Goal: Task Accomplishment & Management: Complete application form

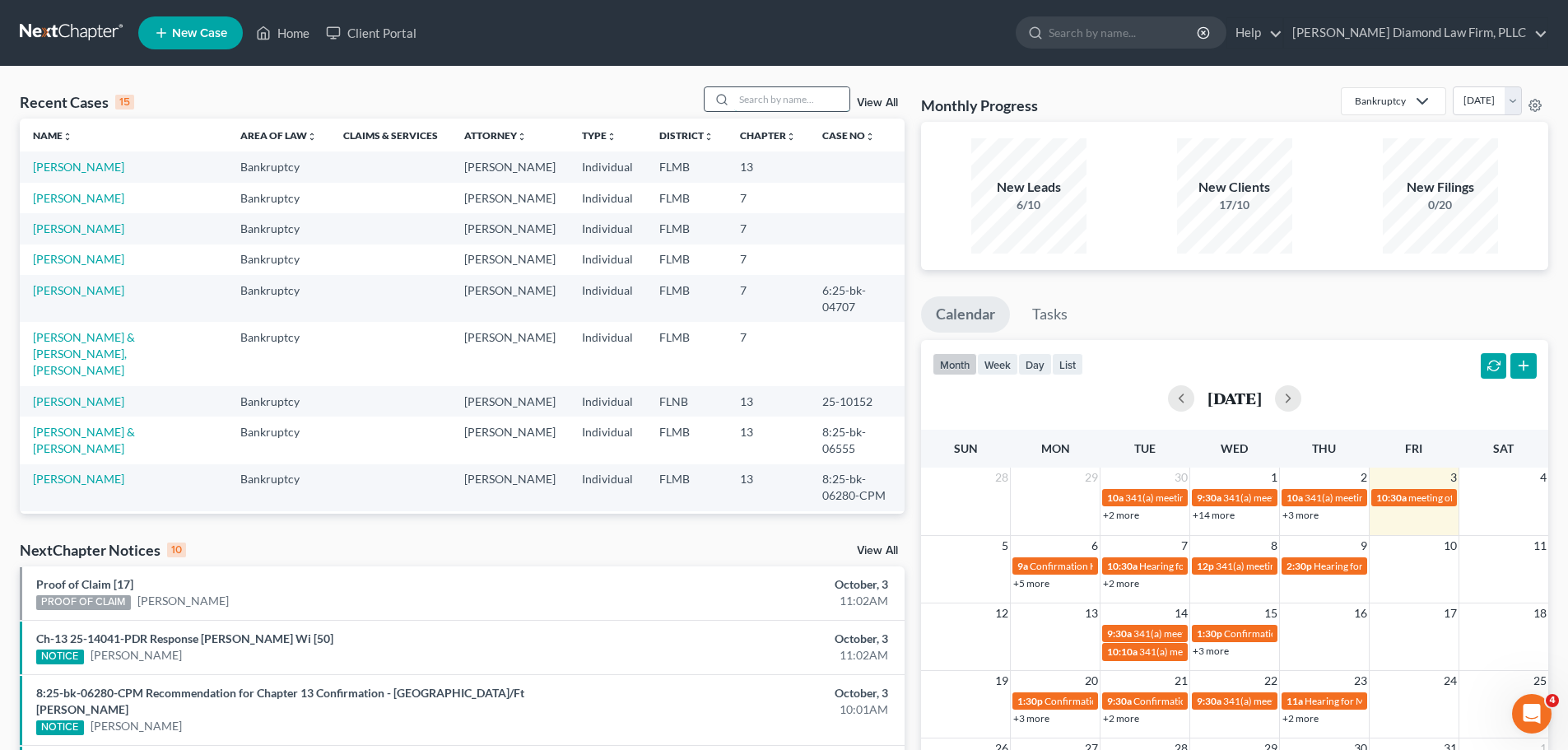
click at [741, 102] on input "search" at bounding box center [791, 99] width 115 height 24
click at [69, 266] on link "[PERSON_NAME]" at bounding box center [78, 259] width 92 height 14
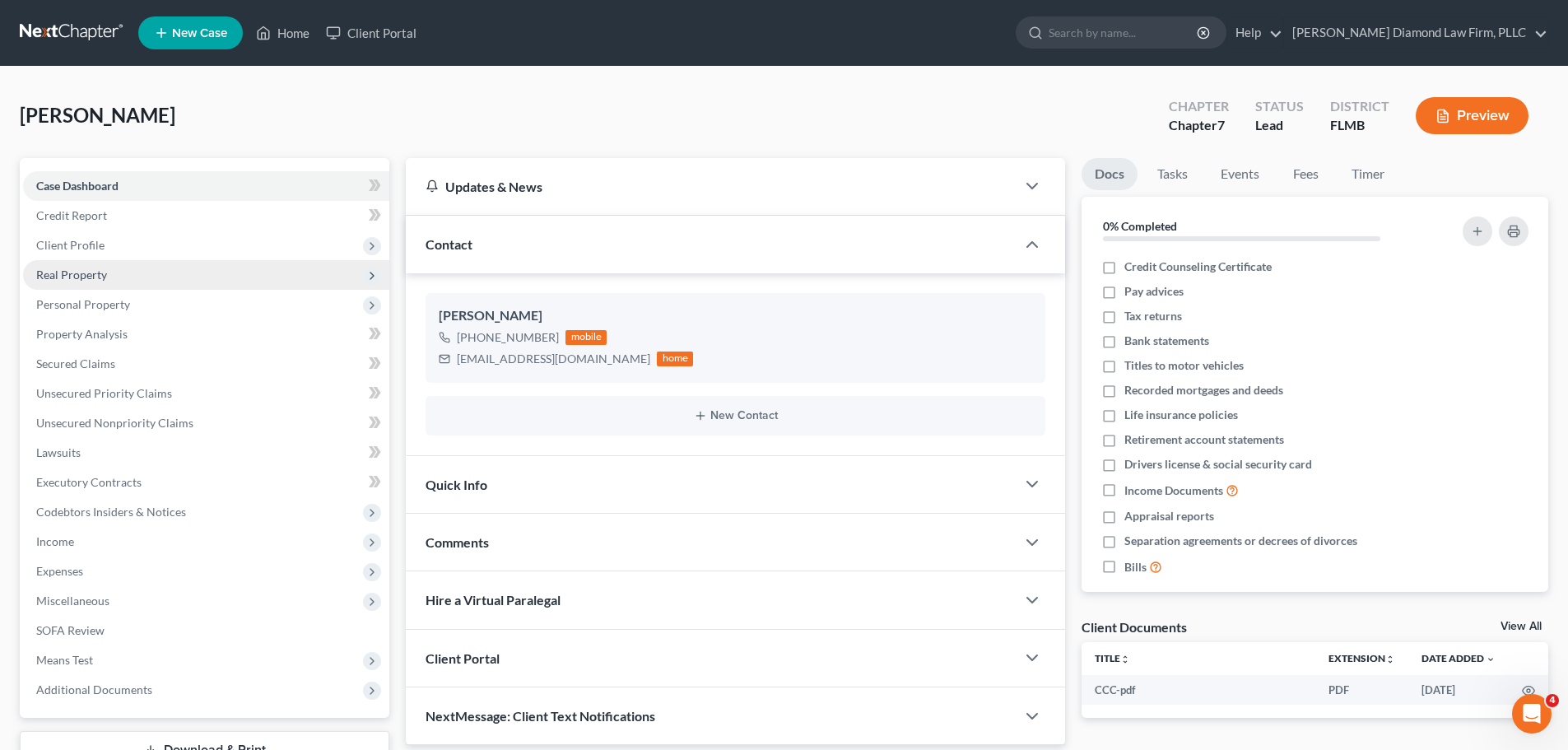
click at [106, 277] on span "Real Property" at bounding box center [206, 275] width 366 height 29
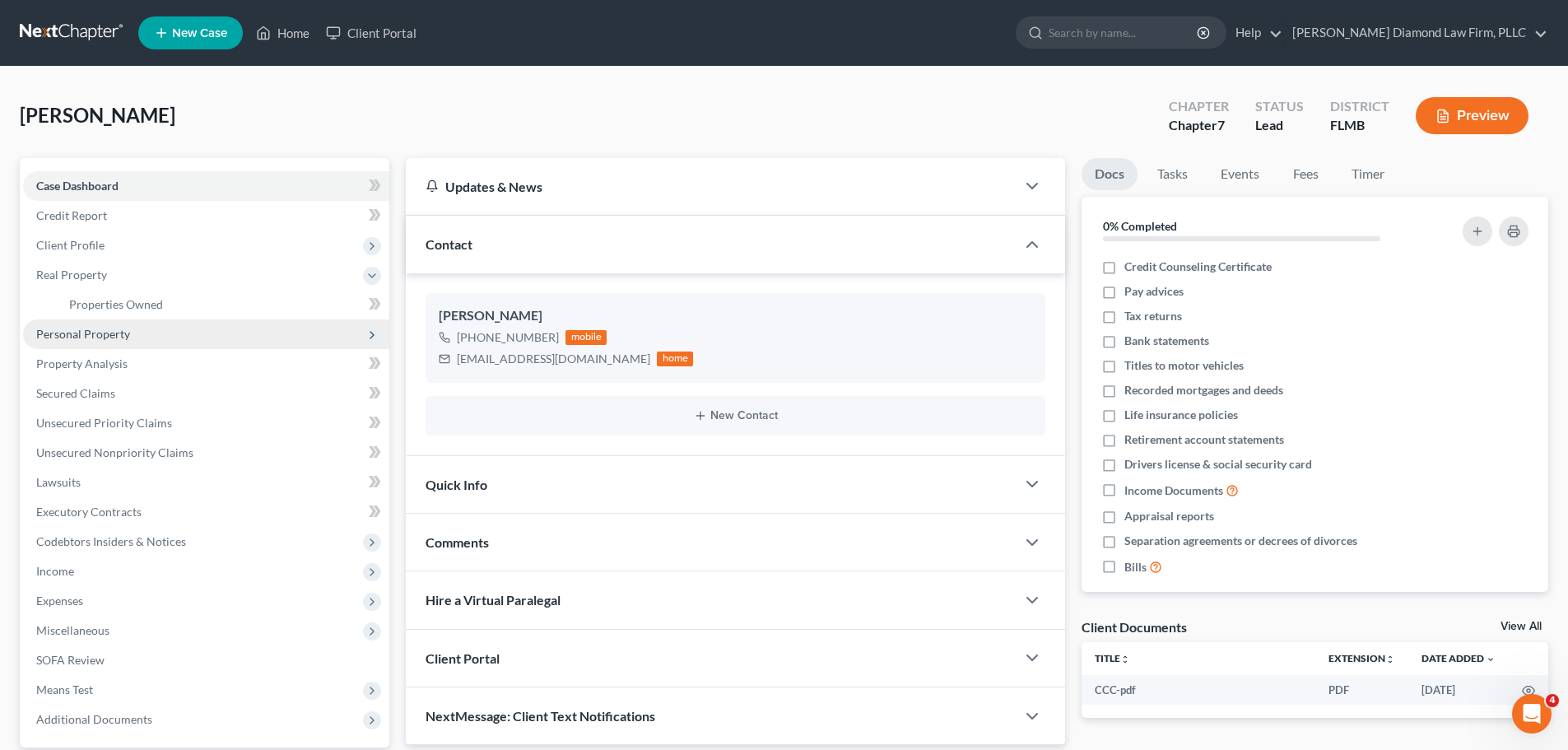
click at [88, 346] on span "Personal Property" at bounding box center [206, 333] width 366 height 29
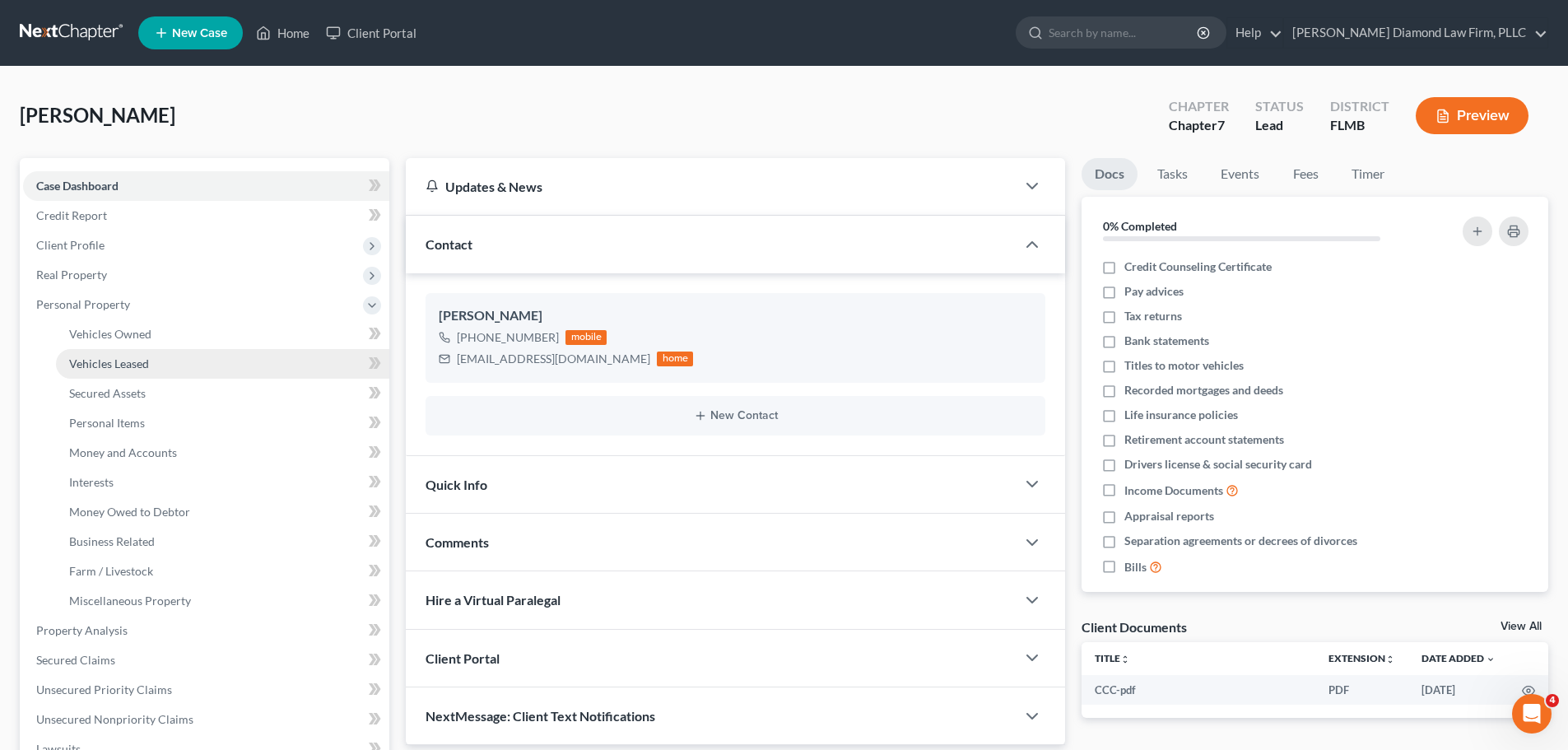
click at [99, 364] on span "Vehicles Leased" at bounding box center [108, 363] width 80 height 14
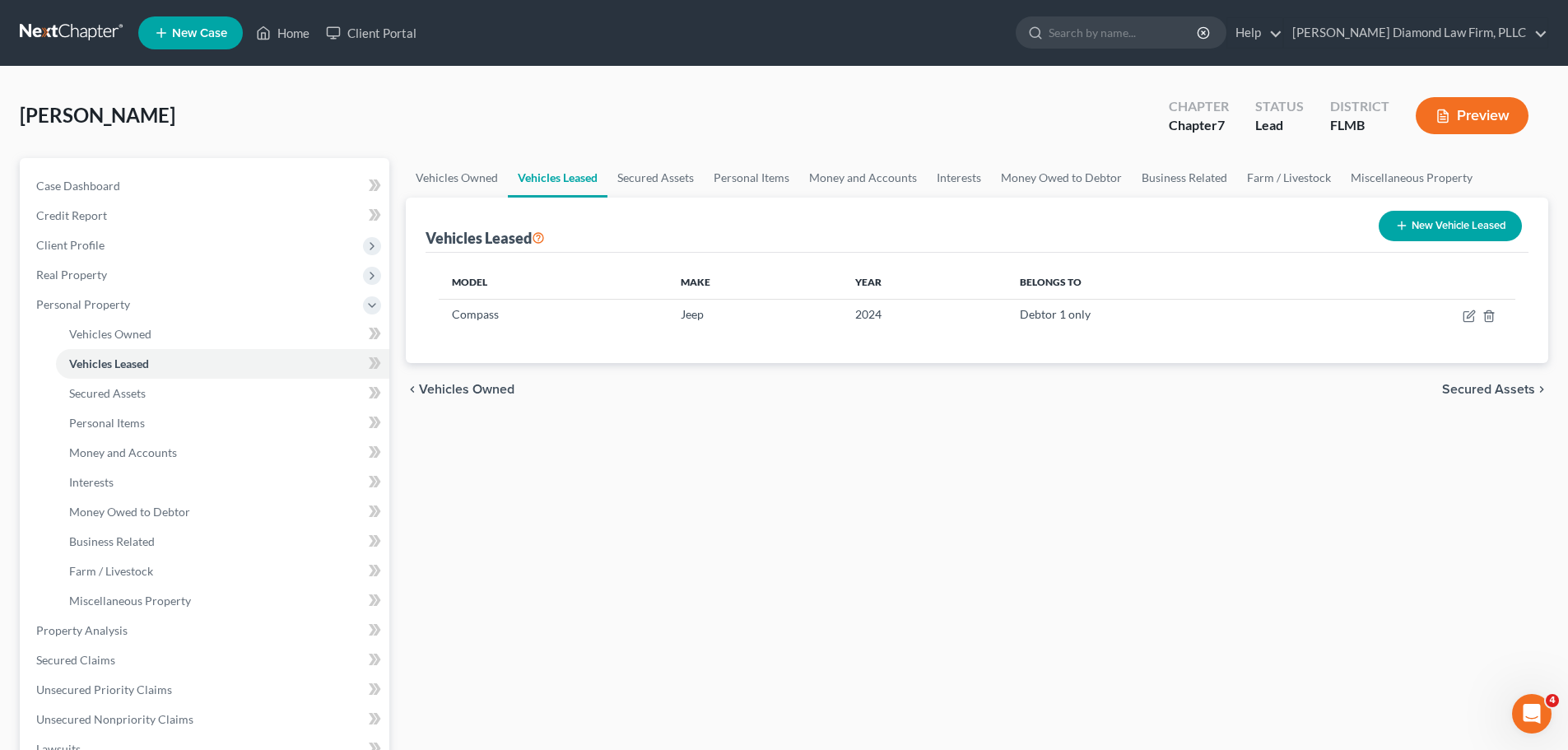
click at [1455, 113] on button "Preview" at bounding box center [1472, 116] width 113 height 37
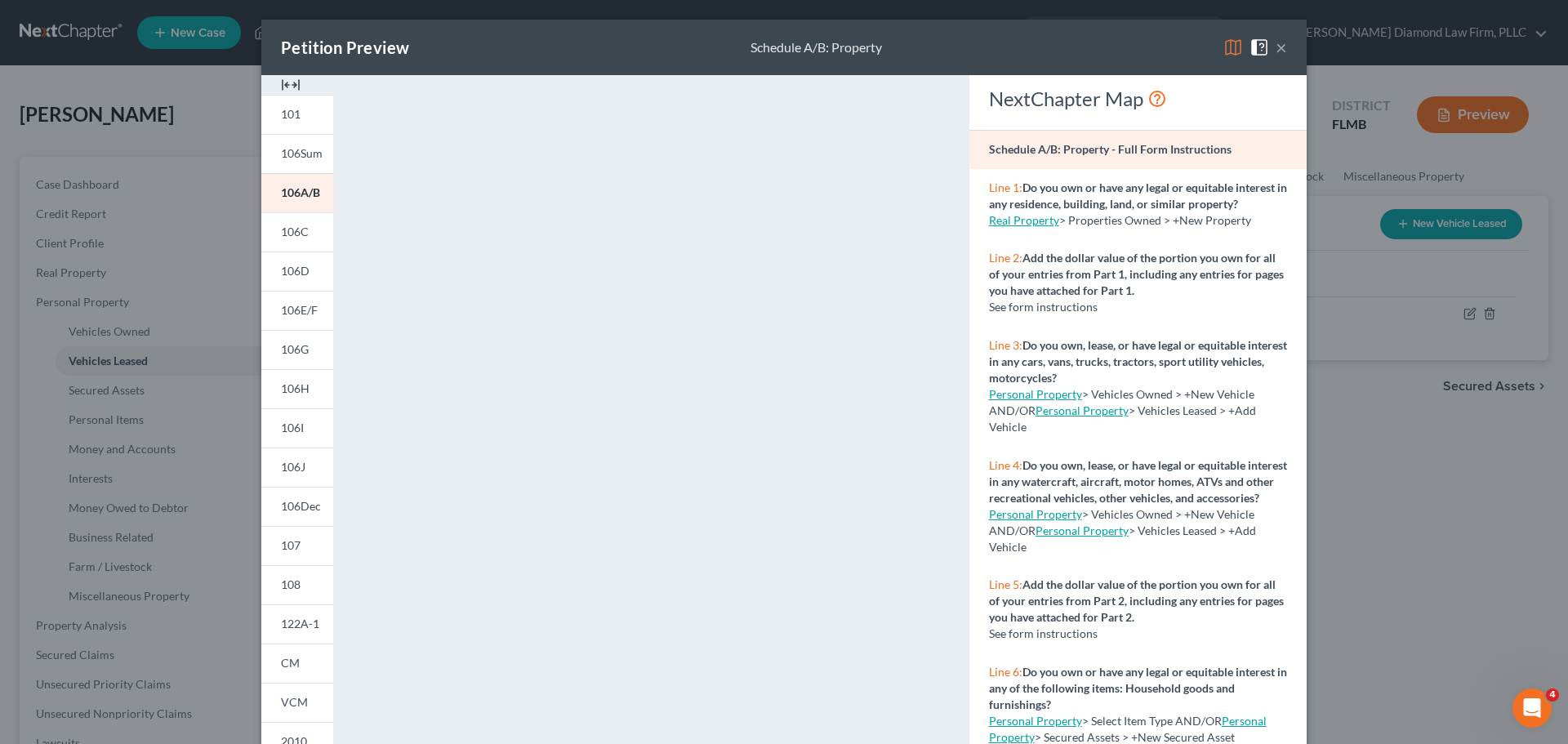
click at [1276, 47] on button "×" at bounding box center [1281, 47] width 12 height 20
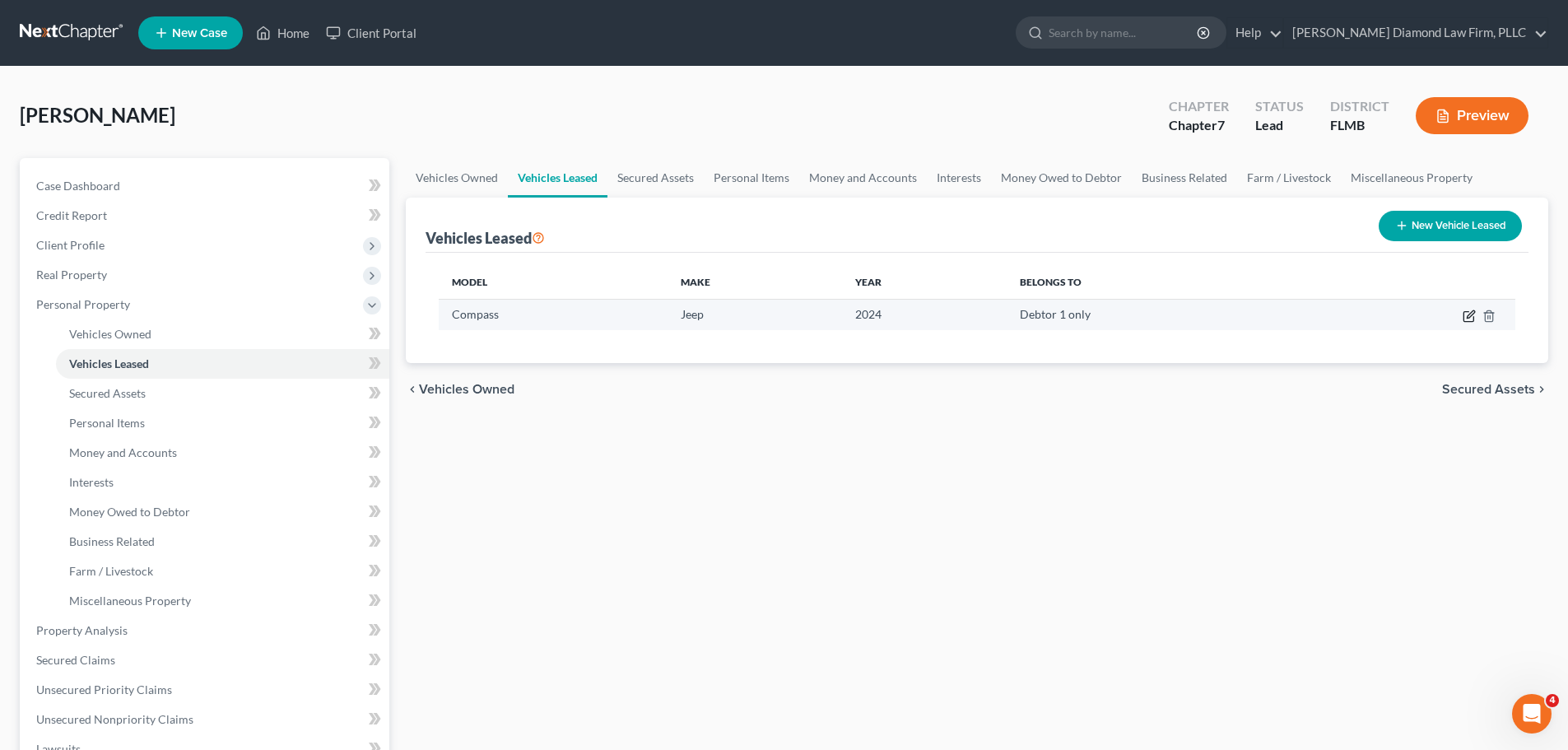
click at [1465, 318] on icon "button" at bounding box center [1469, 317] width 10 height 10
select select "0"
select select "2"
select select "0"
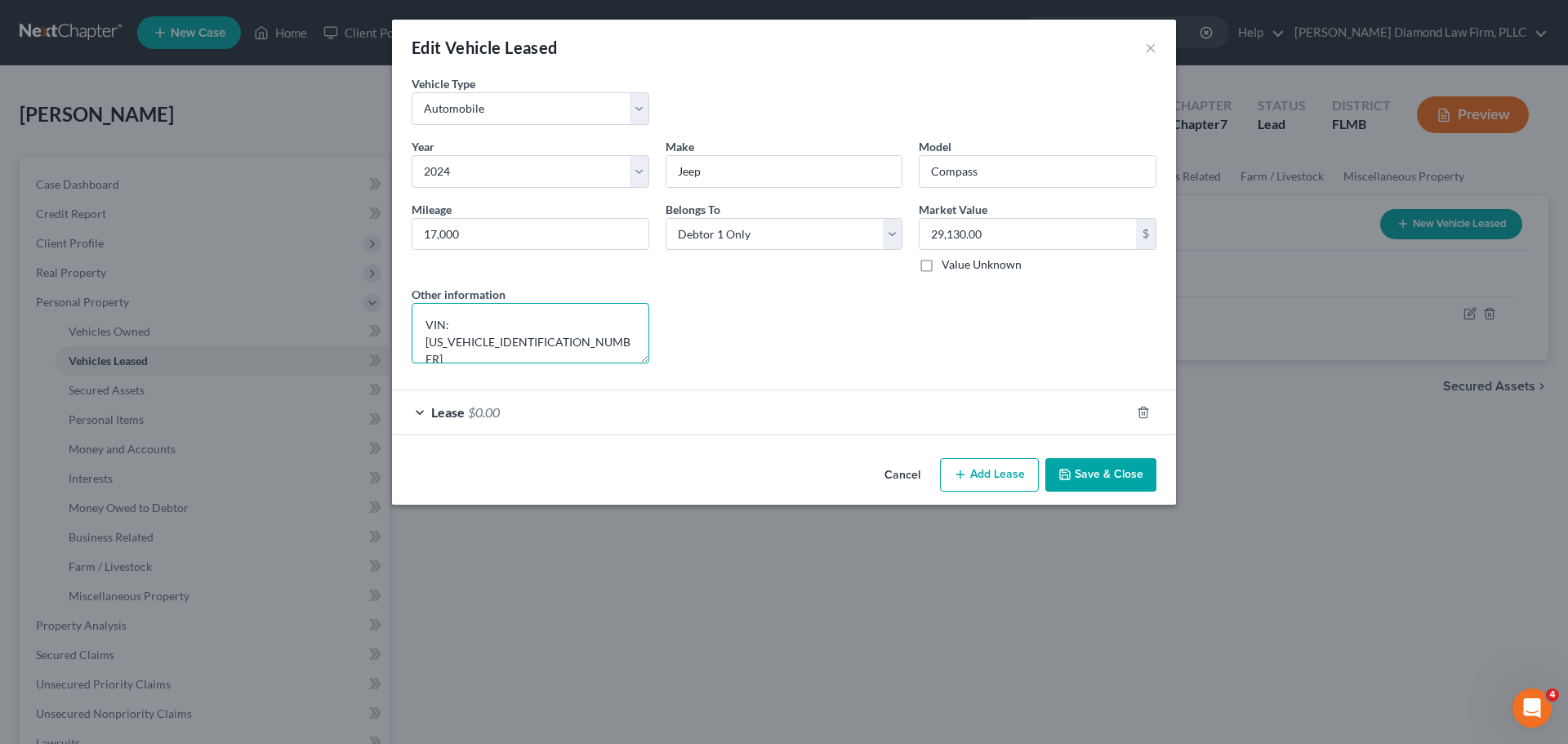
click at [547, 336] on textarea "VIN: [US_VEHICLE_IDENTIFICATION_NUMBER]" at bounding box center [530, 333] width 237 height 61
click at [642, 331] on textarea "VIN: [US_VEHICLE_IDENTIFICATION_NUMBER]" at bounding box center [530, 333] width 237 height 61
click at [598, 318] on textarea "VIN: [US_VEHICLE_IDENTIFICATION_NUMBER]" at bounding box center [530, 333] width 237 height 61
type textarea "VIN: [US_VEHICLE_IDENTIFICATION_NUMBER] Leased"
click at [1109, 485] on button "Save & Close" at bounding box center [1101, 475] width 111 height 34
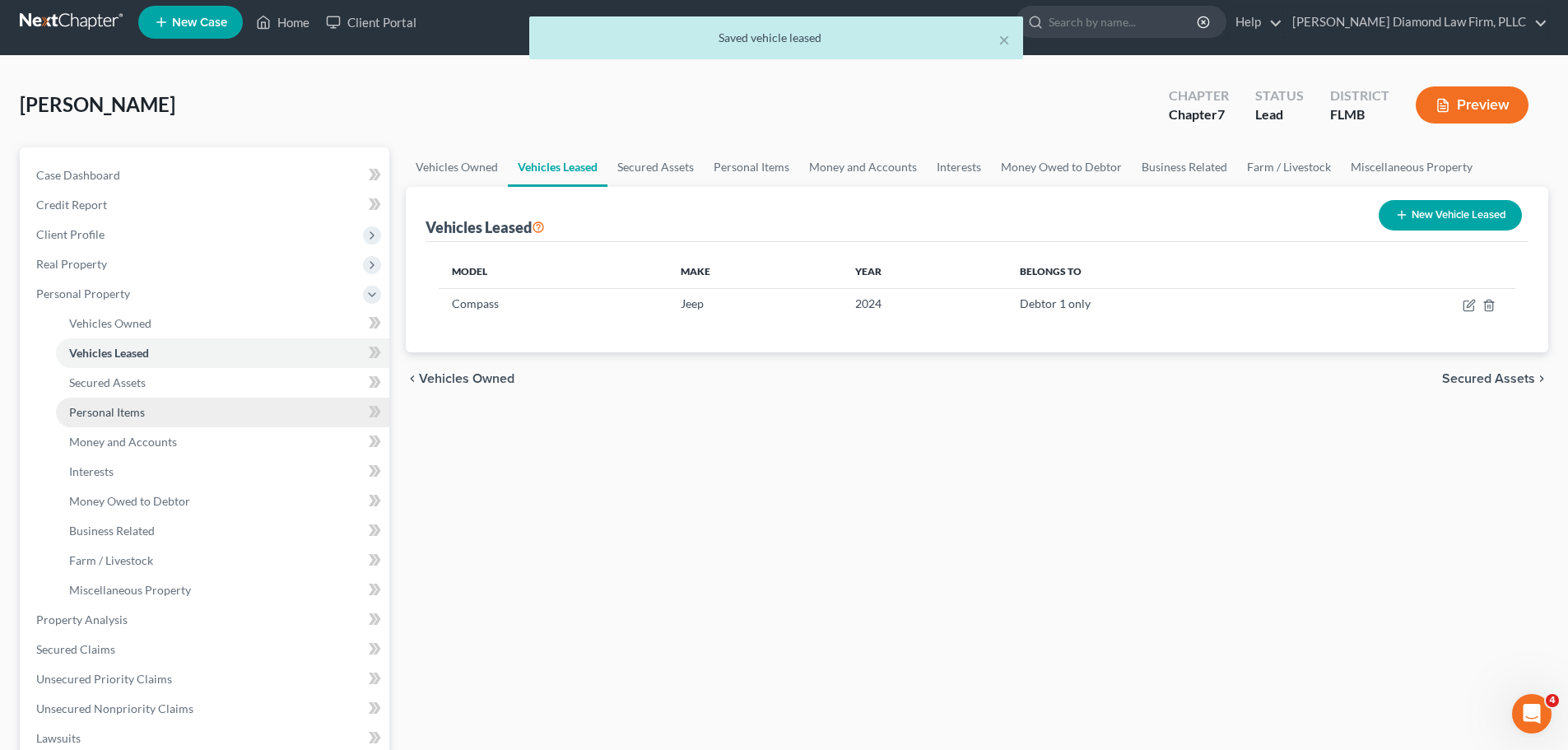
scroll to position [82, 0]
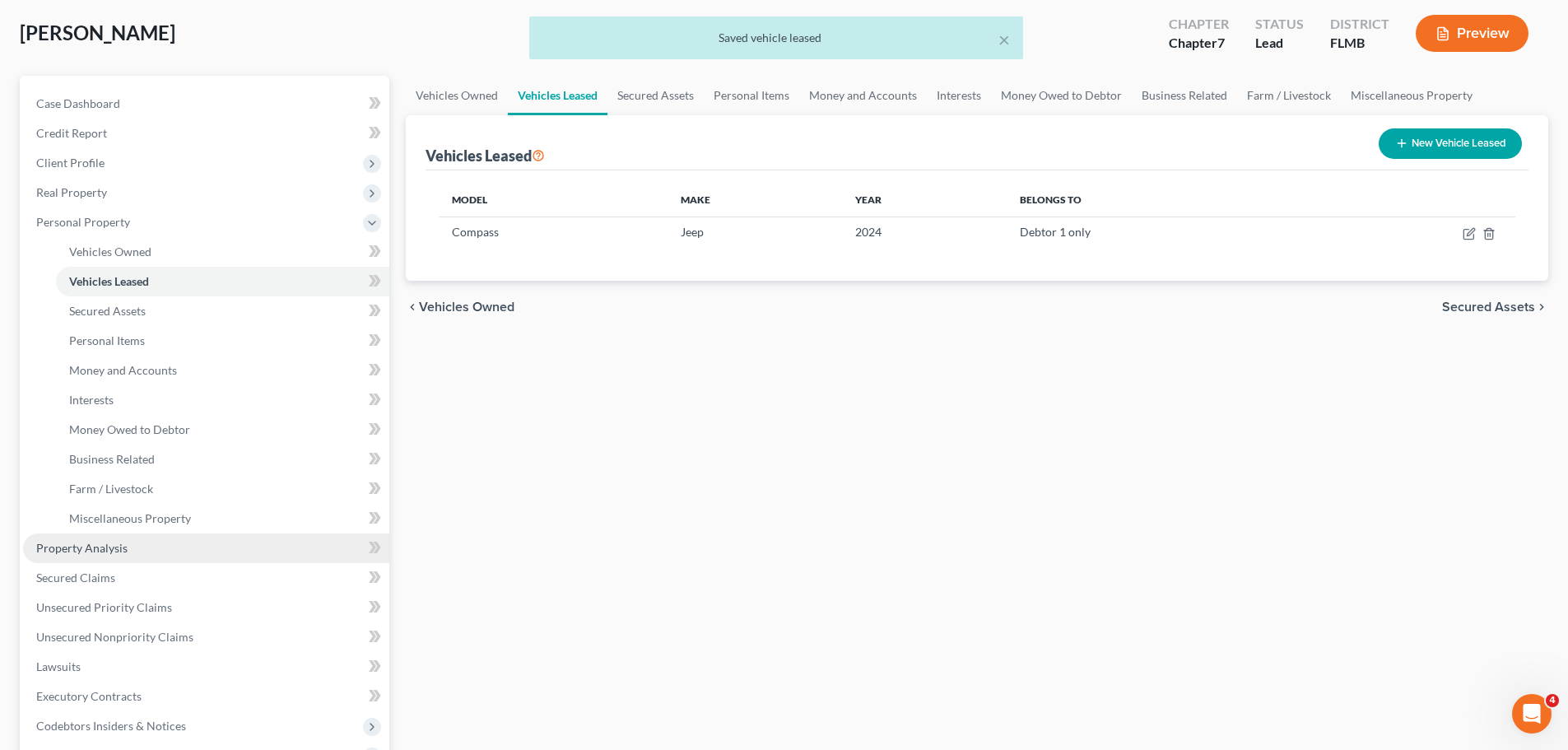
click at [139, 549] on link "Property Analysis" at bounding box center [206, 548] width 366 height 29
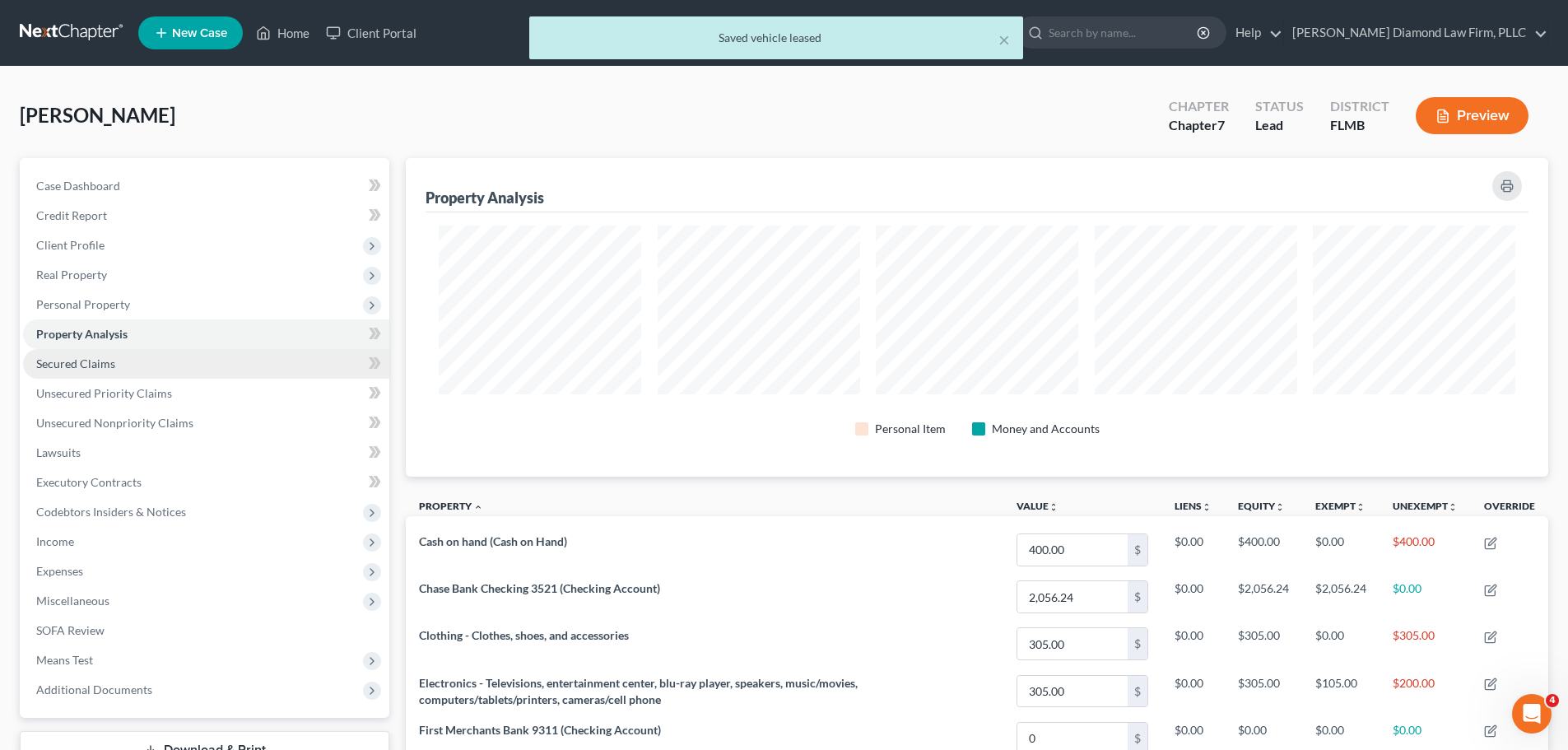
click at [118, 368] on link "Secured Claims" at bounding box center [206, 364] width 366 height 29
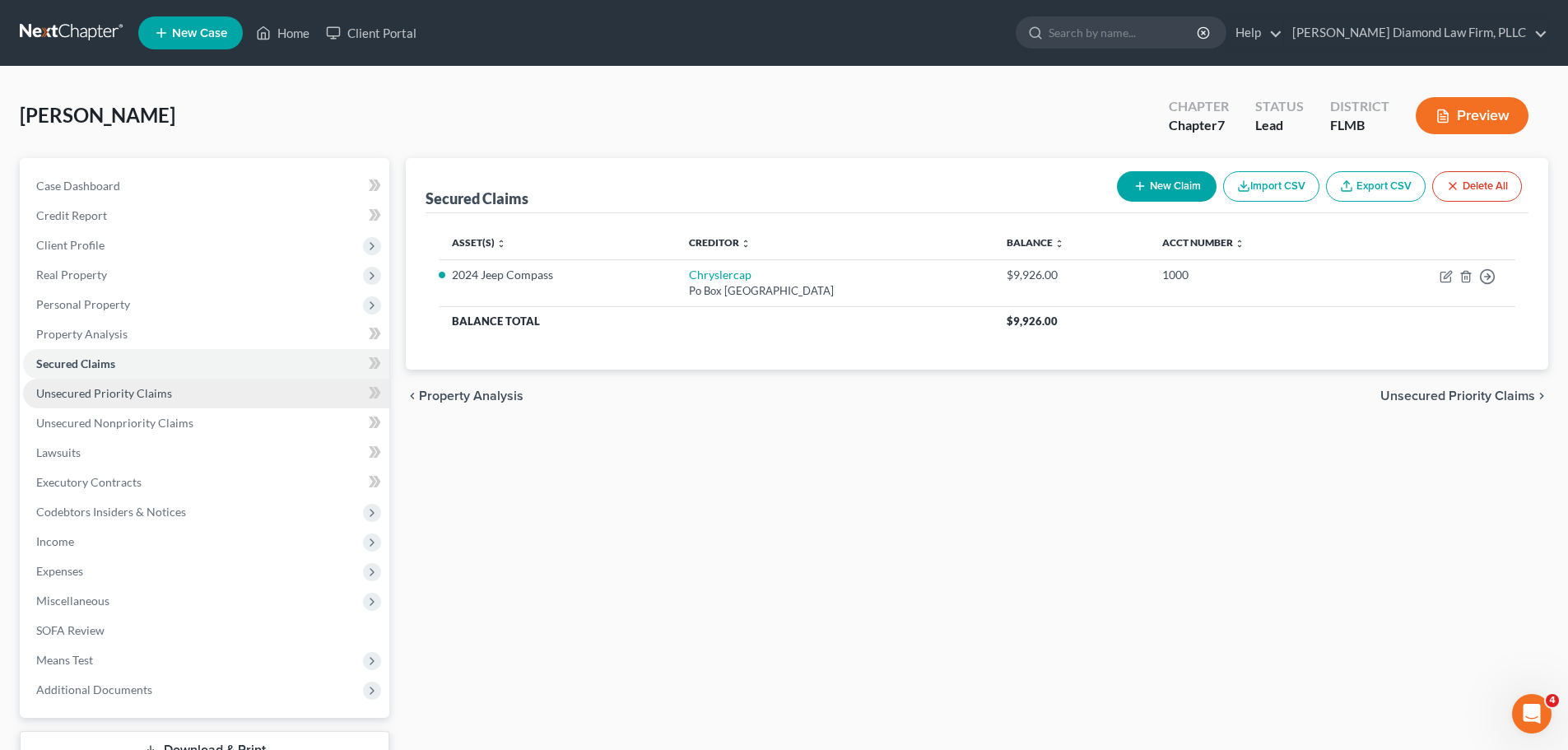
click at [112, 387] on span "Unsecured Priority Claims" at bounding box center [104, 393] width 136 height 14
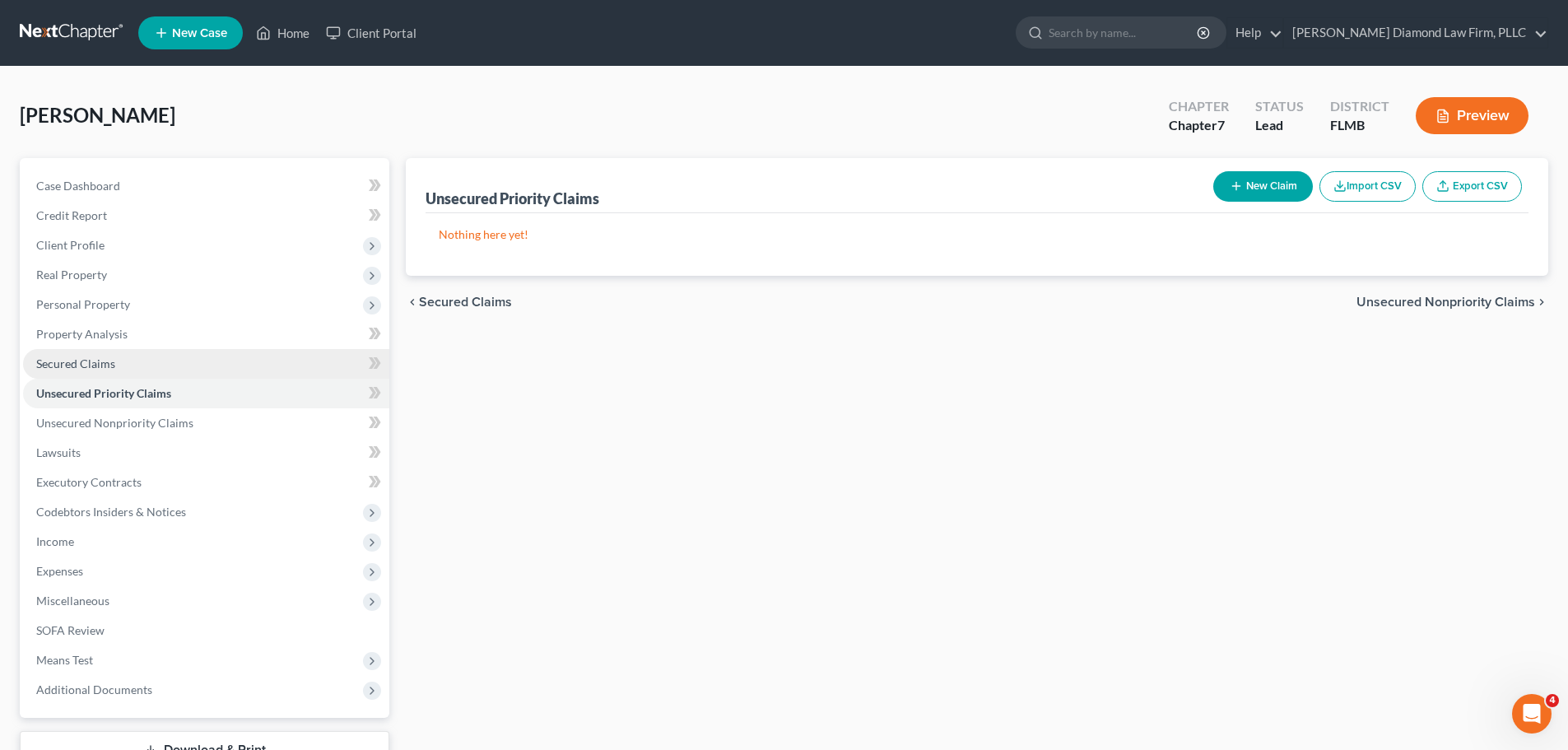
click at [113, 364] on span "Secured Claims" at bounding box center [76, 363] width 79 height 14
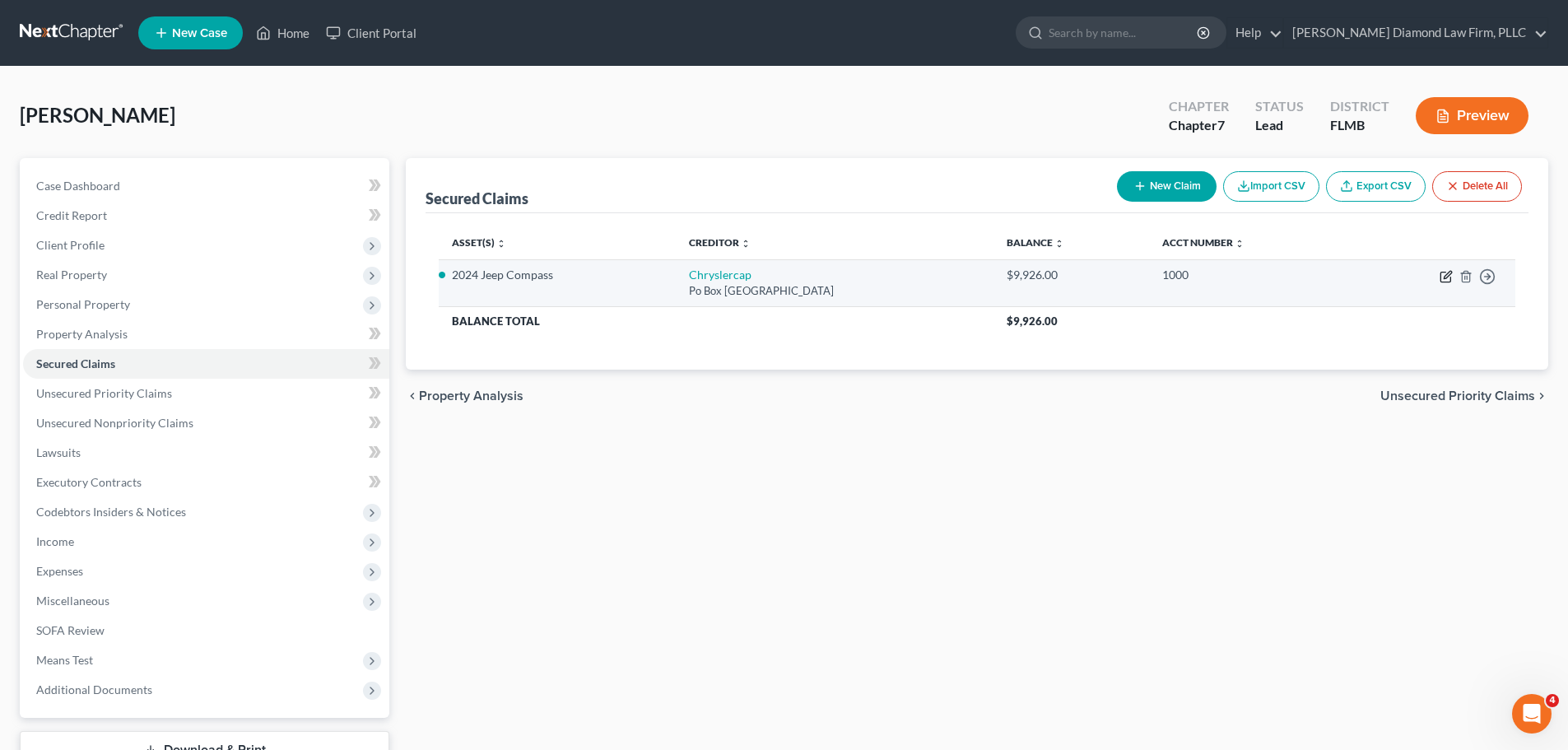
click at [1446, 279] on icon "button" at bounding box center [1447, 277] width 13 height 13
select select "45"
select select "0"
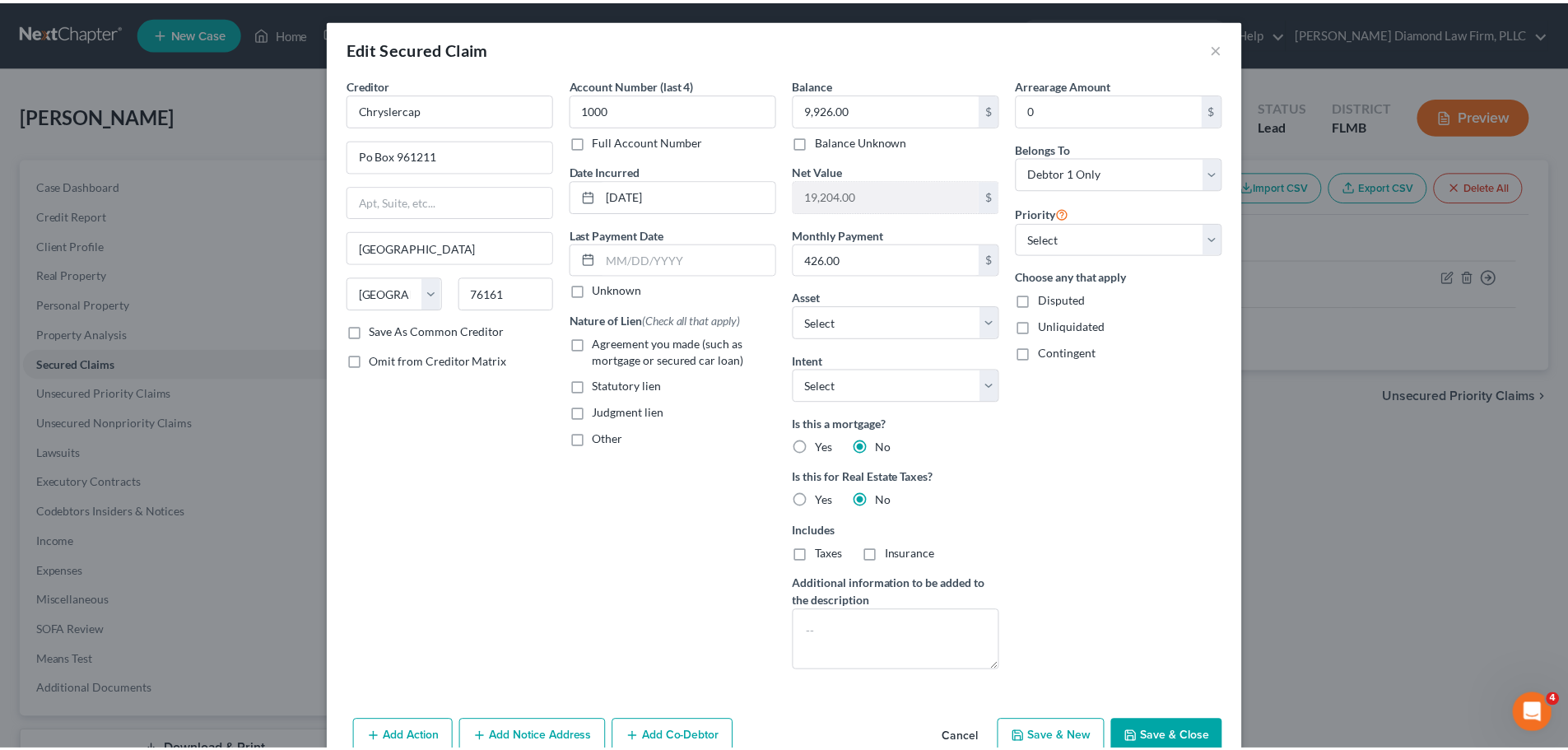
scroll to position [51, 0]
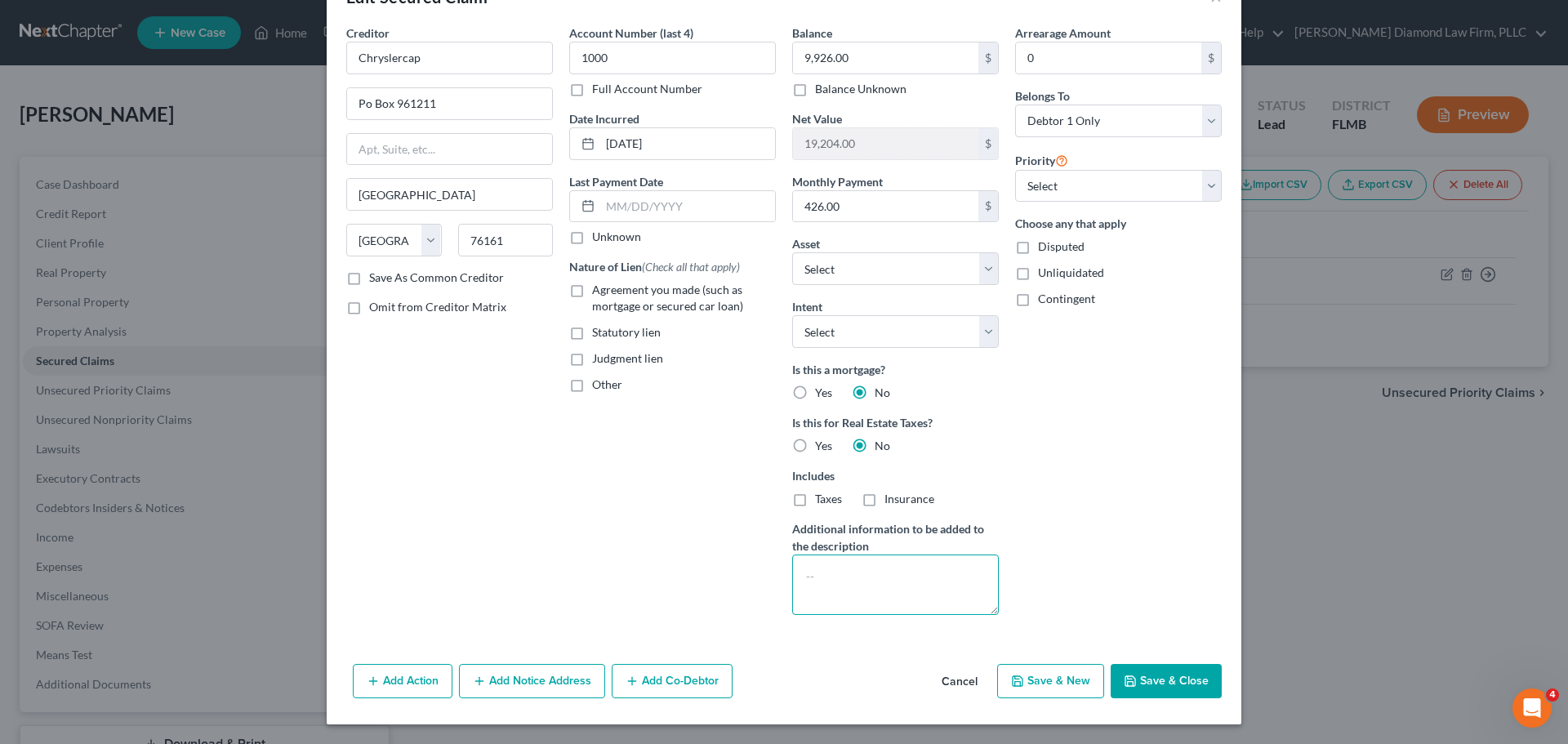
click at [816, 567] on textarea at bounding box center [896, 585] width 207 height 61
type textarea "Lease"
click at [1171, 697] on button "Save & Close" at bounding box center [1166, 681] width 111 height 34
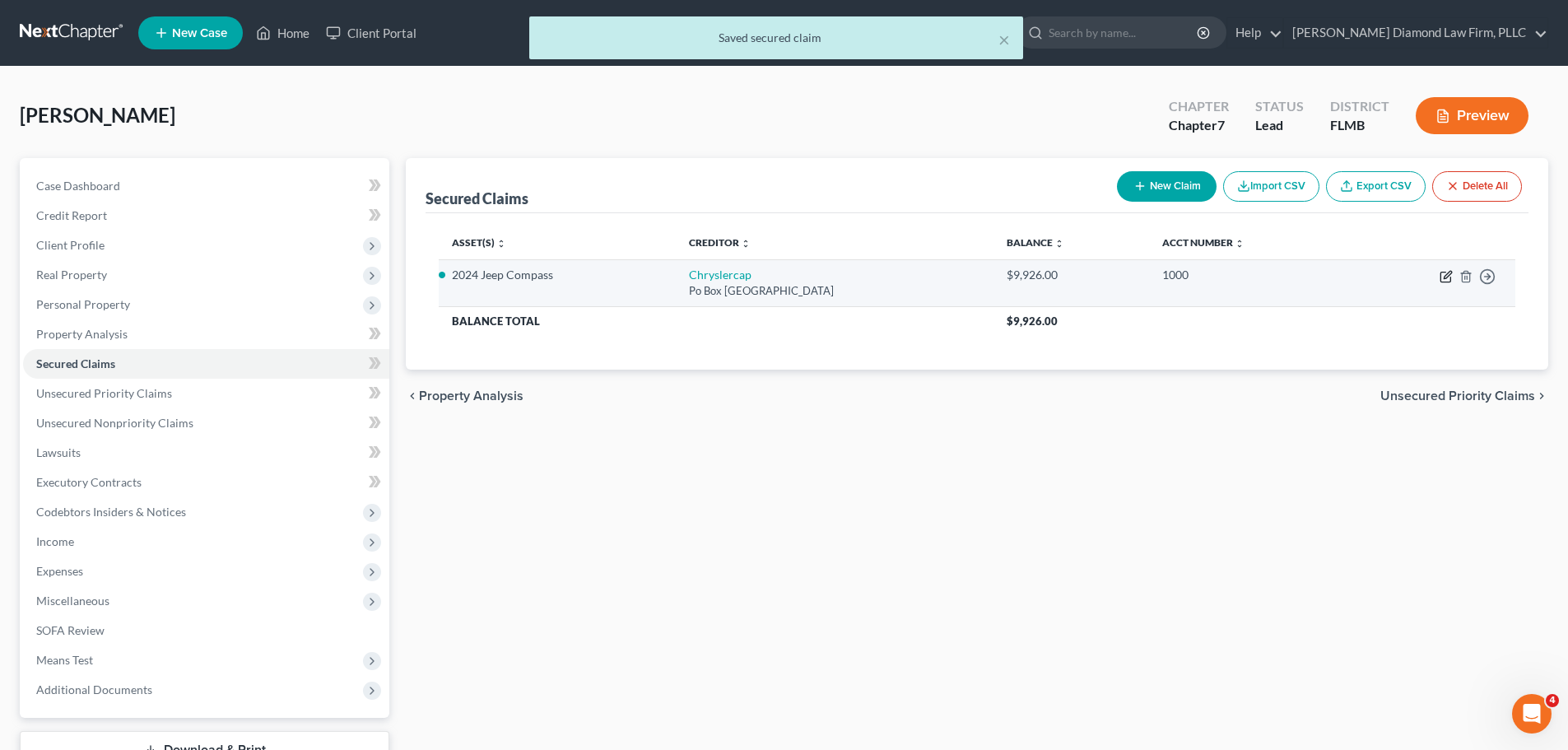
click at [1441, 276] on icon "button" at bounding box center [1446, 277] width 10 height 10
select select "45"
select select "0"
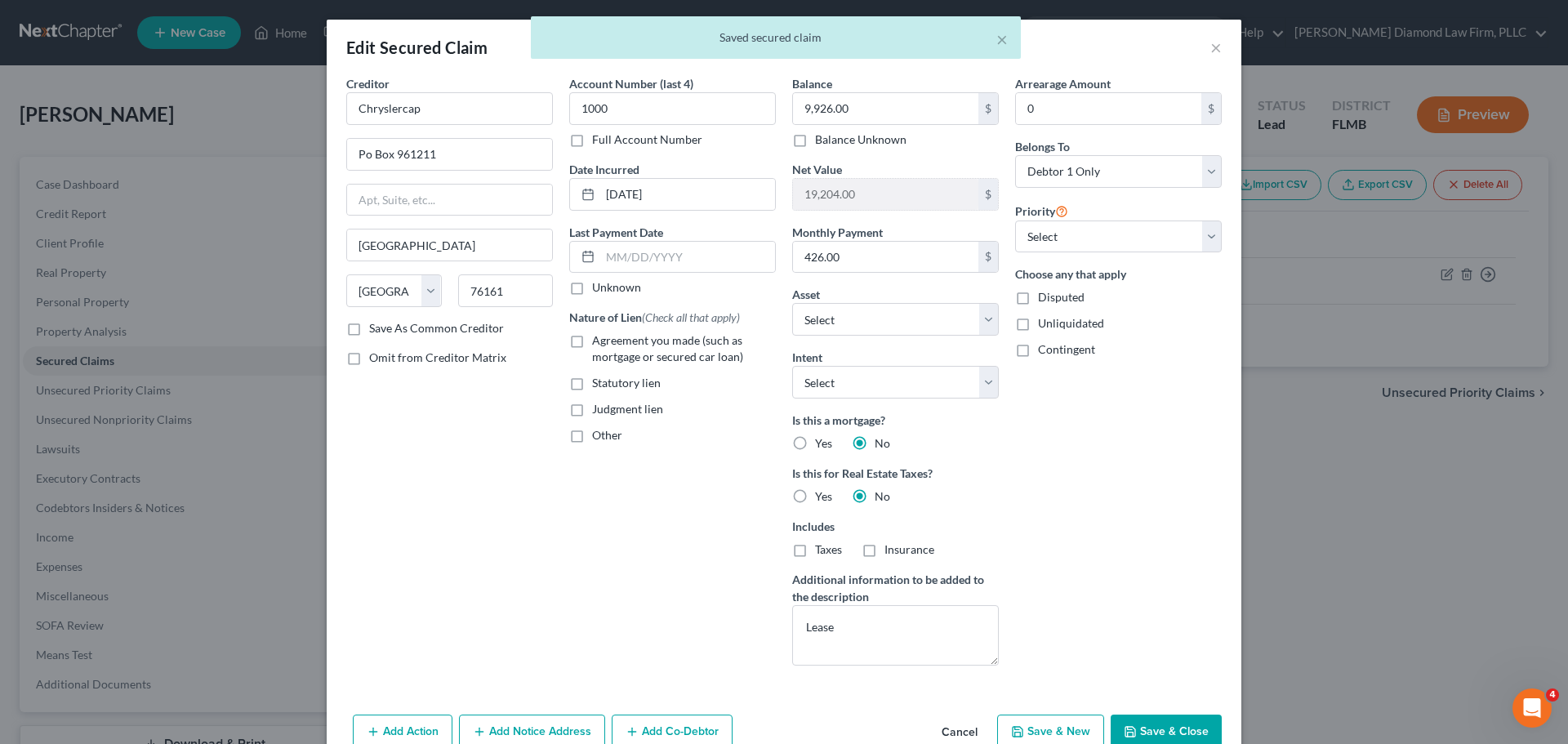
click at [1341, 457] on div "Edit Secured Claim × Creditor * Chryslercap Po Box 961211 [GEOGRAPHIC_DATA] [US…" at bounding box center [784, 372] width 1568 height 744
click at [1191, 717] on button "Save & Close" at bounding box center [1166, 732] width 111 height 34
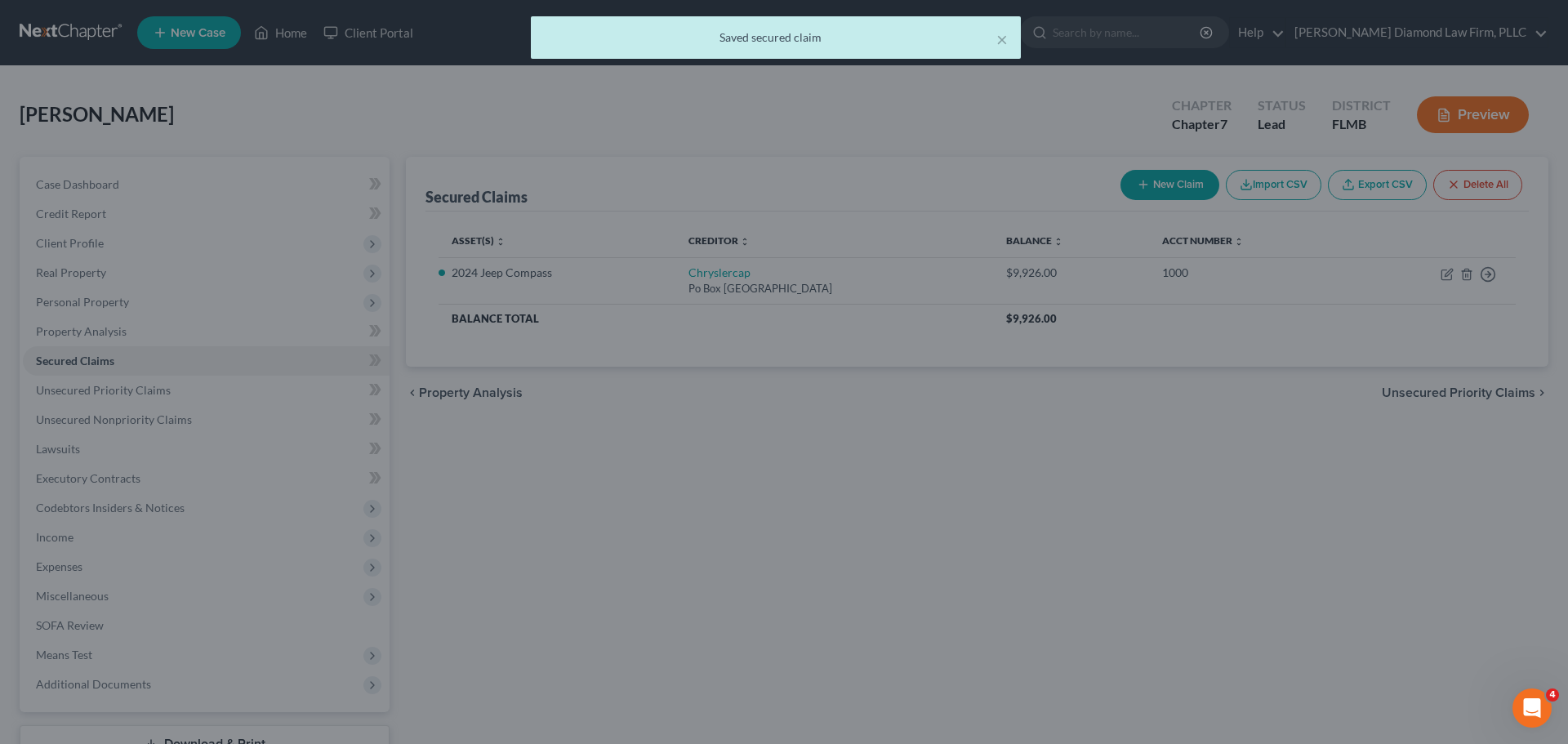
select select "2"
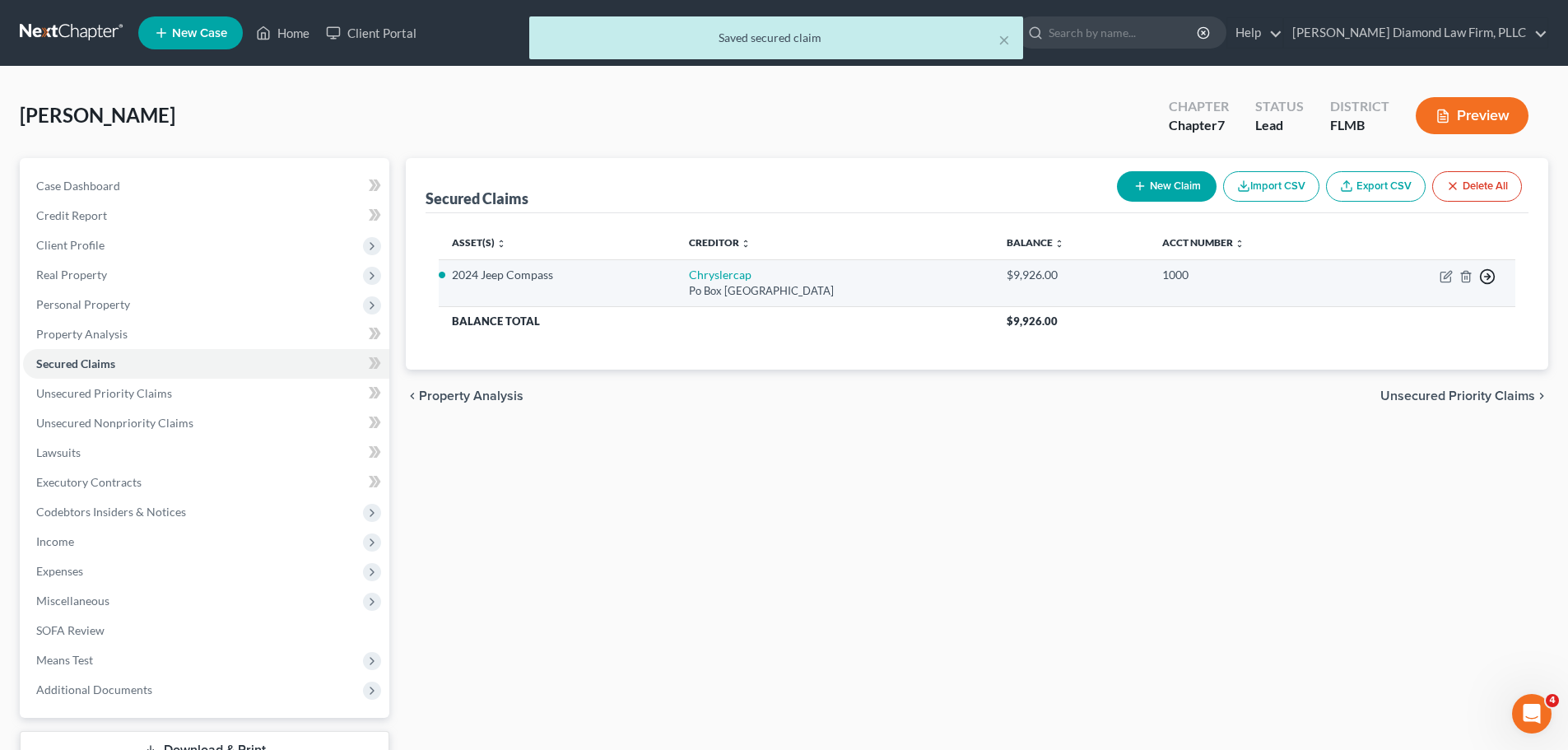
click at [1481, 277] on circle "button" at bounding box center [1488, 277] width 14 height 14
click at [1417, 313] on link "Move to F" at bounding box center [1413, 316] width 138 height 28
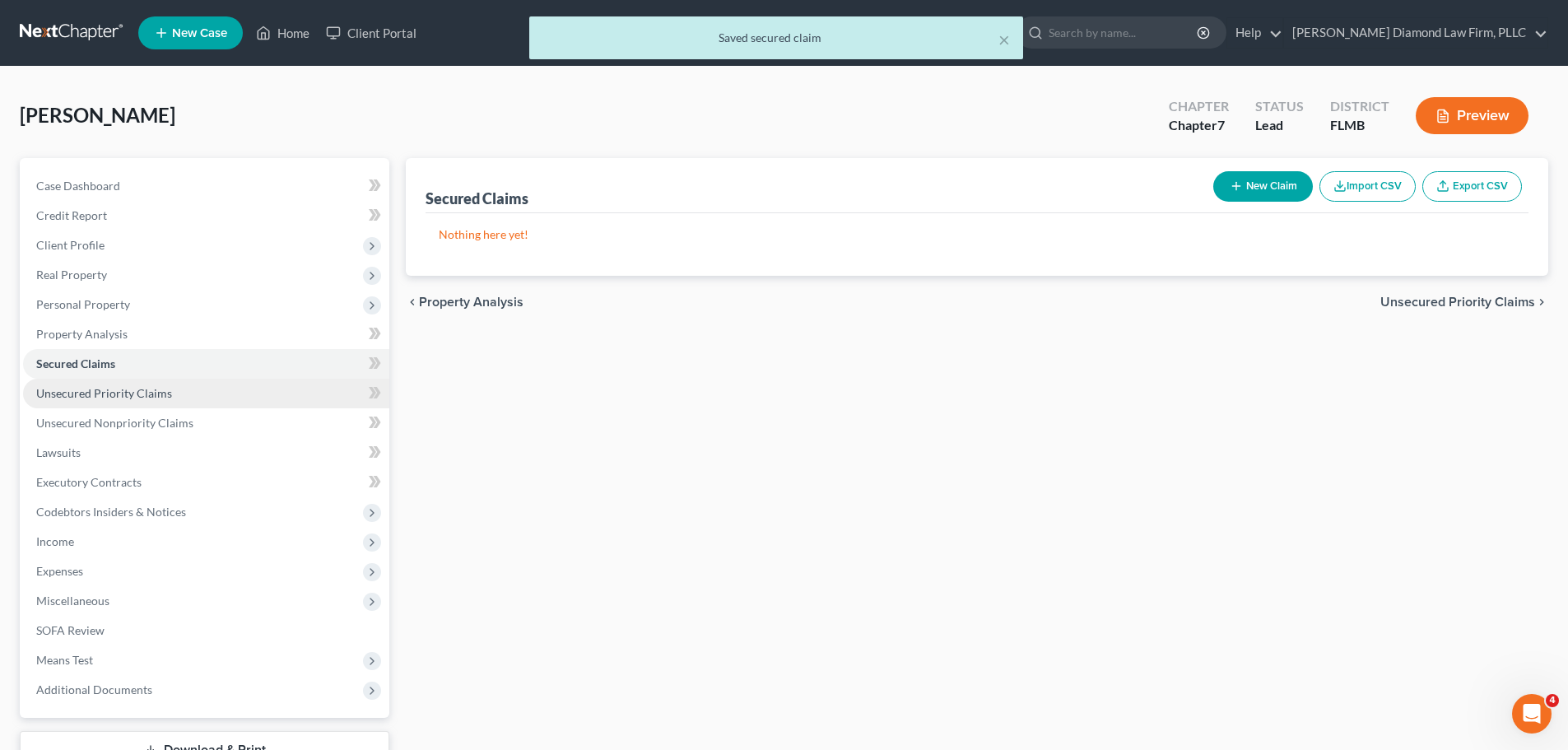
click at [87, 400] on link "Unsecured Priority Claims" at bounding box center [206, 393] width 366 height 29
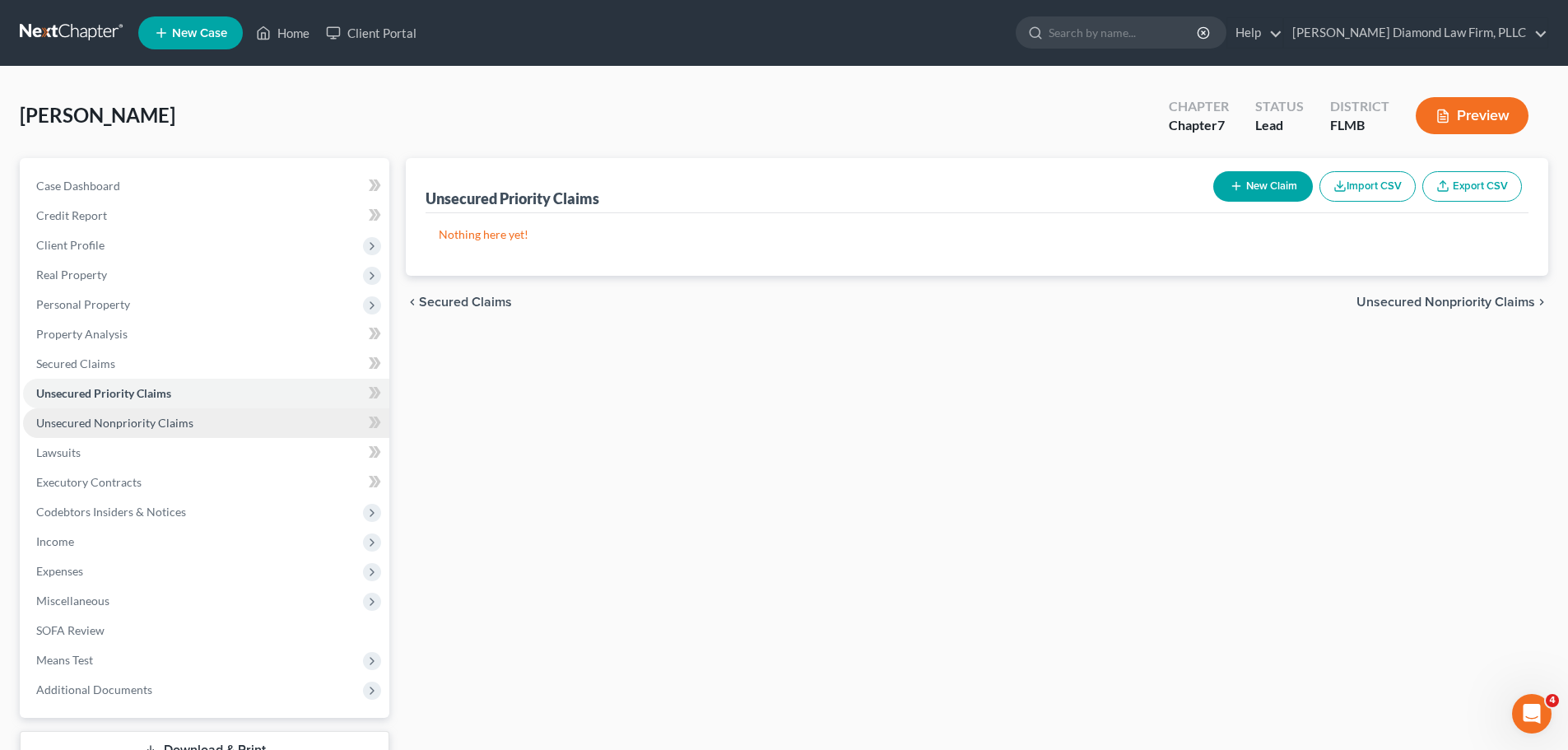
click at [155, 427] on span "Unsecured Nonpriority Claims" at bounding box center [114, 422] width 157 height 14
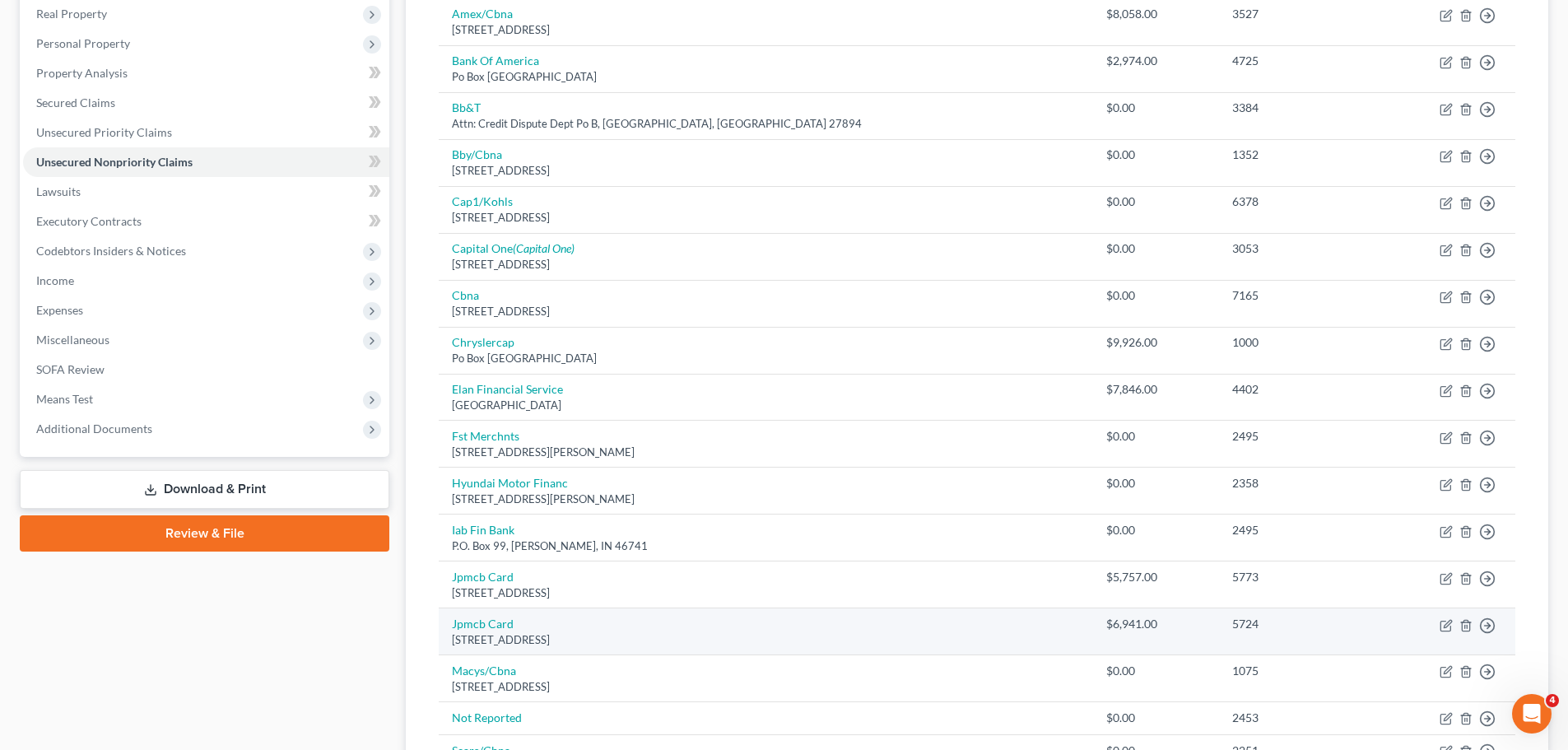
scroll to position [247, 0]
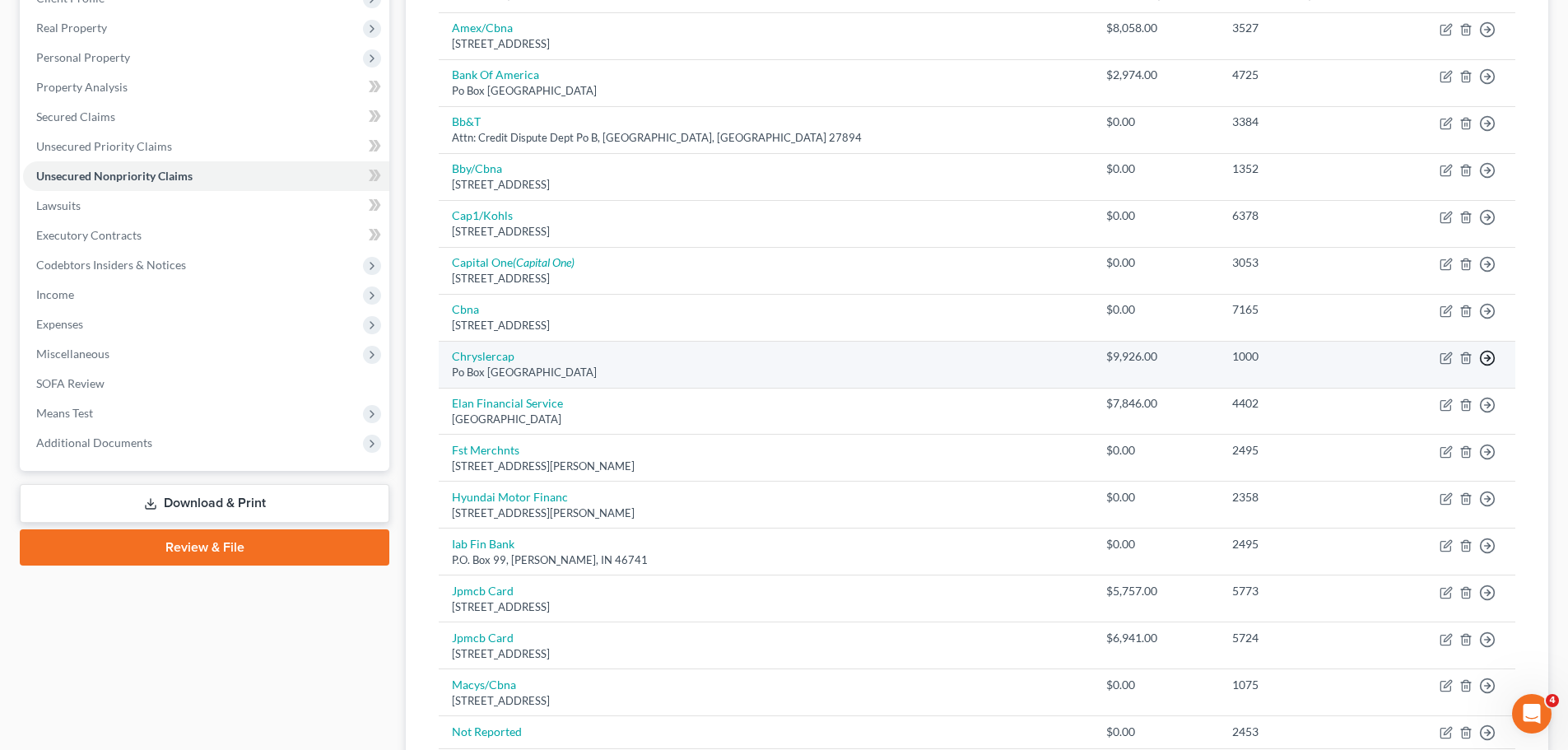
click at [1486, 362] on icon "button" at bounding box center [1488, 359] width 17 height 17
click at [1413, 396] on link "Move to E" at bounding box center [1413, 397] width 138 height 28
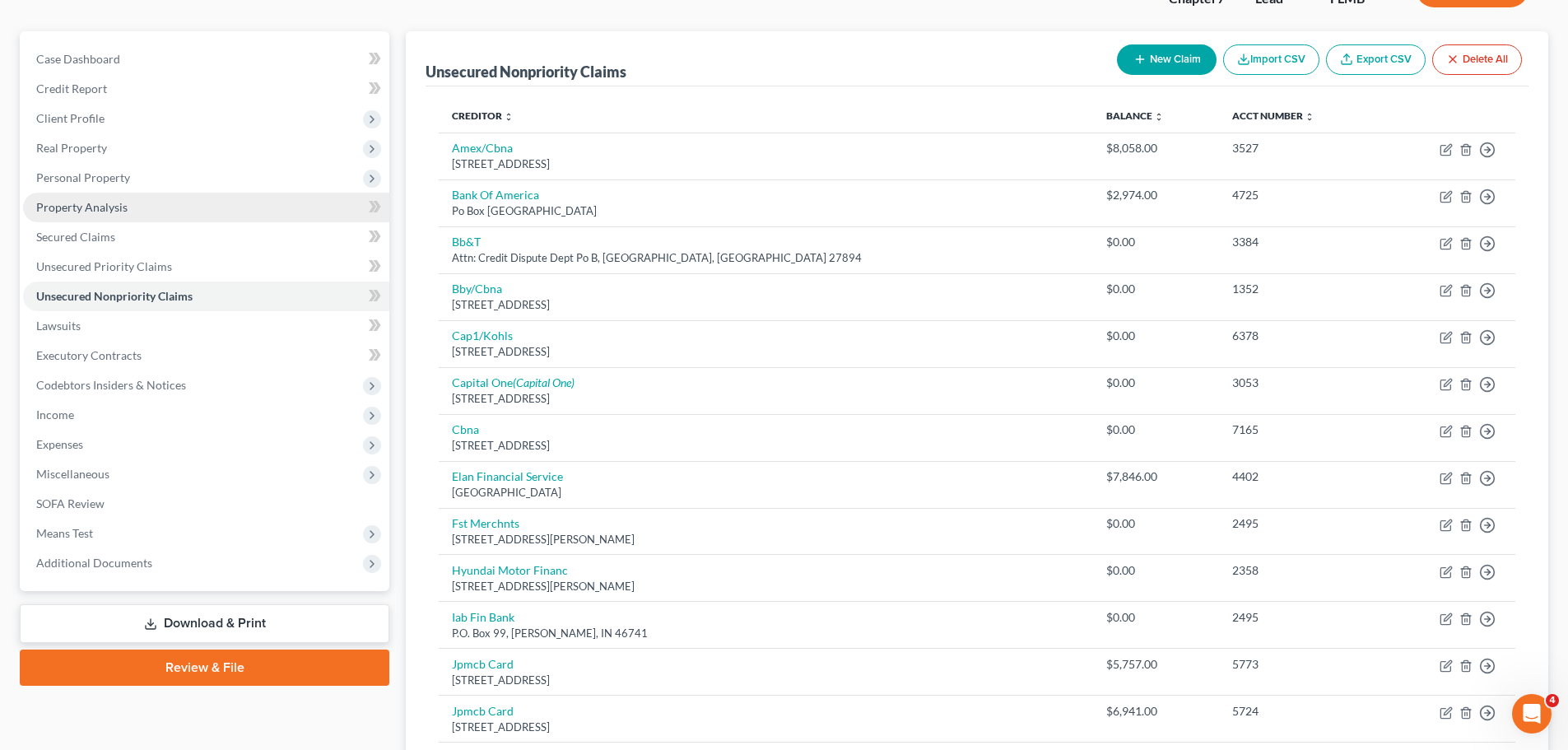
scroll to position [0, 0]
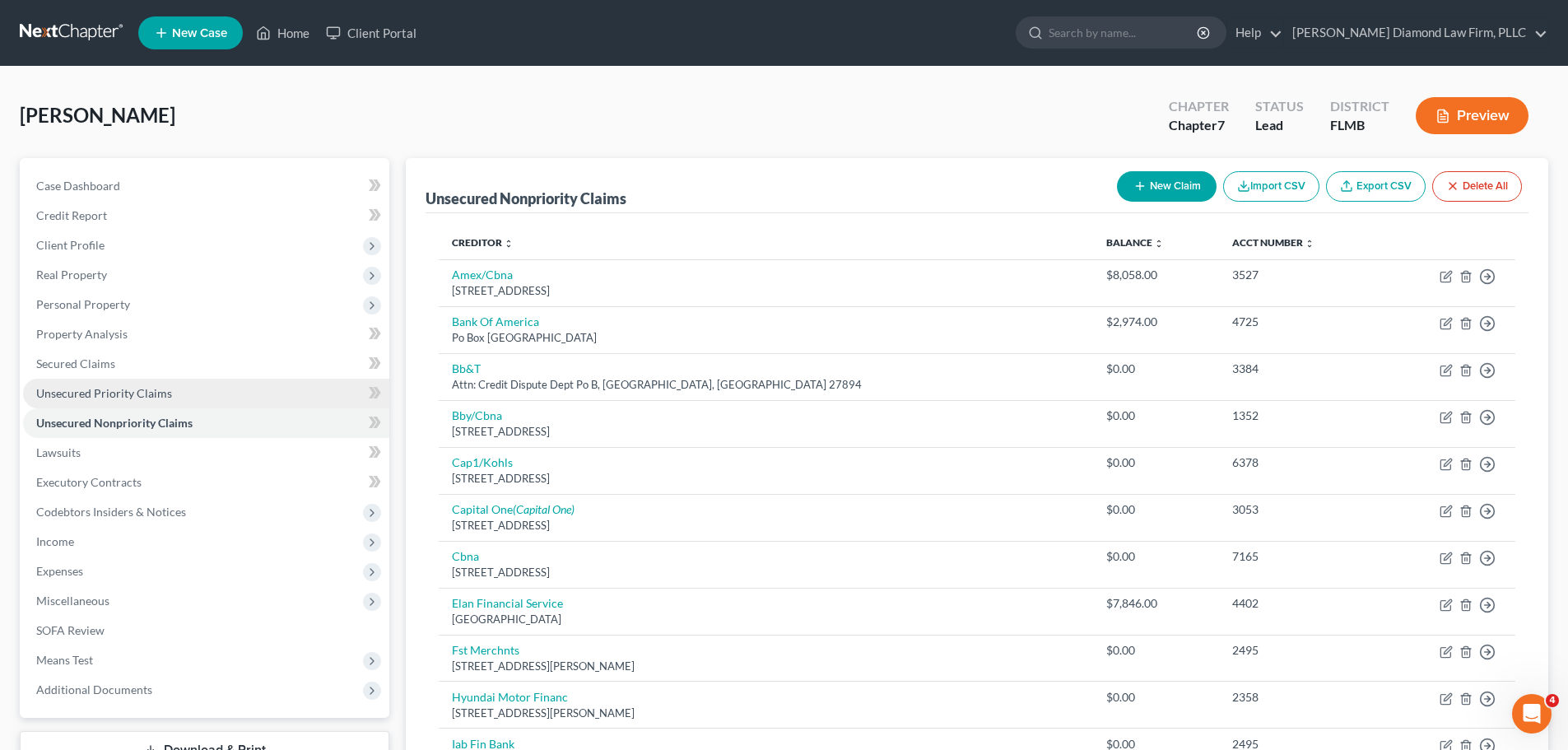
click at [173, 395] on link "Unsecured Priority Claims" at bounding box center [206, 393] width 366 height 29
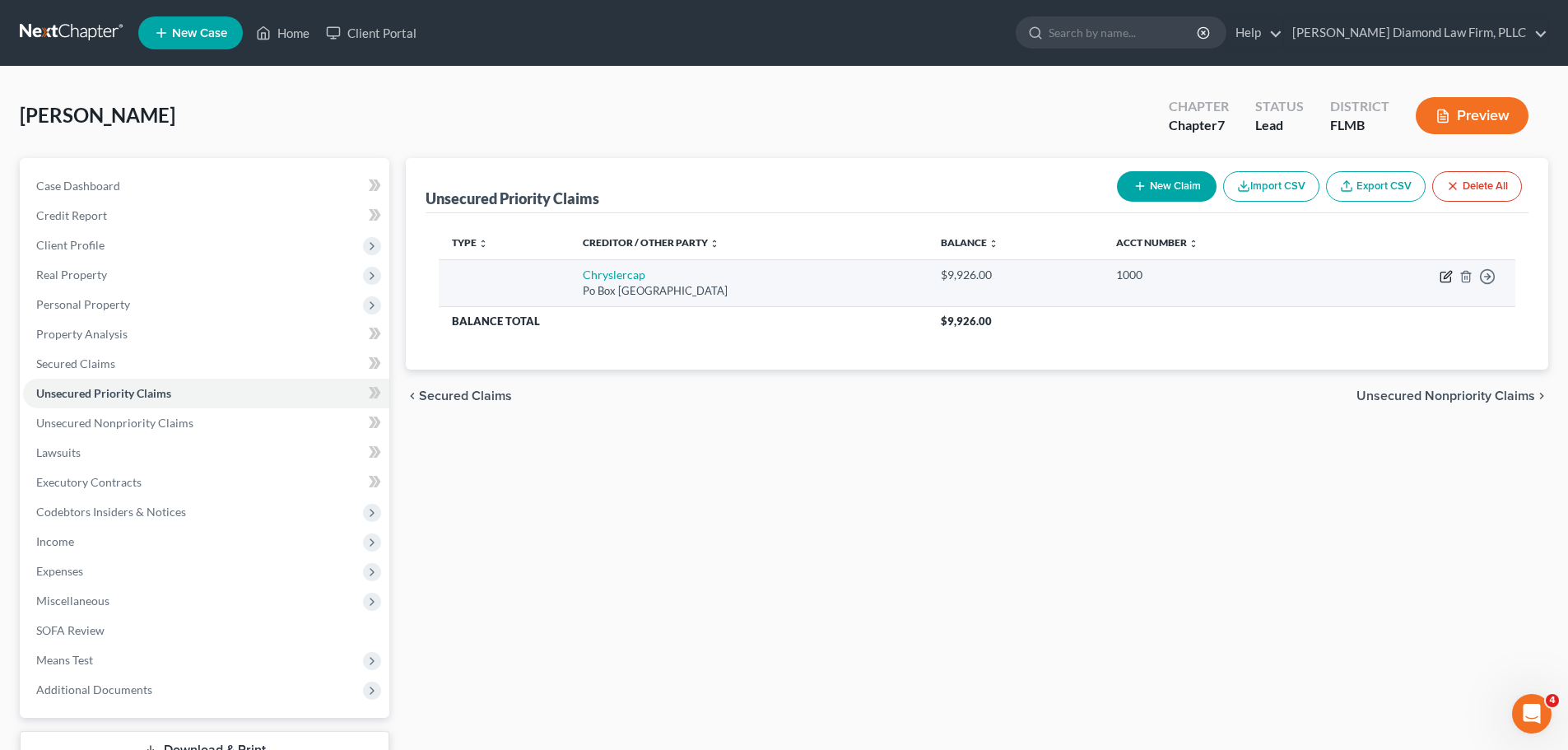
click at [1445, 281] on icon "button" at bounding box center [1446, 277] width 10 height 10
select select "45"
select select "0"
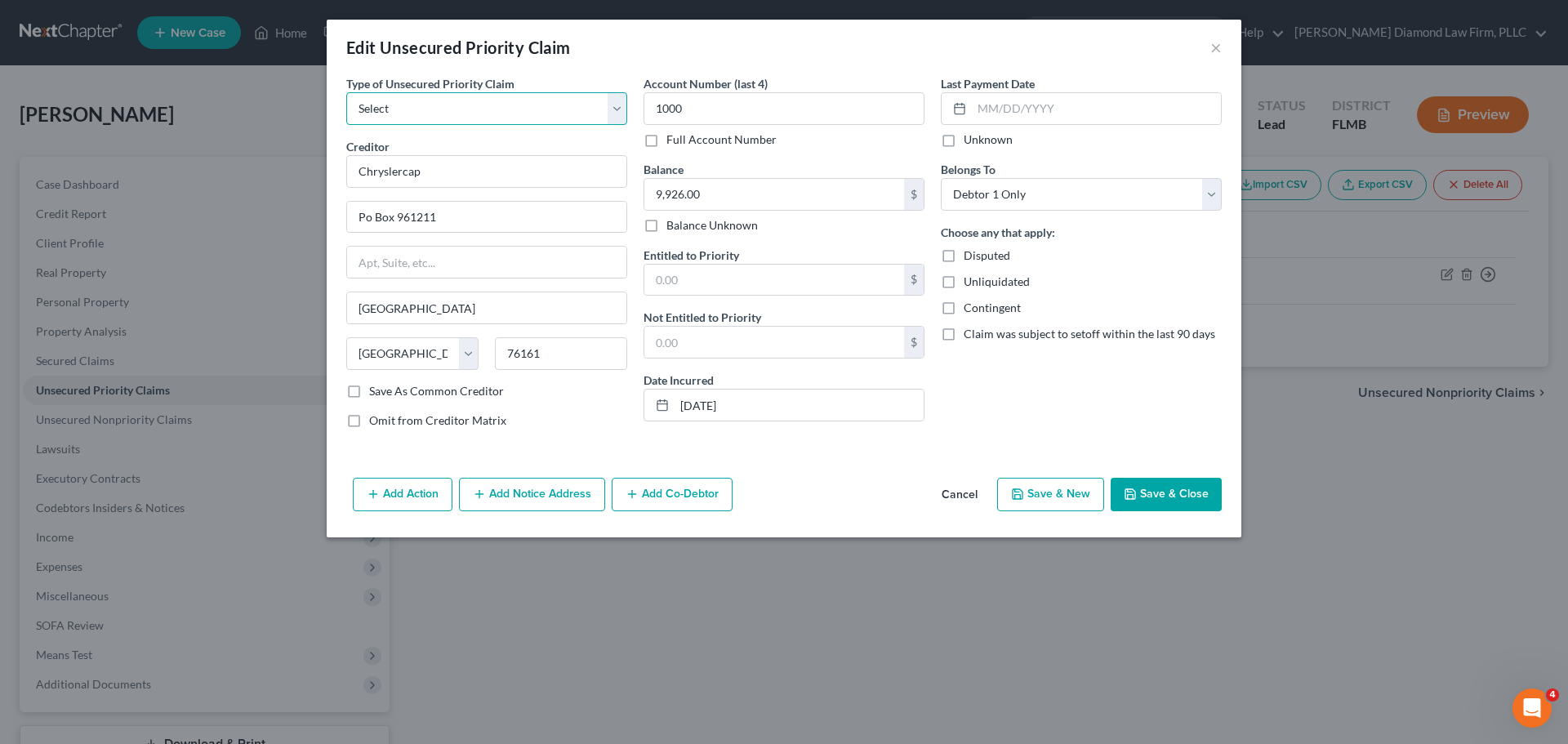
click at [397, 101] on select "Select Taxes & Other Government Units Domestic Support Obligations Extensions o…" at bounding box center [487, 108] width 281 height 32
select select "9"
click at [347, 92] on select "Select Taxes & Other Government Units Domestic Support Obligations Extensions o…" at bounding box center [487, 108] width 281 height 32
select select "45"
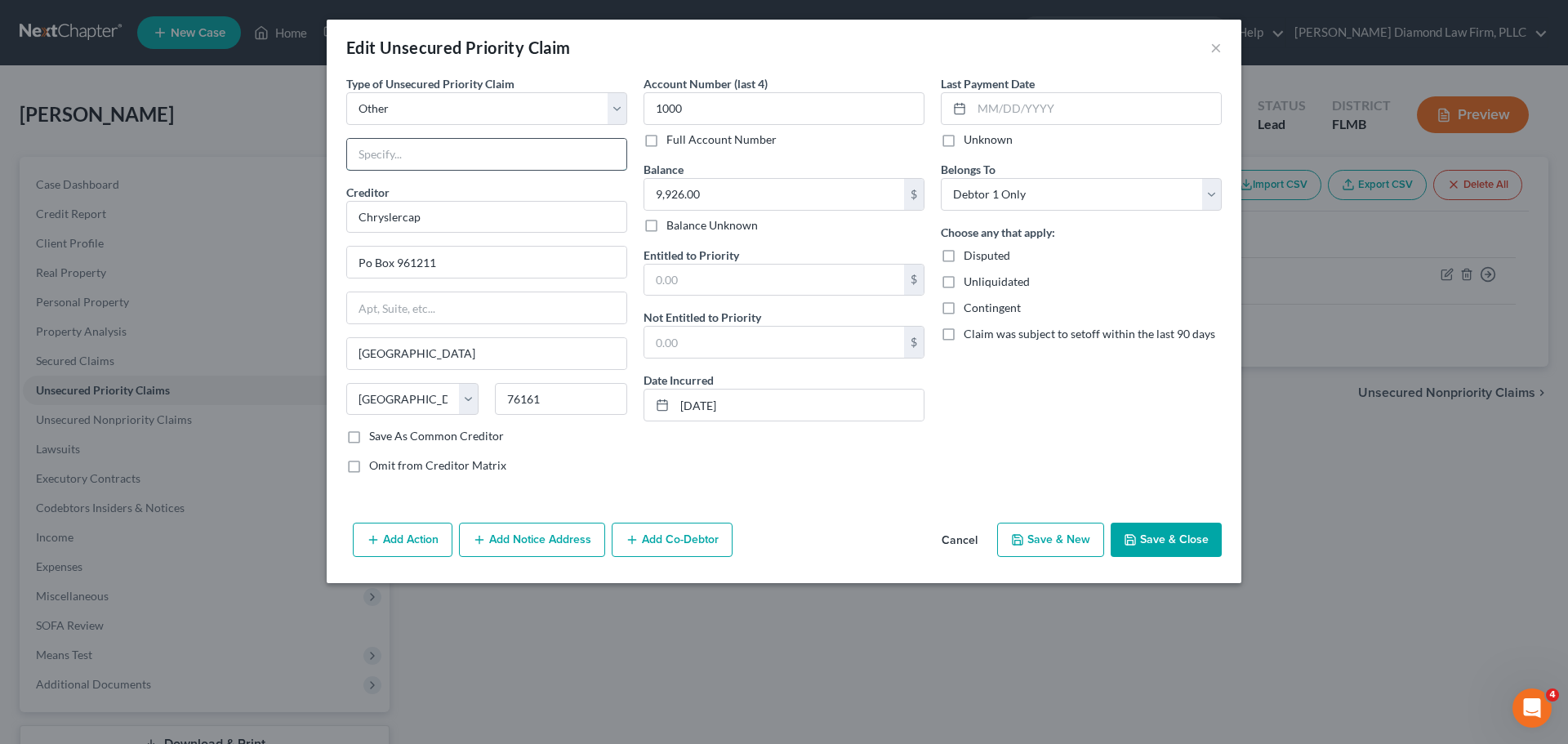
click at [424, 161] on input "text" at bounding box center [487, 154] width 279 height 31
type input "Lease"
click at [1129, 541] on polyline "button" at bounding box center [1131, 542] width 6 height 4
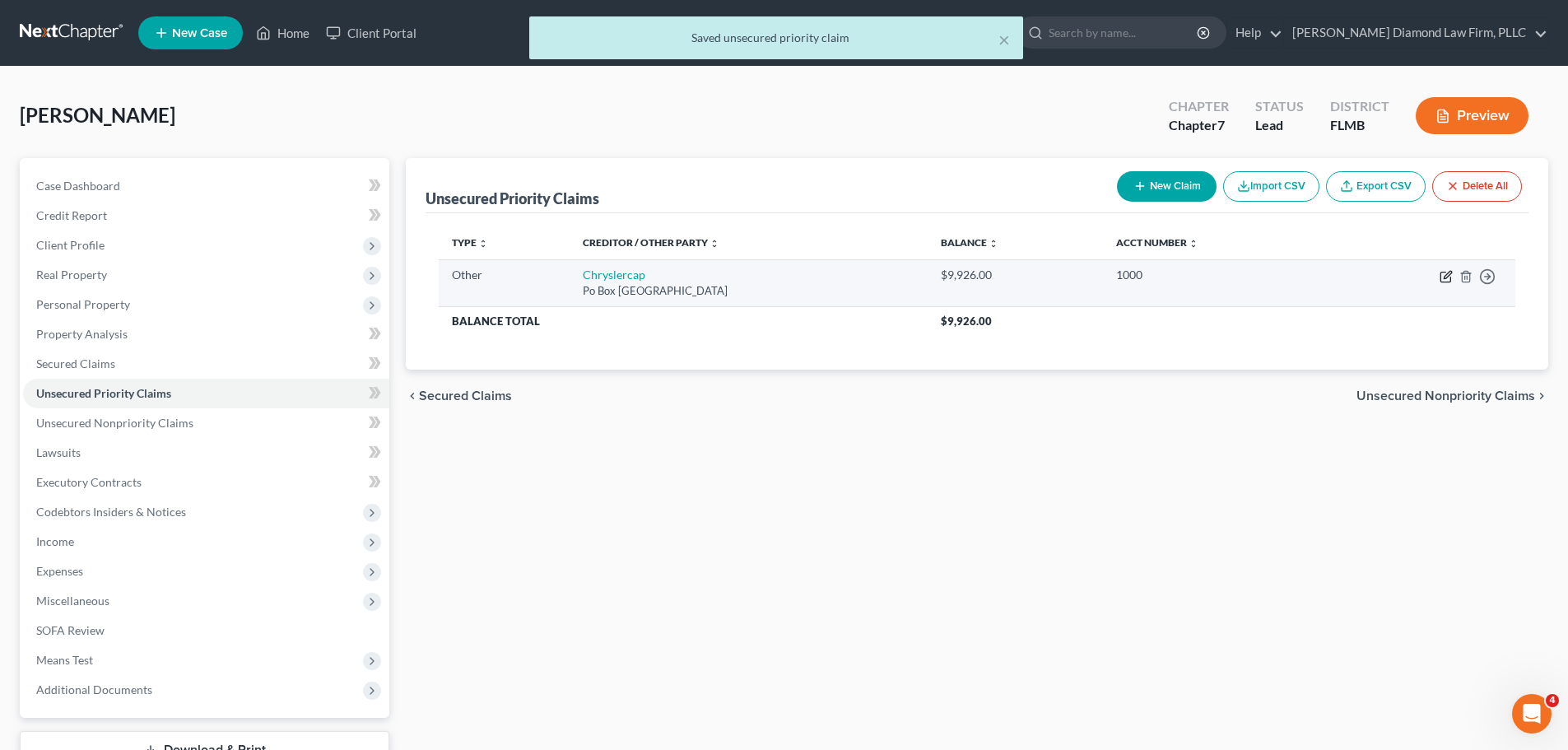
click at [1443, 274] on icon "button" at bounding box center [1447, 277] width 13 height 13
select select "9"
select select "45"
select select "0"
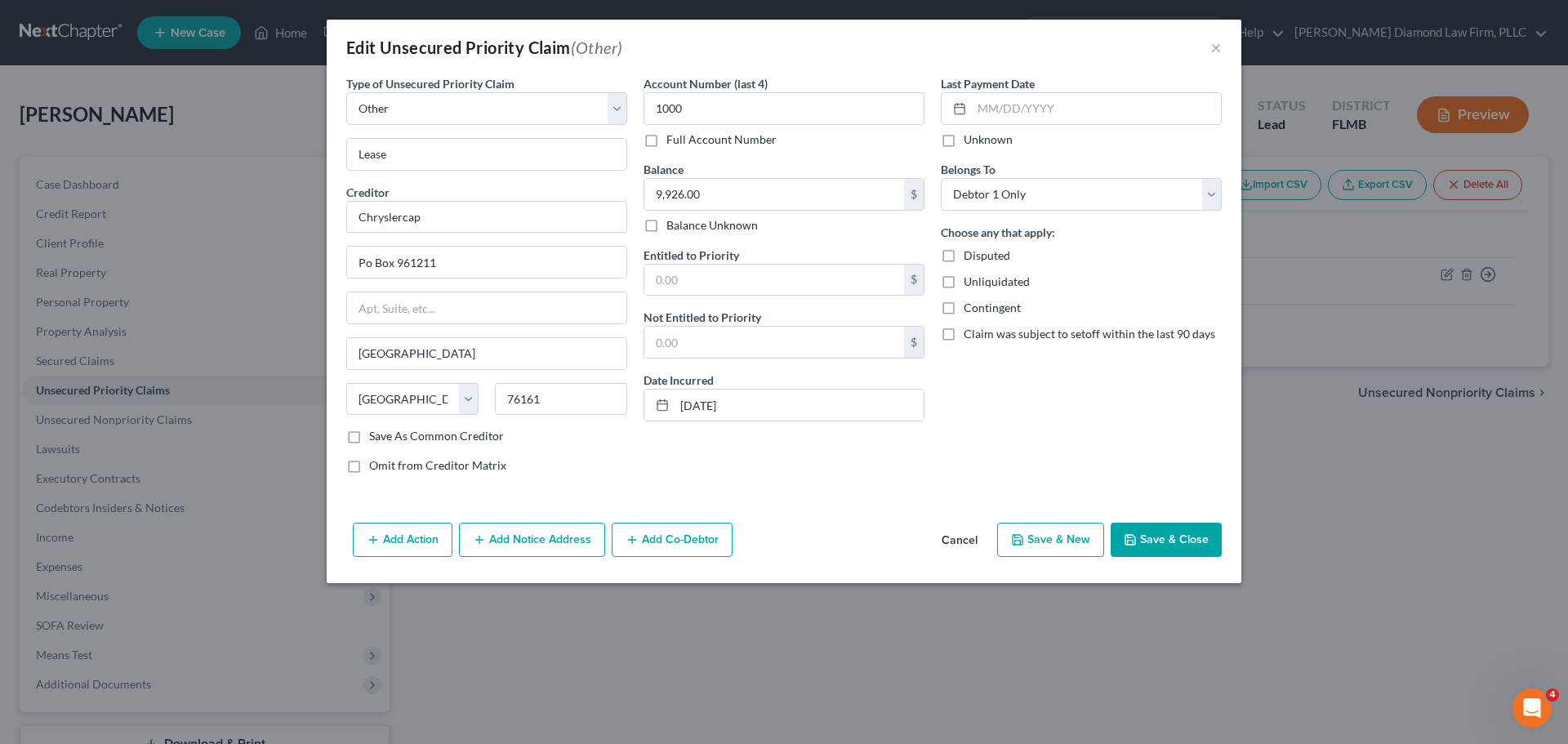
click at [939, 543] on button "Cancel" at bounding box center [960, 540] width 62 height 32
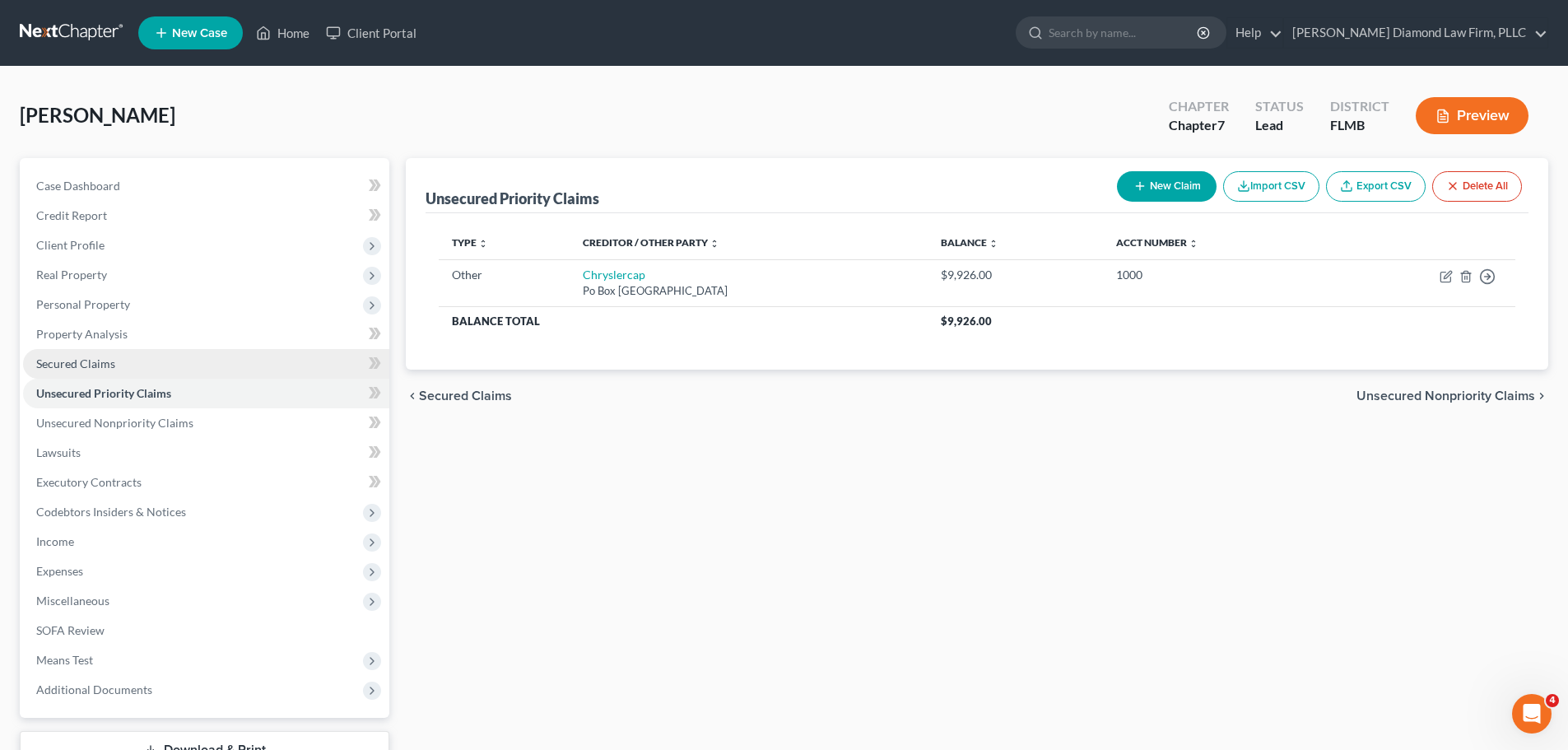
click at [88, 377] on link "Secured Claims" at bounding box center [206, 364] width 366 height 29
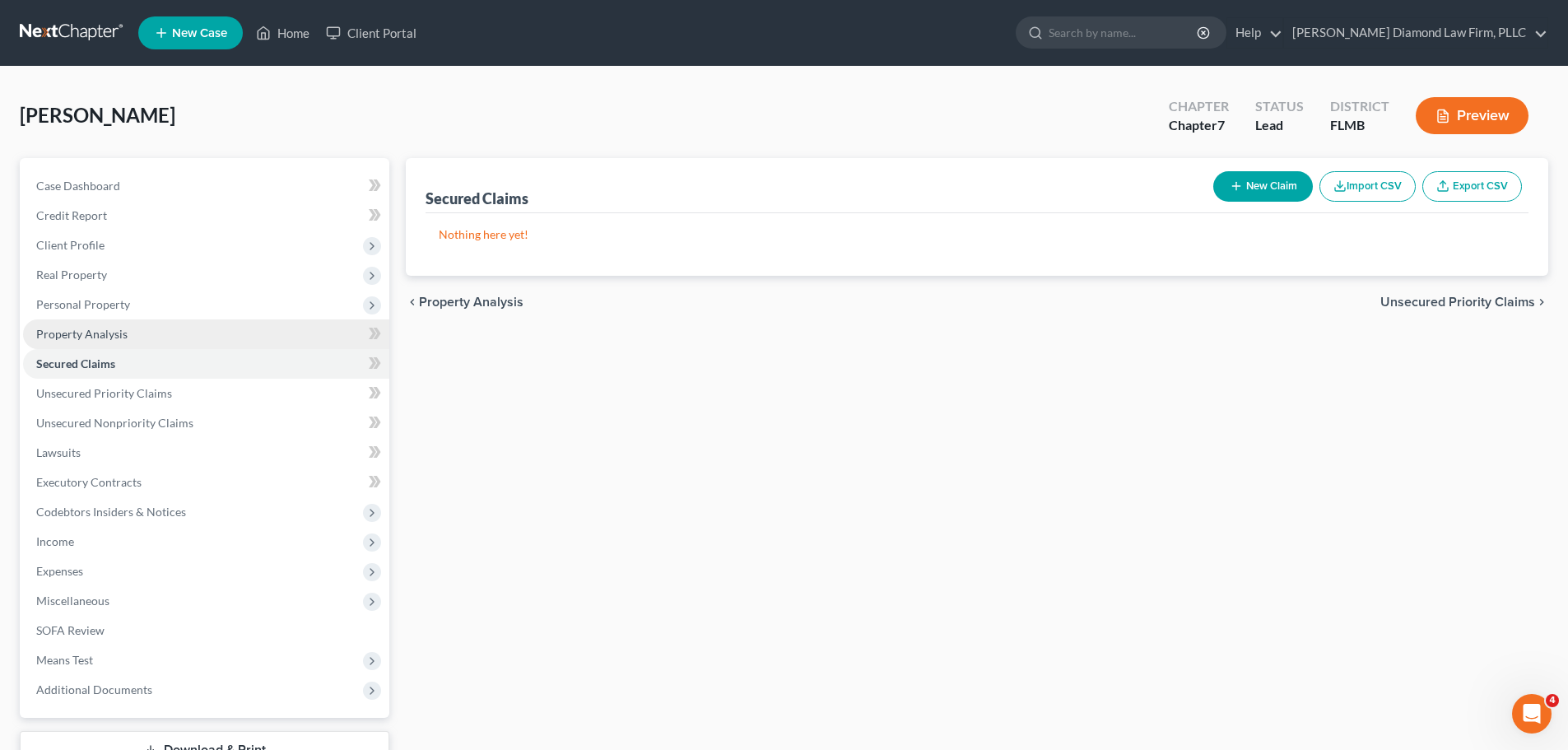
click at [84, 325] on link "Property Analysis" at bounding box center [206, 333] width 366 height 29
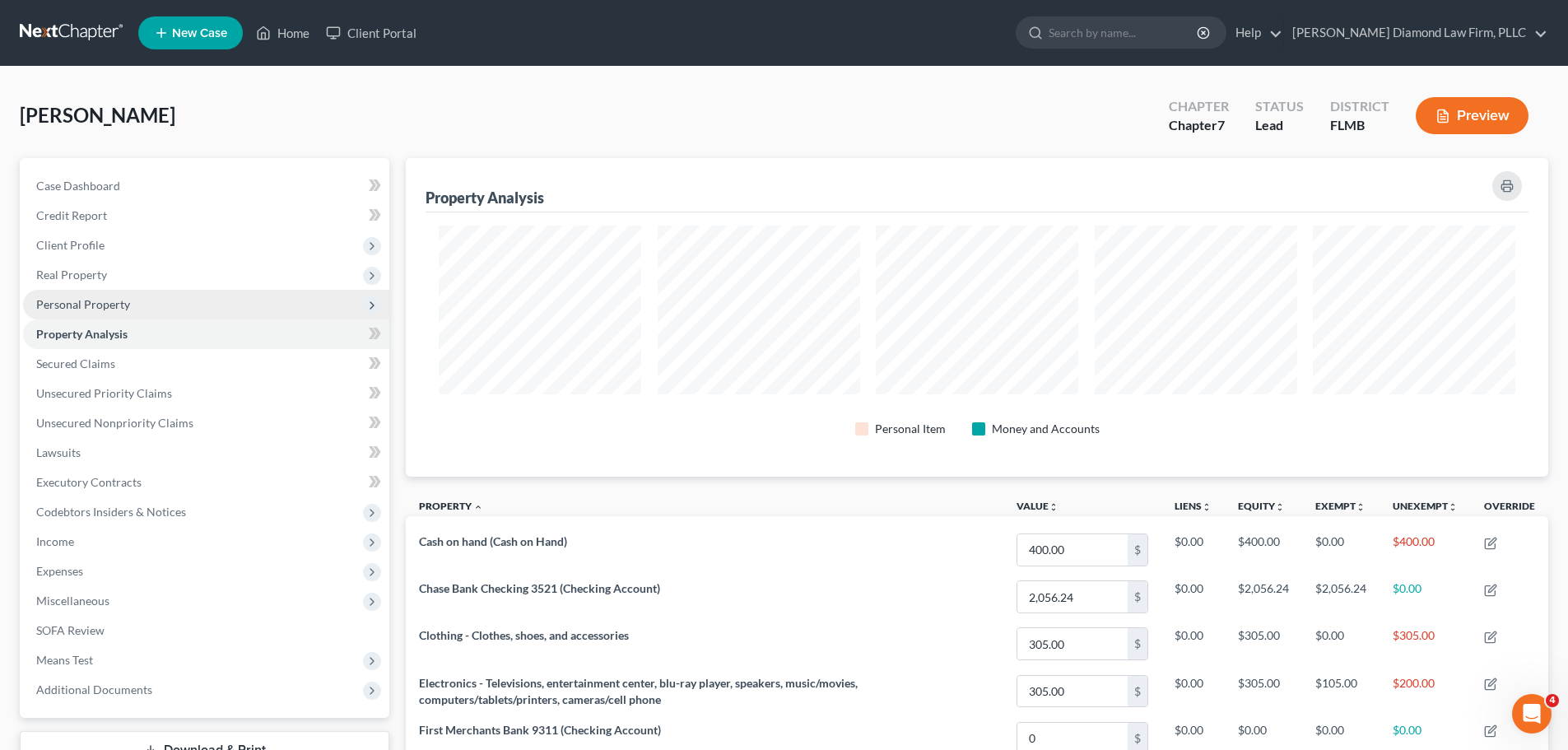
scroll to position [318, 1143]
click at [92, 308] on span "Personal Property" at bounding box center [83, 304] width 94 height 14
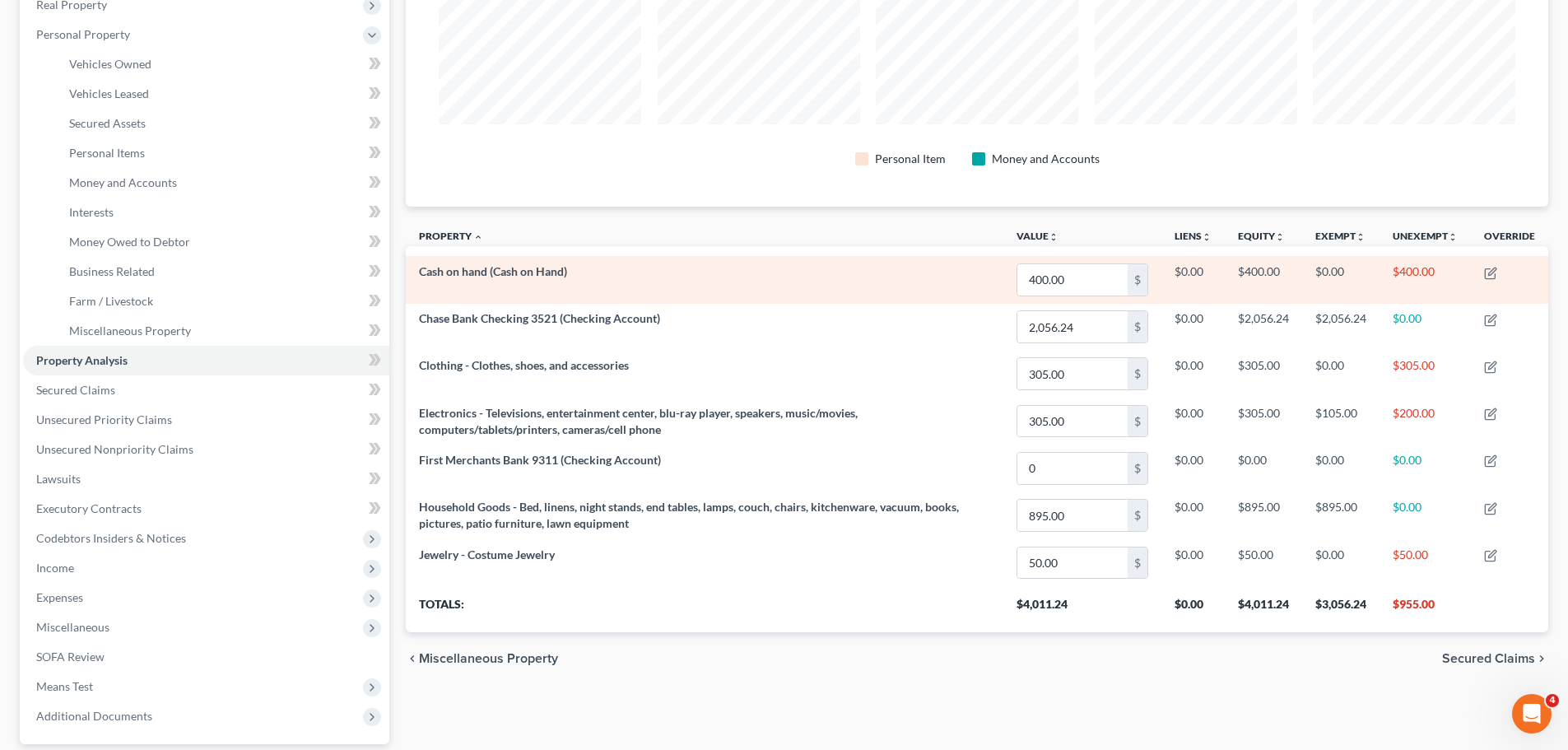
scroll to position [92, 0]
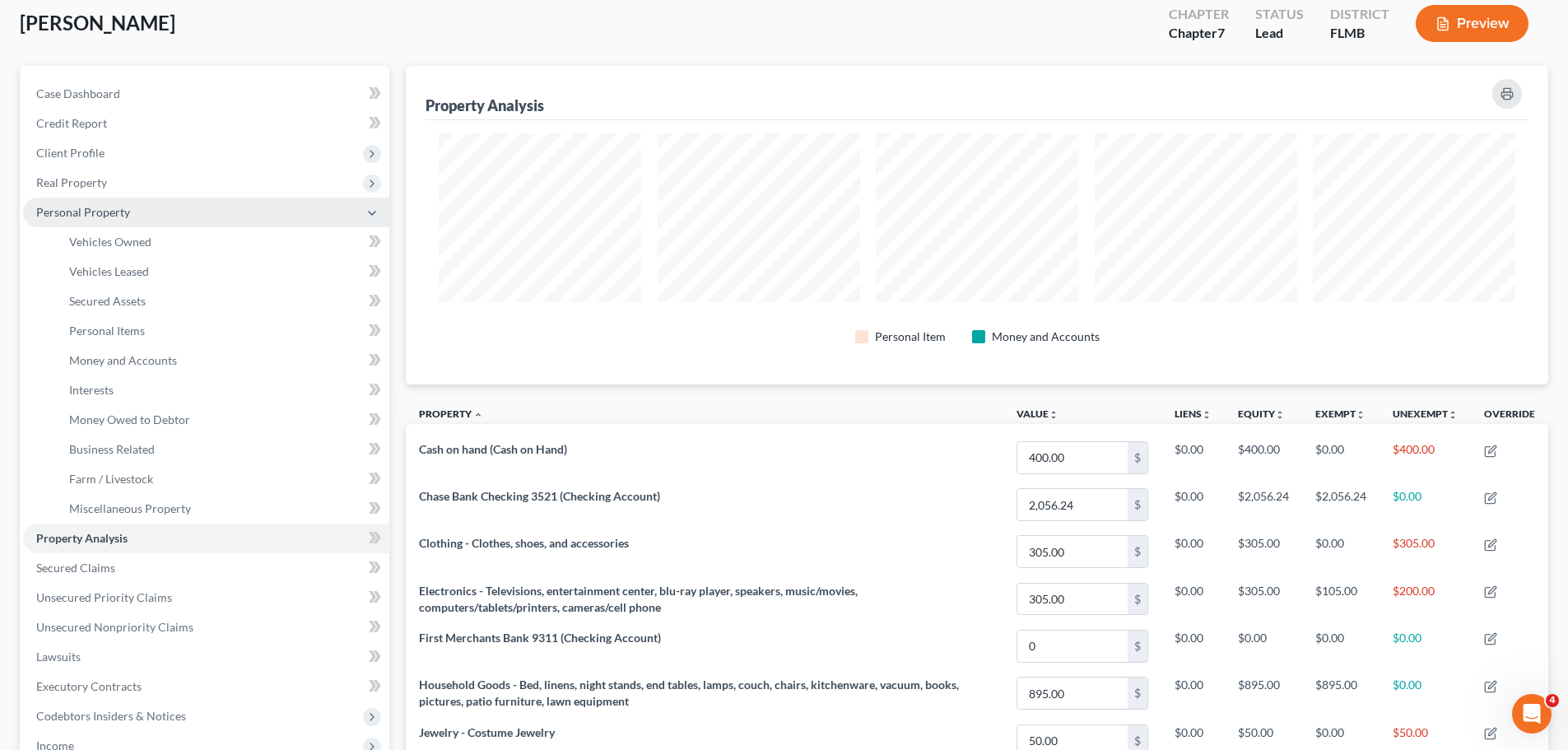
click at [76, 215] on span "Personal Property" at bounding box center [83, 212] width 94 height 14
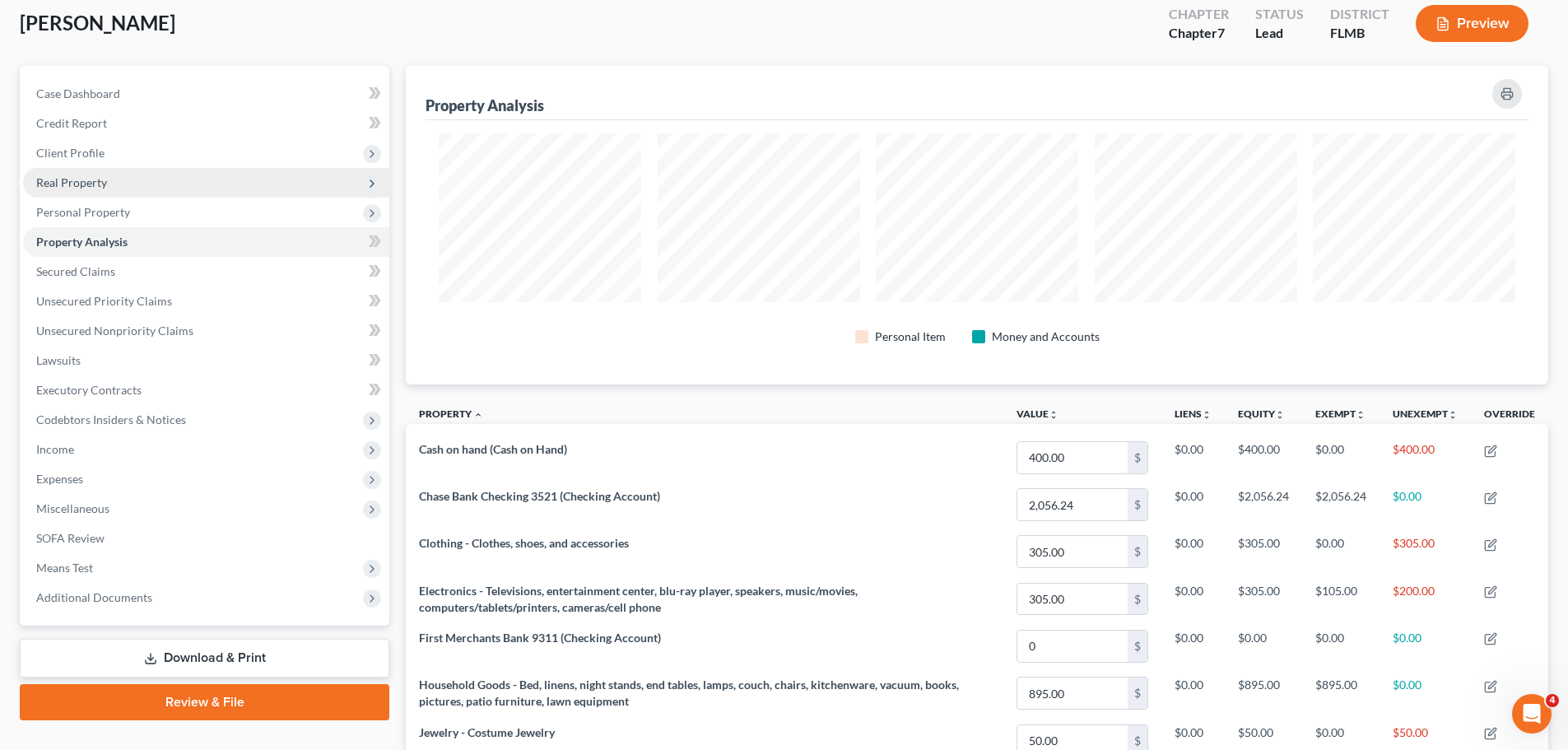
click at [115, 182] on span "Real Property" at bounding box center [206, 182] width 366 height 29
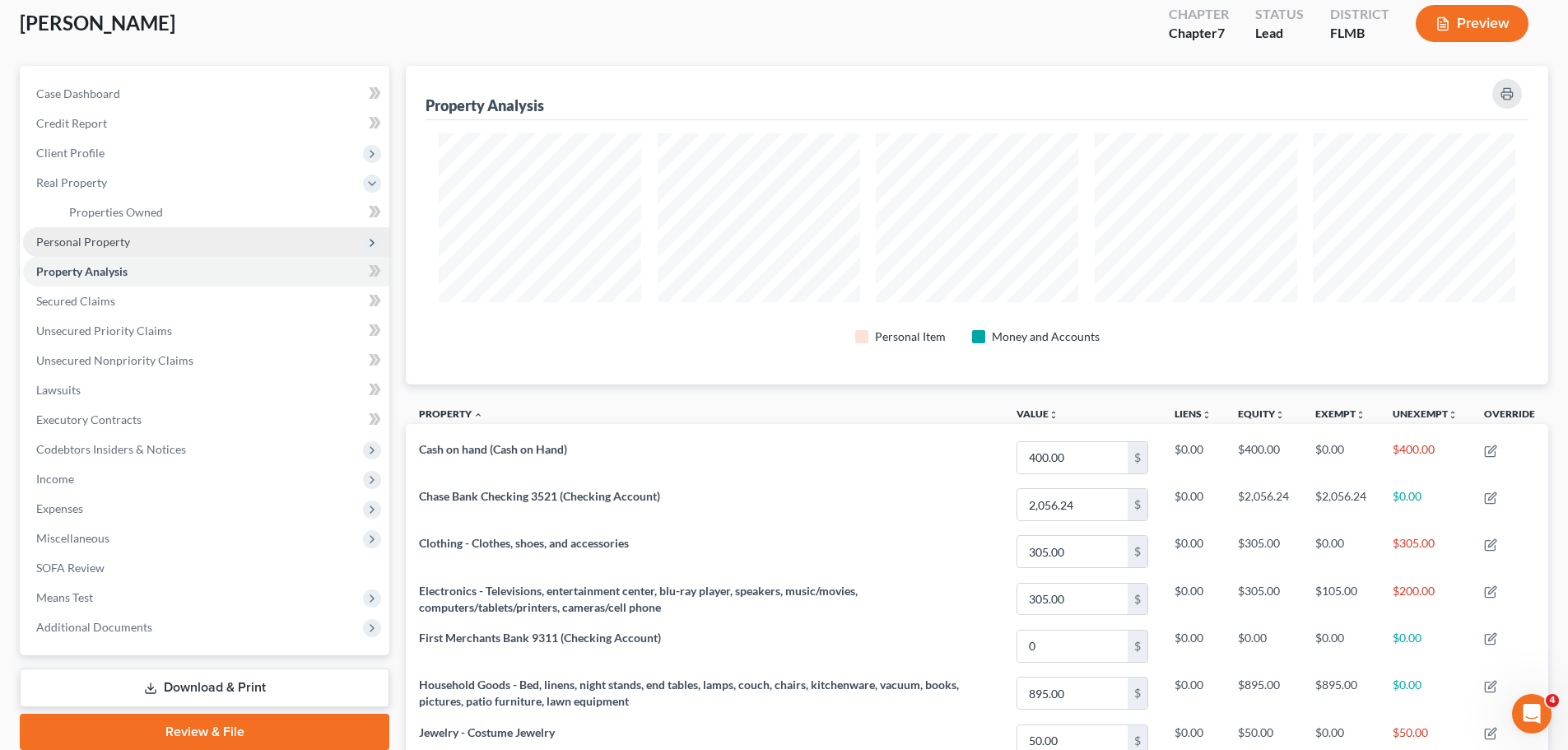
click at [100, 248] on span "Personal Property" at bounding box center [83, 241] width 94 height 14
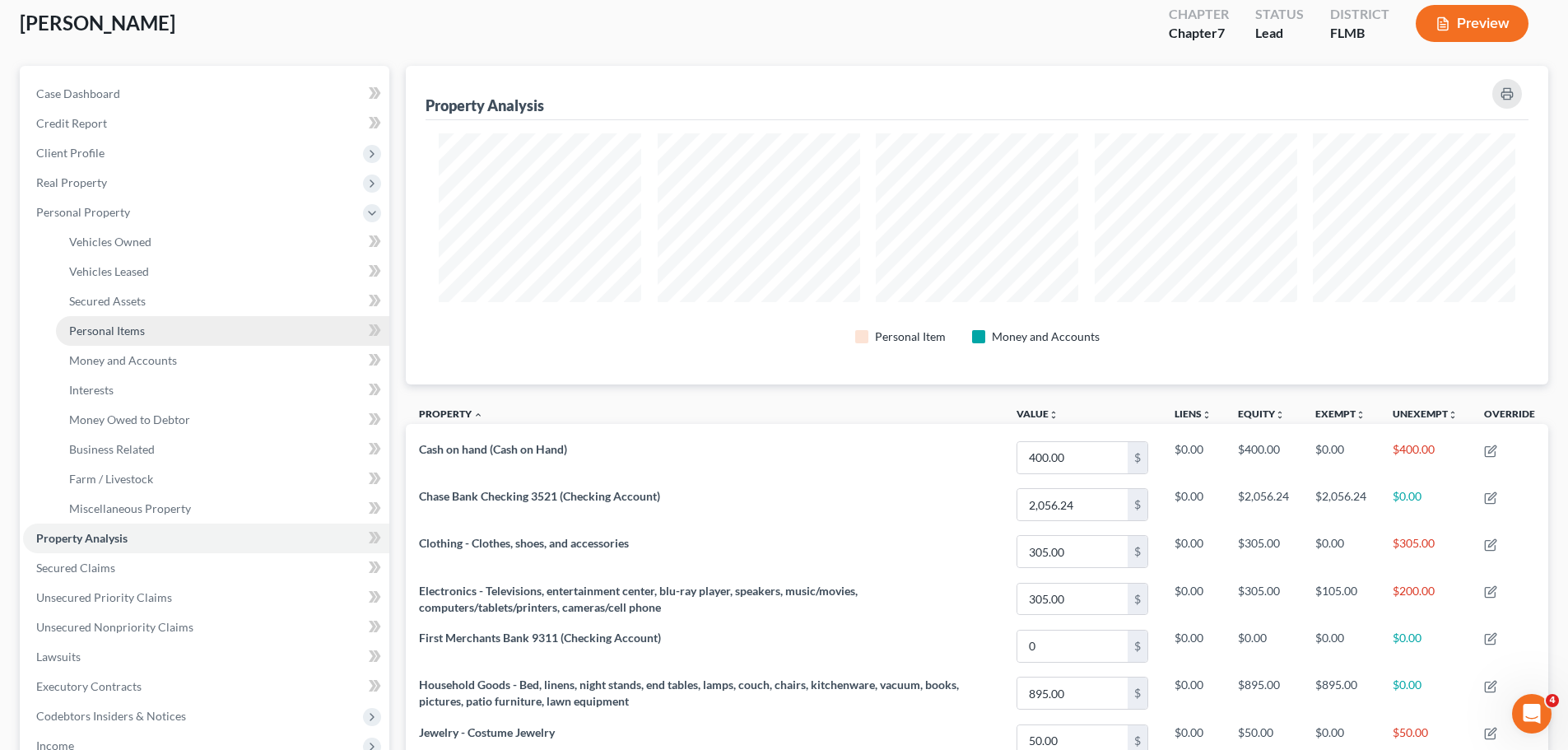
click at [116, 332] on span "Personal Items" at bounding box center [107, 330] width 76 height 14
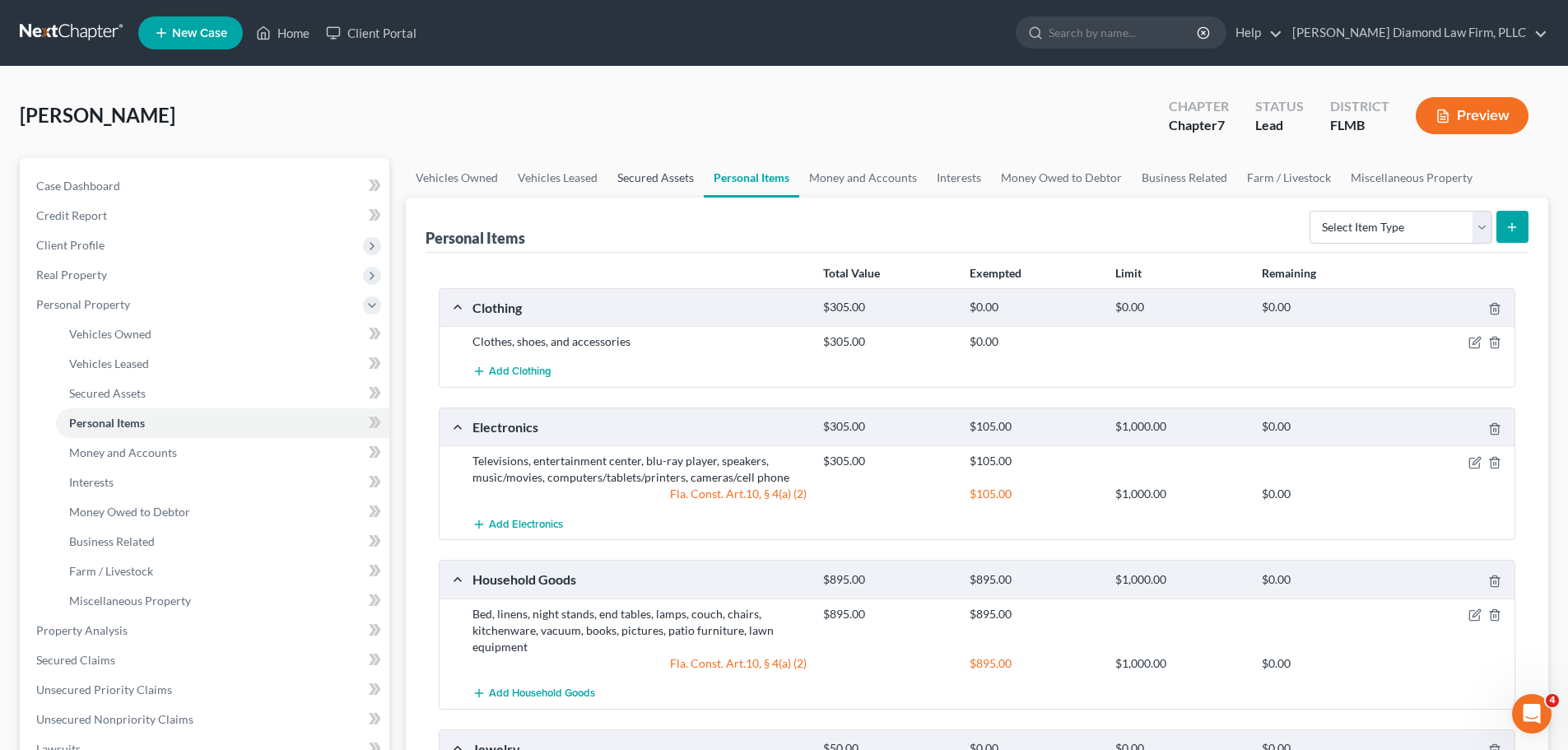
click at [648, 185] on link "Secured Assets" at bounding box center [655, 177] width 97 height 39
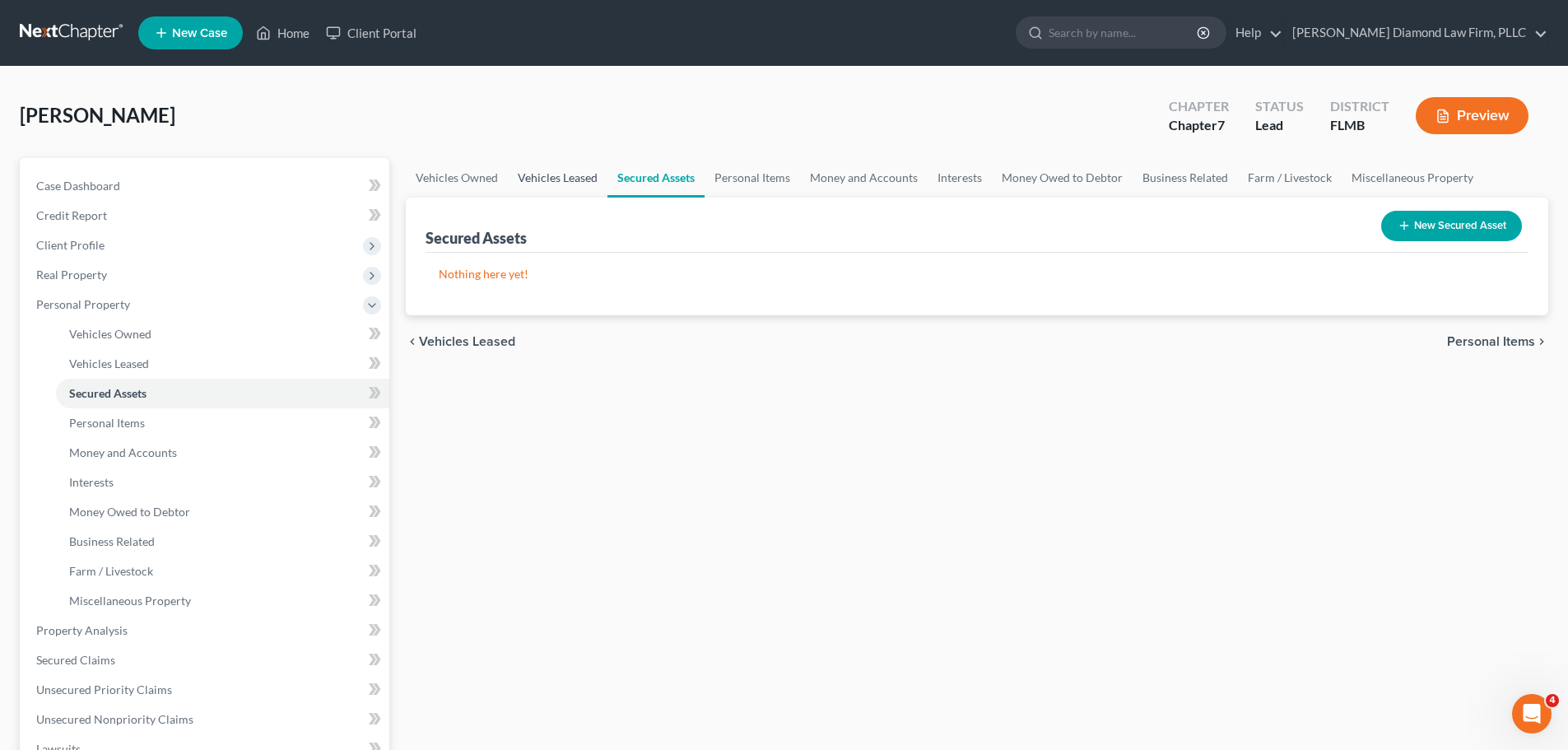
click at [522, 187] on link "Vehicles Leased" at bounding box center [558, 177] width 100 height 39
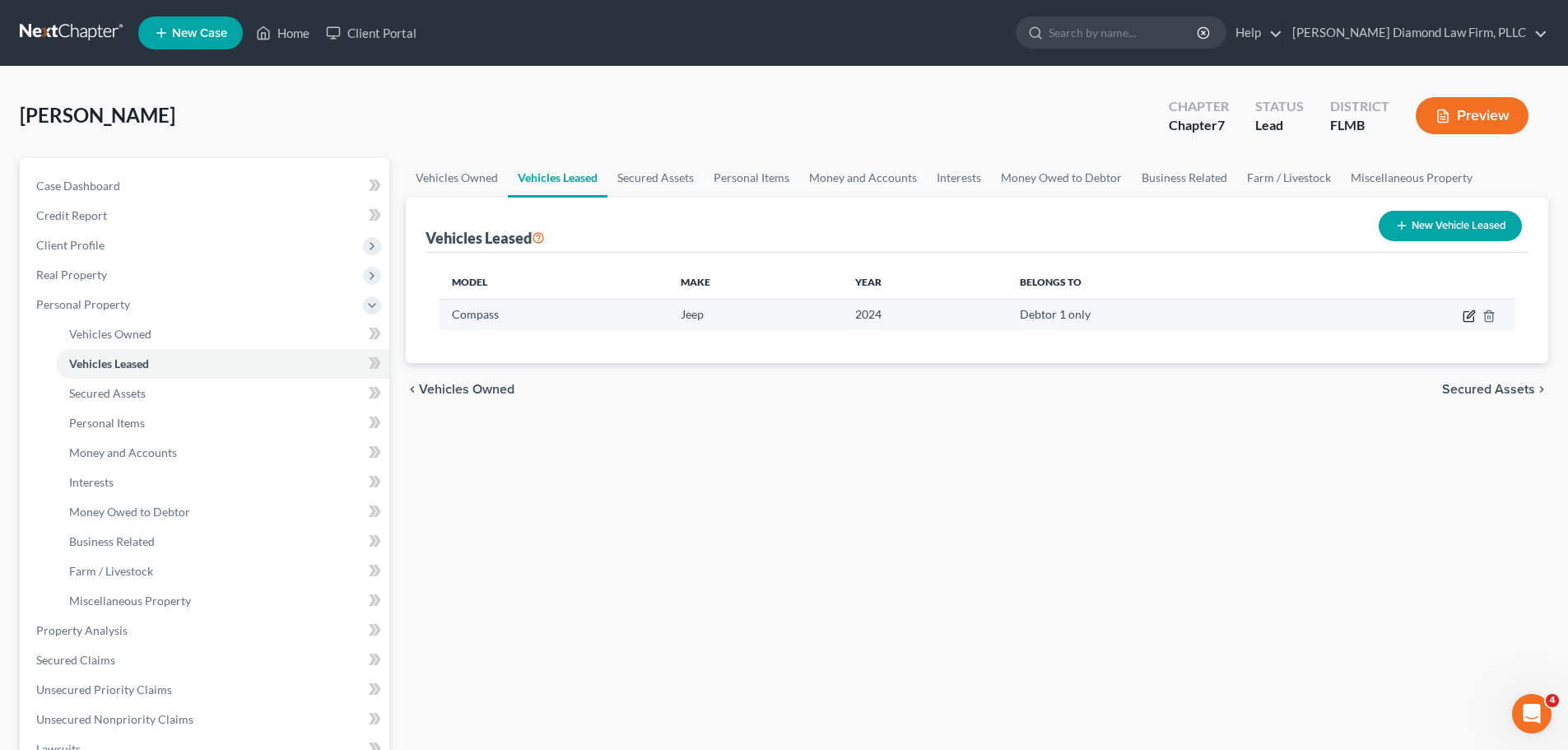
click at [1471, 316] on icon "button" at bounding box center [1471, 314] width 8 height 8
select select "0"
select select "2"
select select "0"
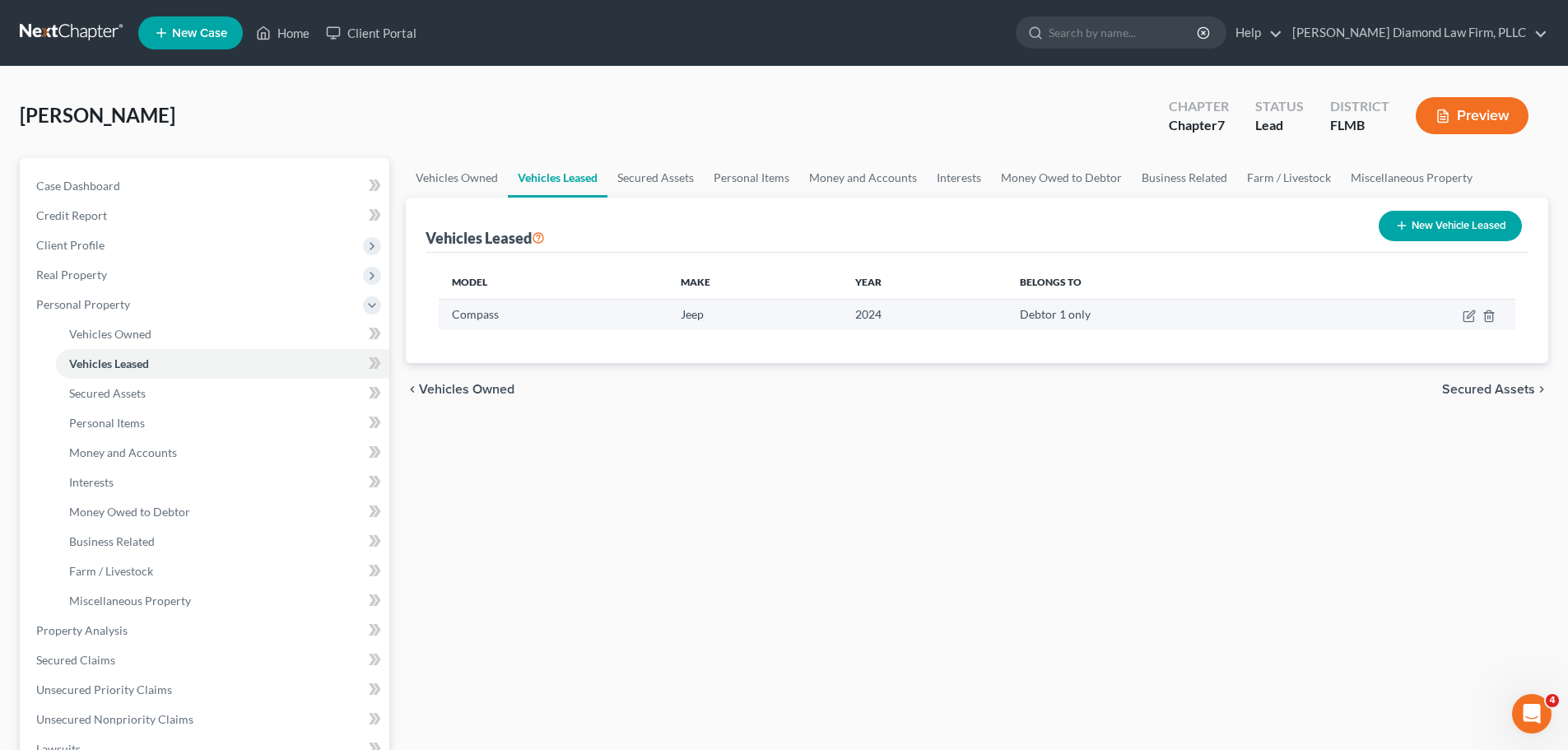
select select "1"
select select "15"
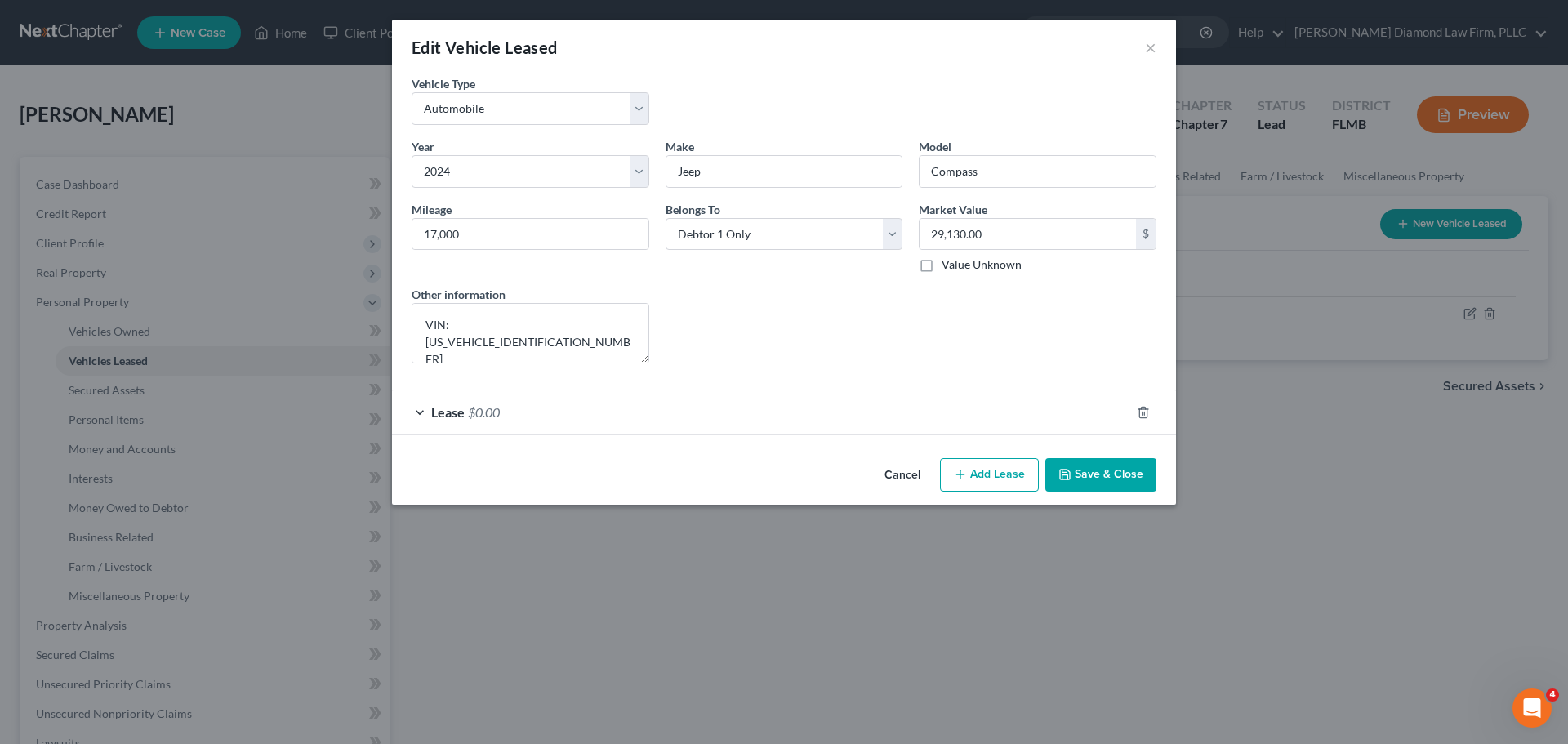
click at [682, 419] on div "Lease $0.00" at bounding box center [762, 412] width 738 height 43
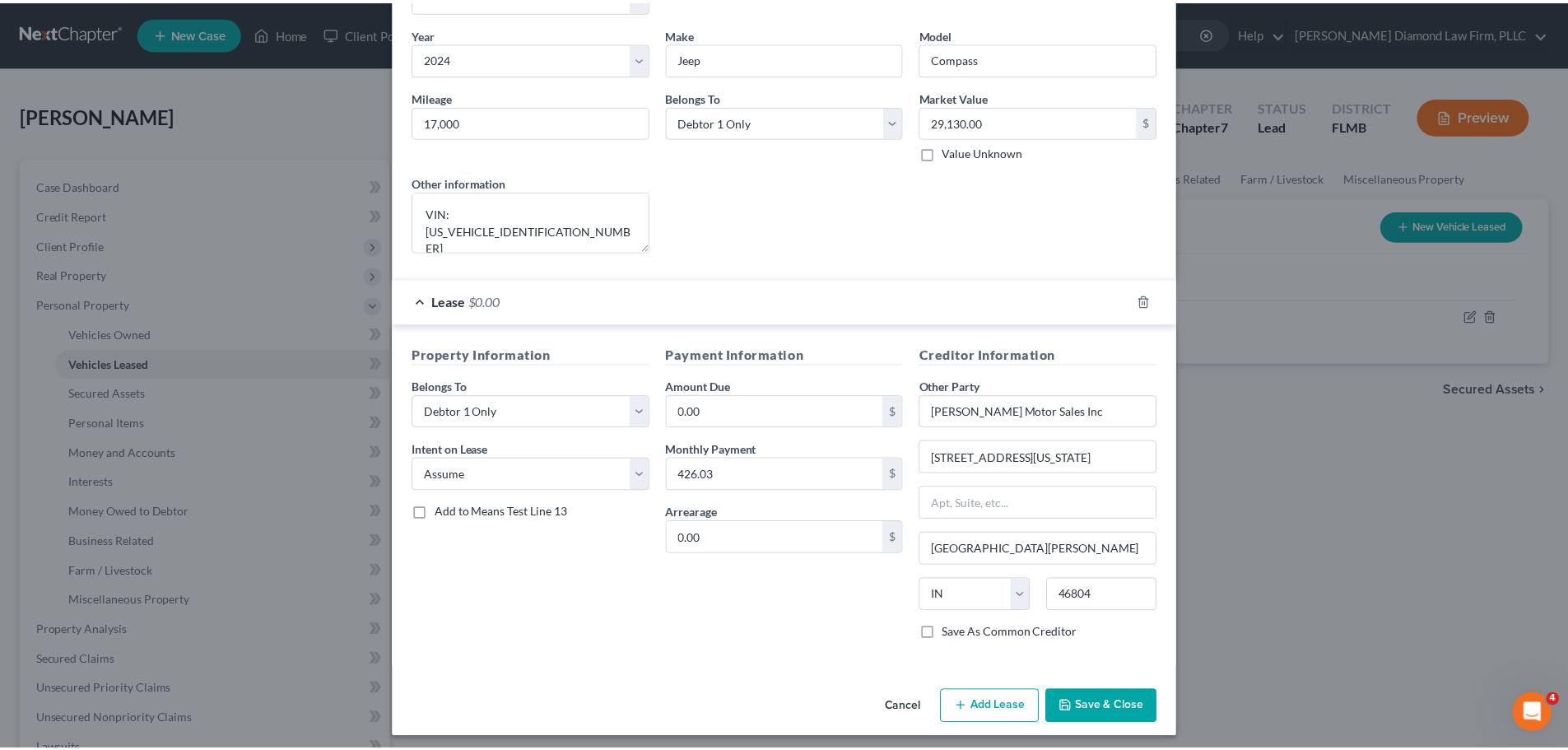
scroll to position [122, 0]
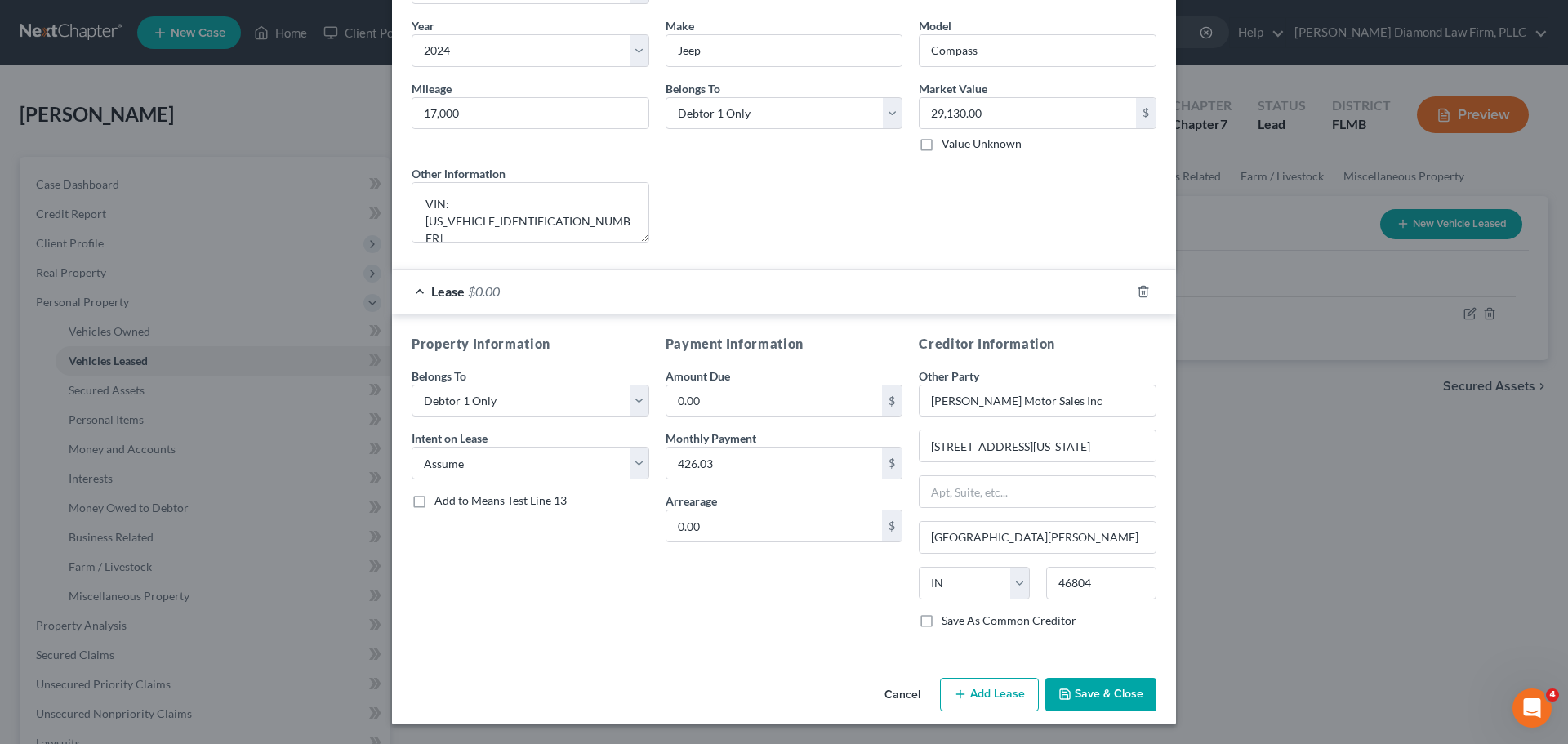
click at [901, 698] on button "Cancel" at bounding box center [902, 696] width 62 height 32
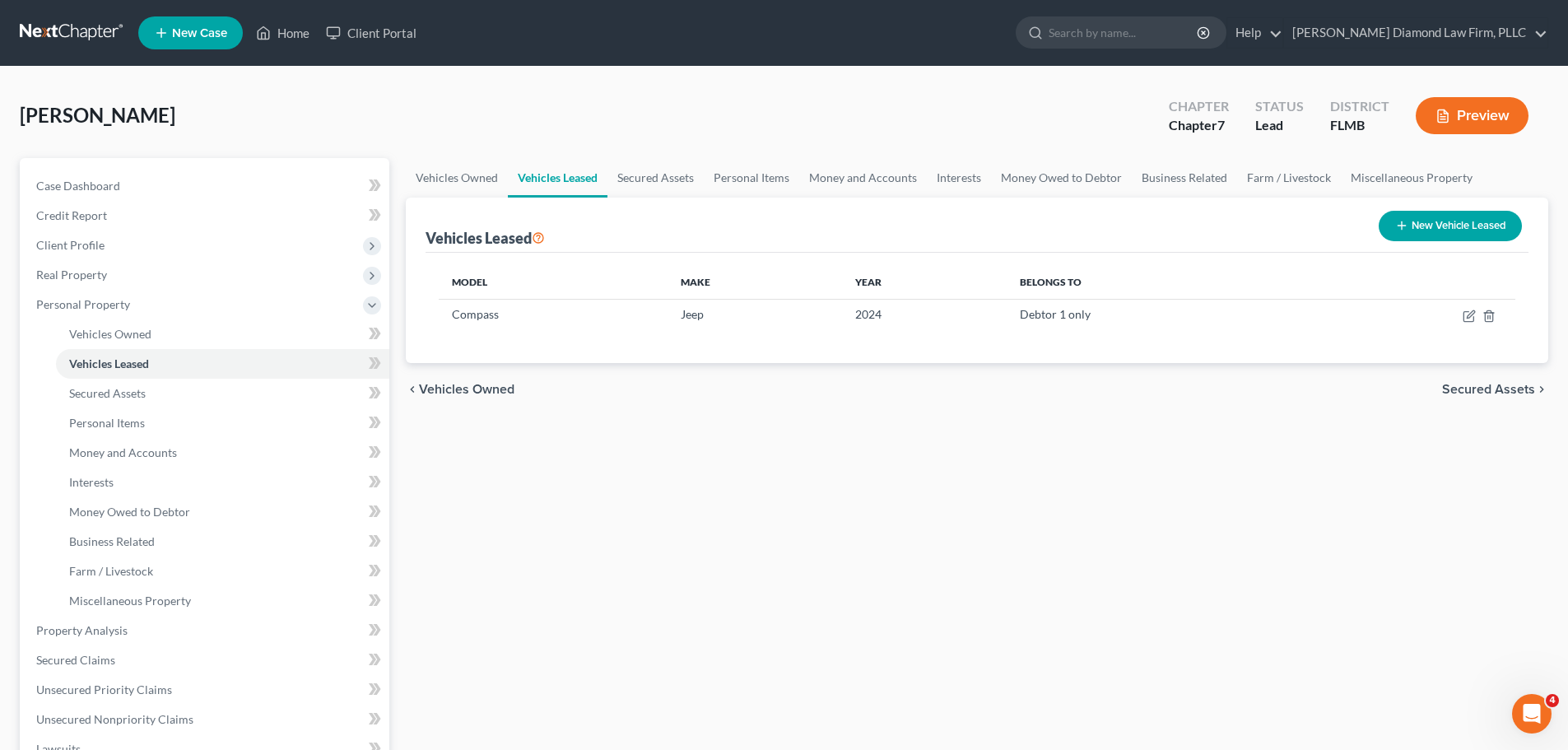
click at [65, 34] on link at bounding box center [72, 33] width 105 height 29
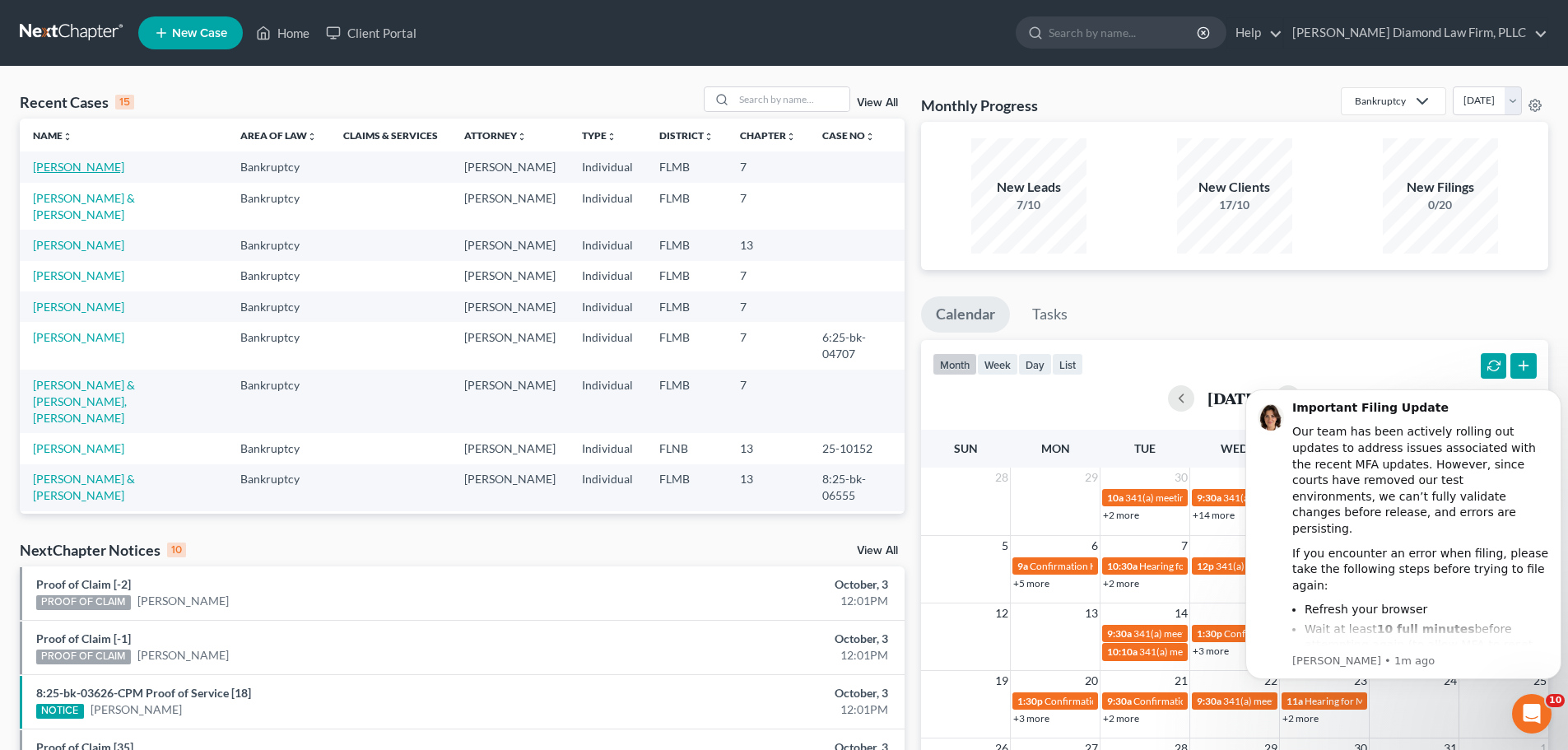
click at [87, 163] on link "[PERSON_NAME]" at bounding box center [78, 166] width 92 height 14
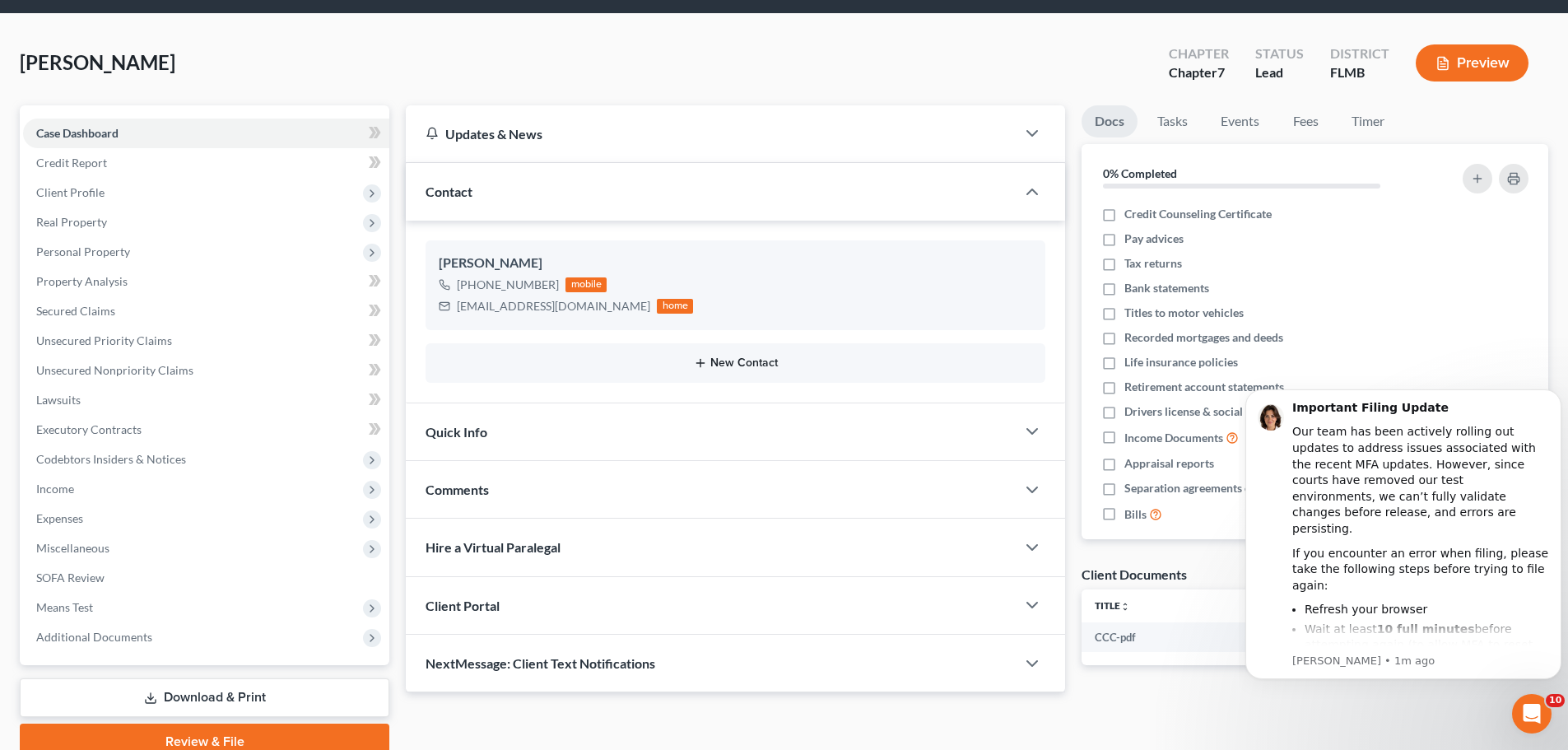
scroll to position [82, 0]
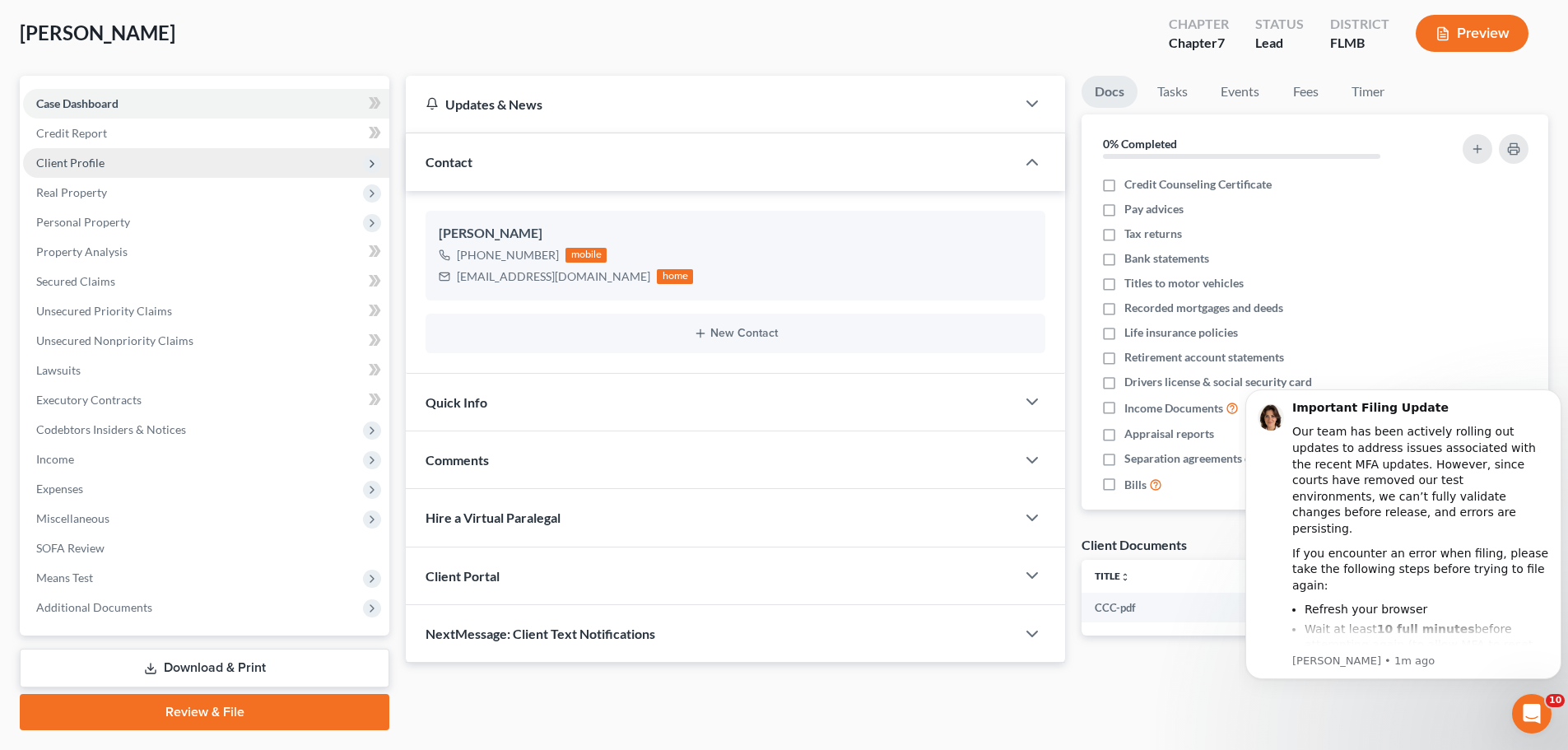
click at [128, 163] on span "Client Profile" at bounding box center [206, 162] width 366 height 29
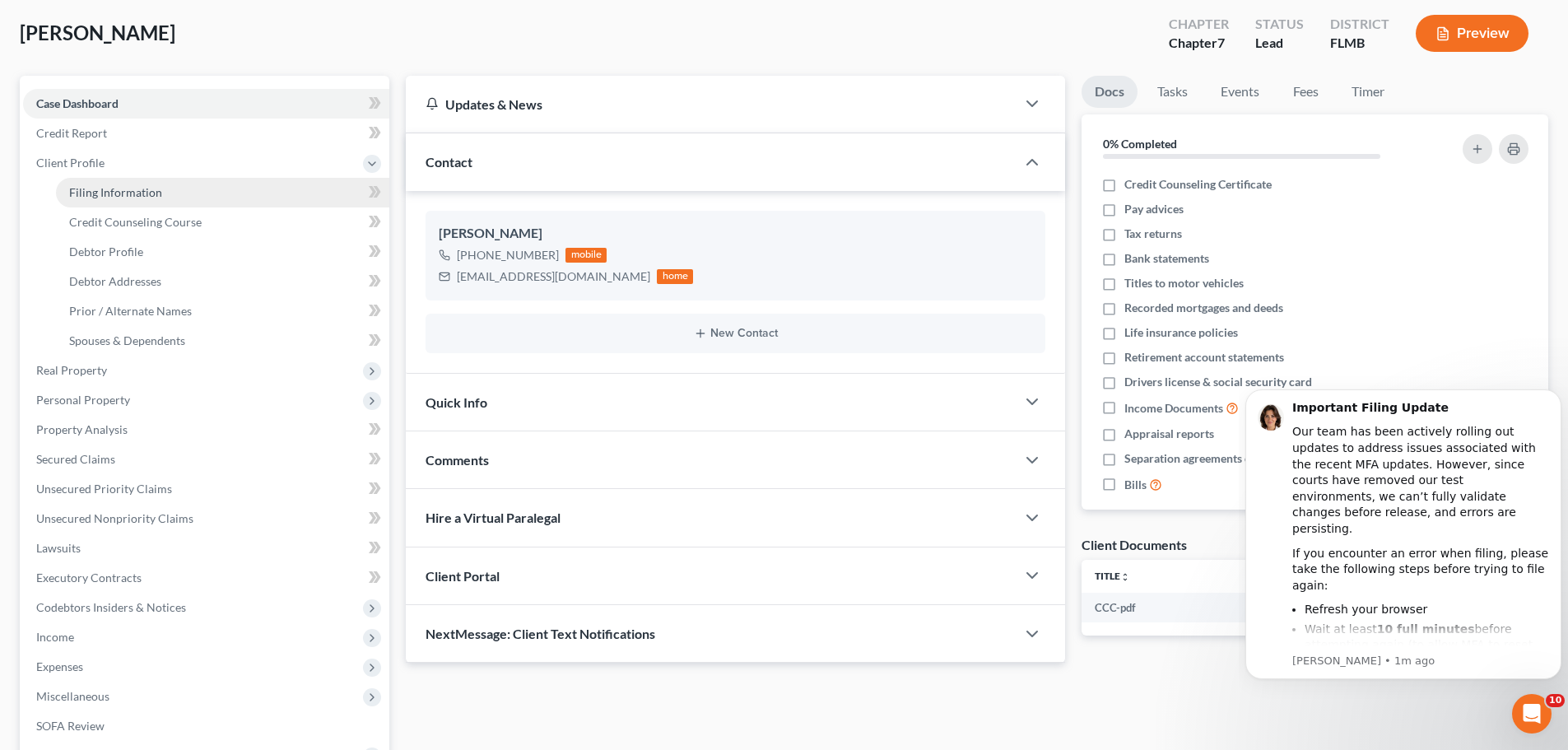
click at [135, 185] on link "Filing Information" at bounding box center [223, 192] width 333 height 29
select select "1"
select select "0"
select select "9"
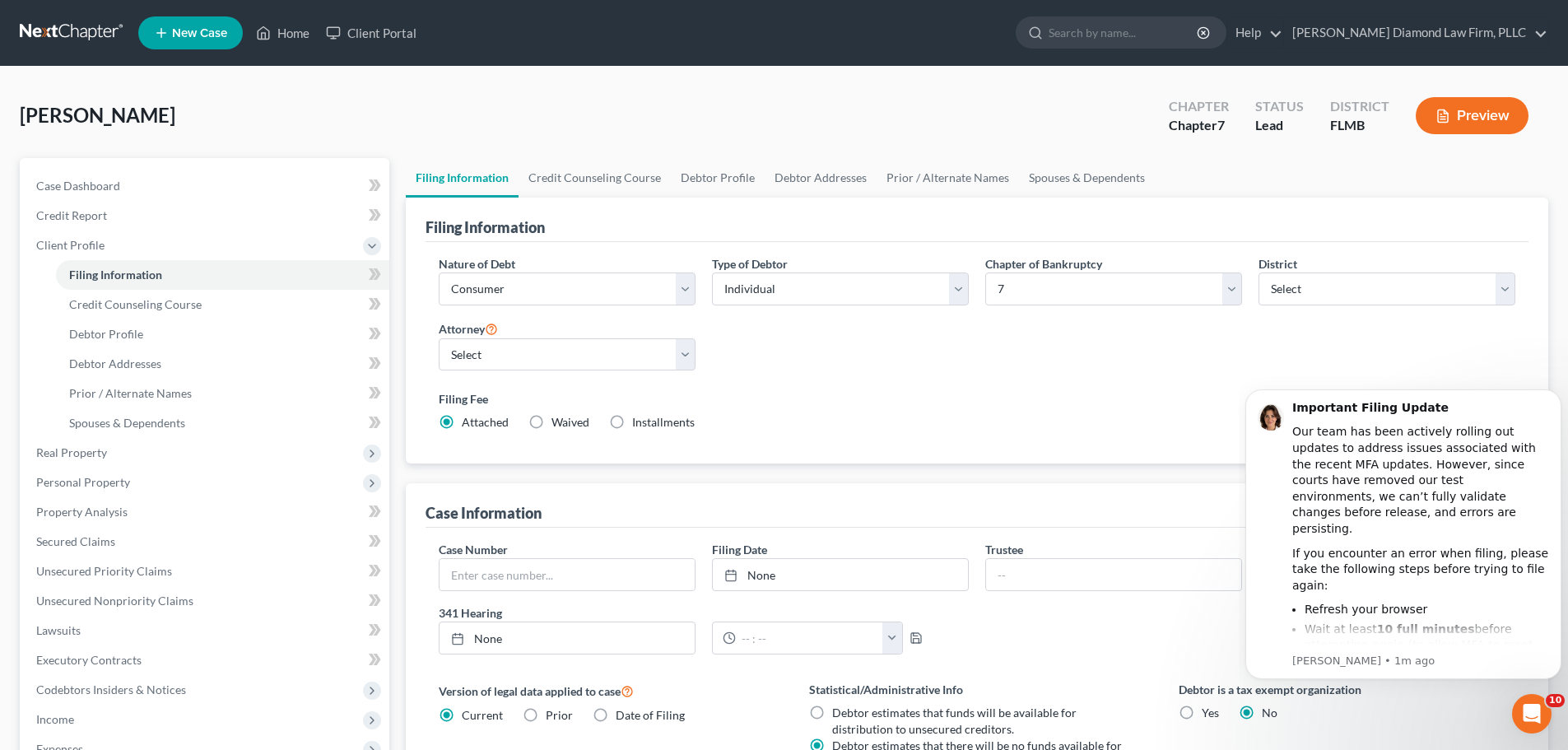
click at [1468, 366] on div "Nature of Debt Select Business Consumer Other Nature of Business Select Clearin…" at bounding box center [978, 349] width 1093 height 189
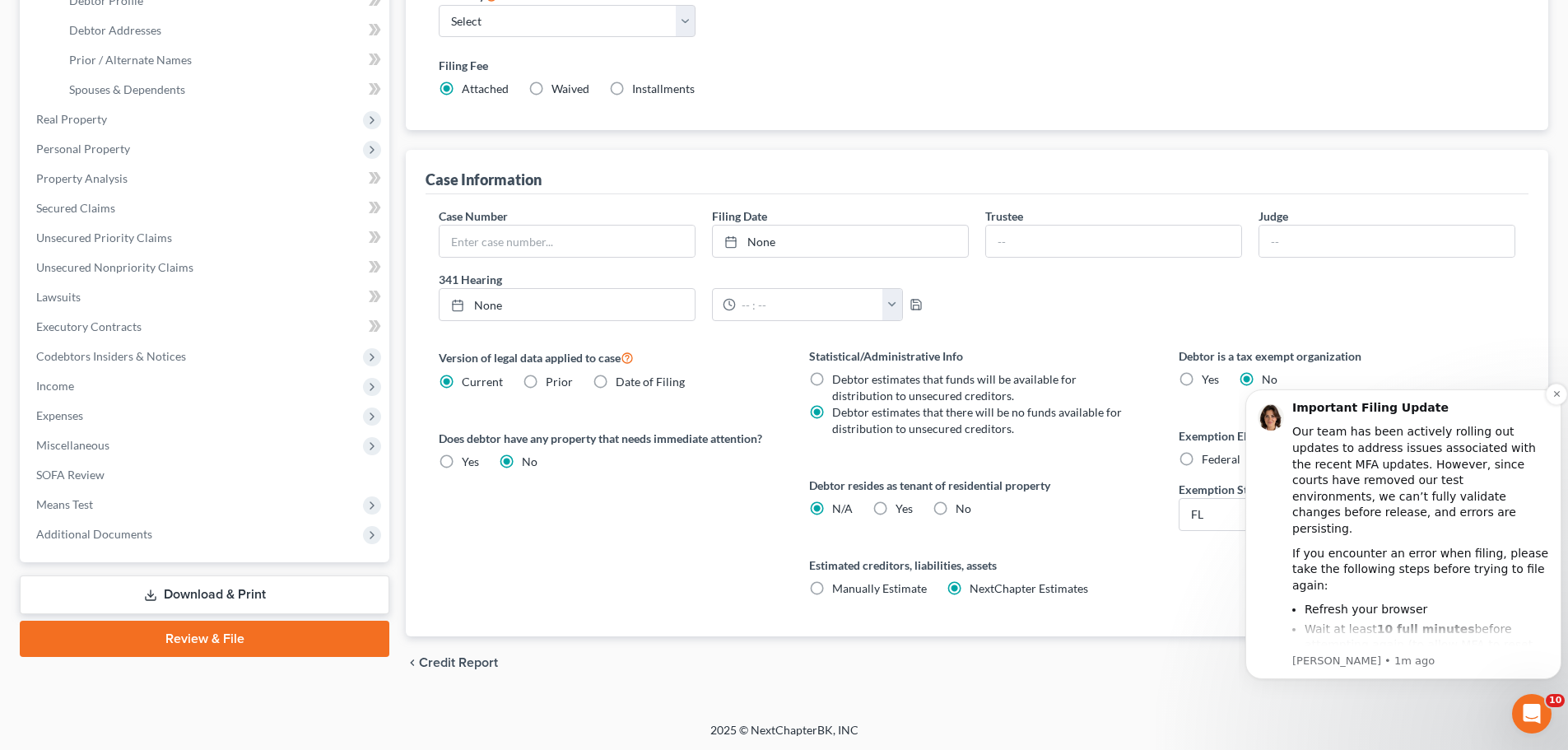
scroll to position [335, 0]
click at [1550, 393] on button "Dismiss notification" at bounding box center [1556, 394] width 21 height 21
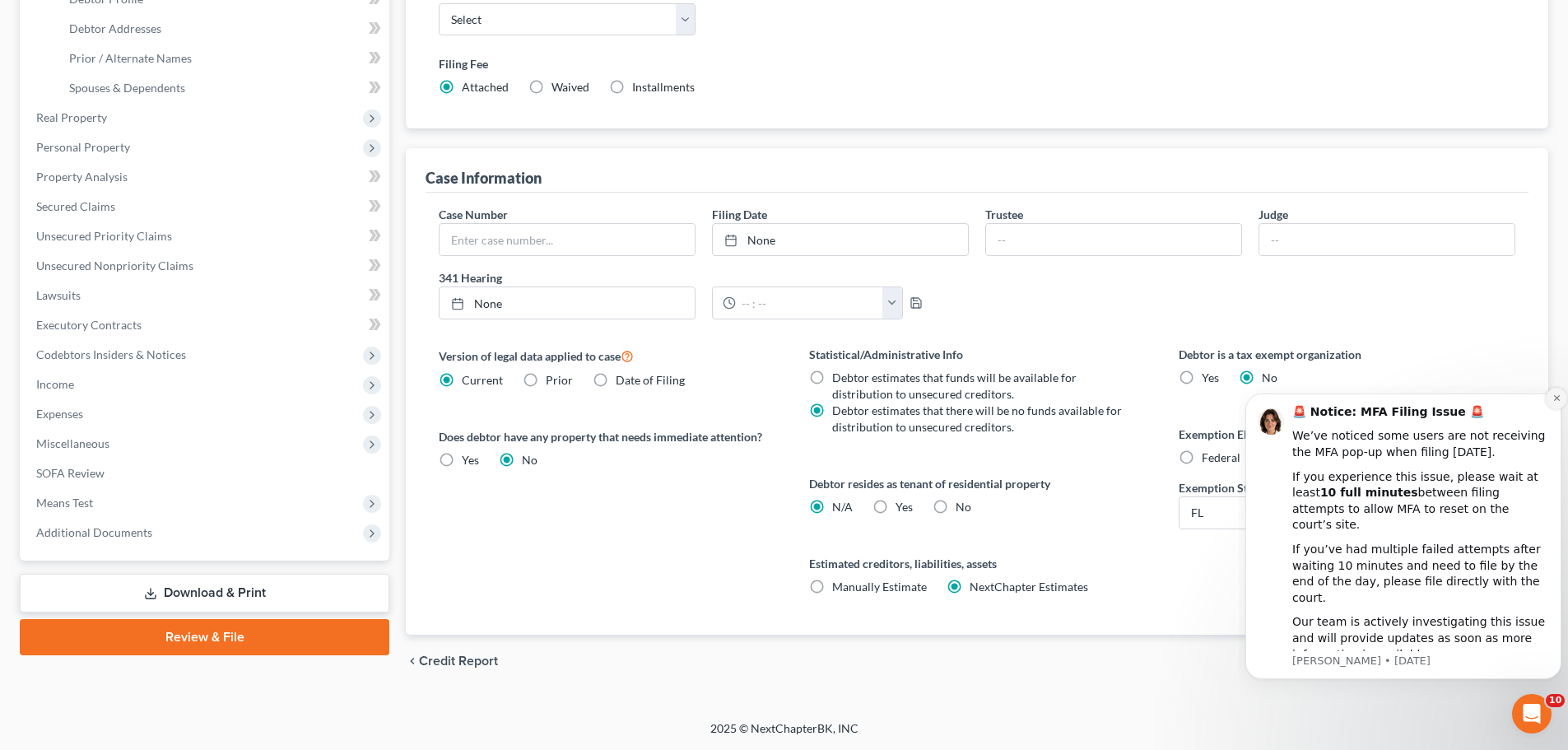
click at [1555, 401] on icon "Dismiss notification" at bounding box center [1556, 398] width 6 height 6
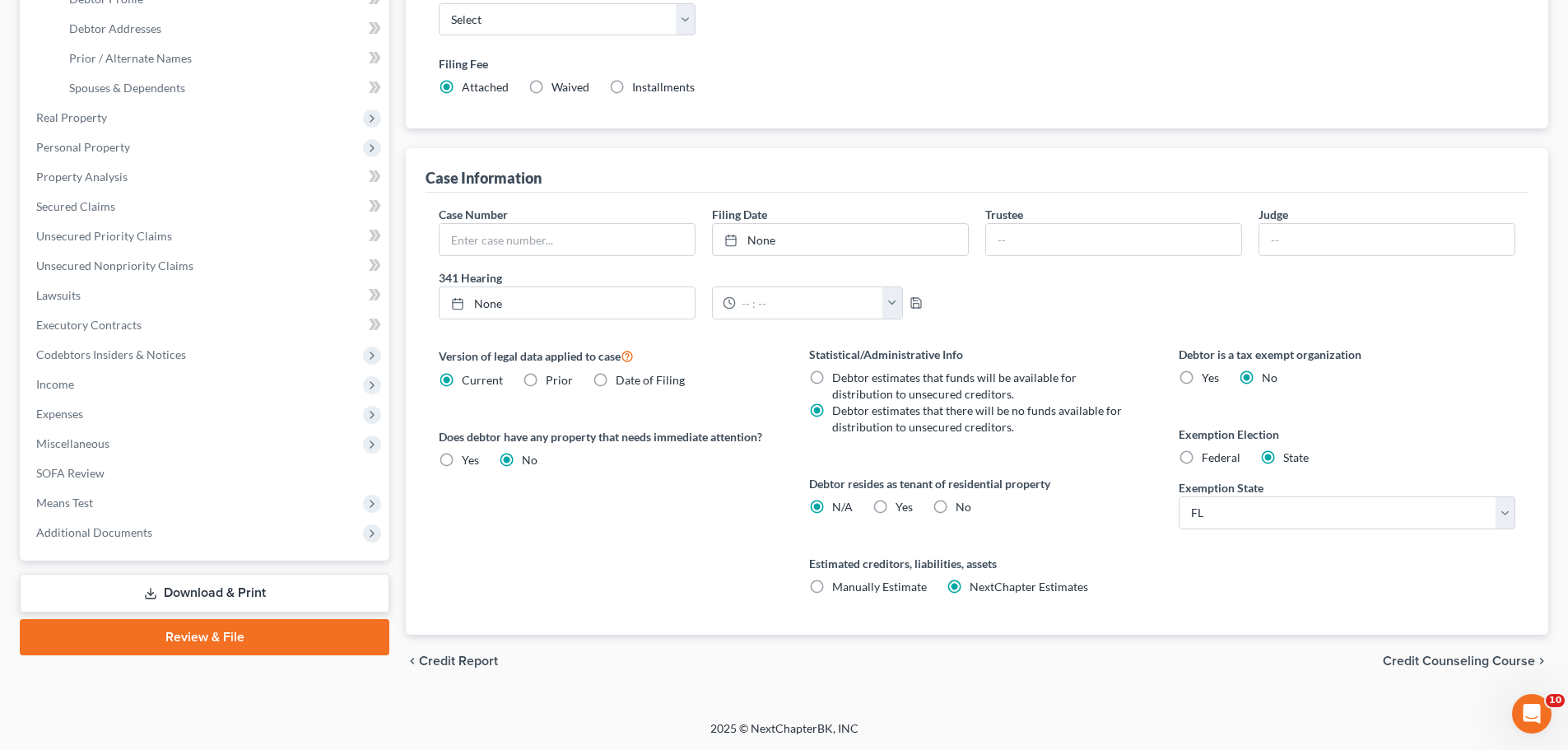
click at [1210, 457] on span "Federal" at bounding box center [1221, 457] width 39 height 14
click at [1210, 457] on input "Federal" at bounding box center [1214, 454] width 11 height 11
radio input "true"
radio input "false"
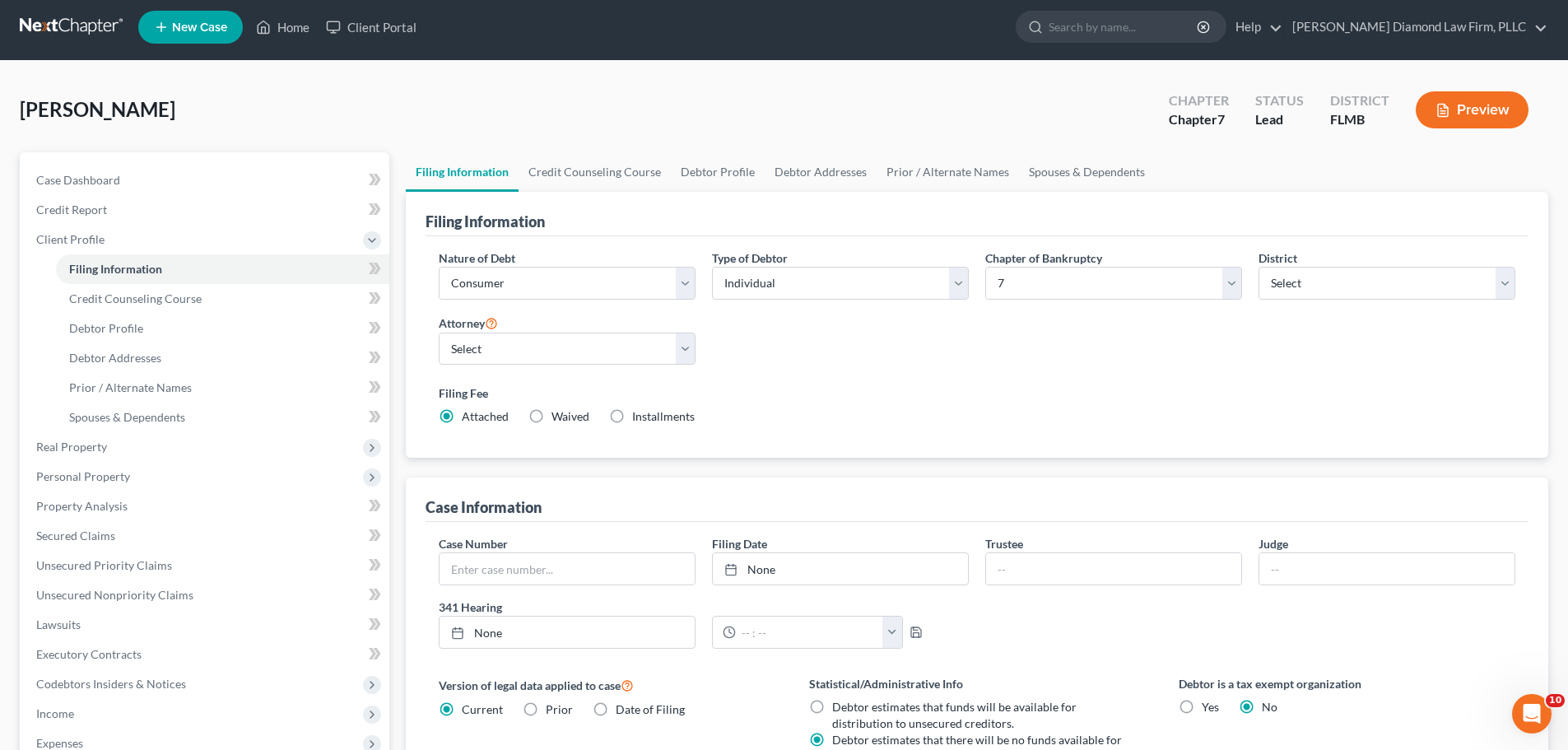
scroll to position [0, 0]
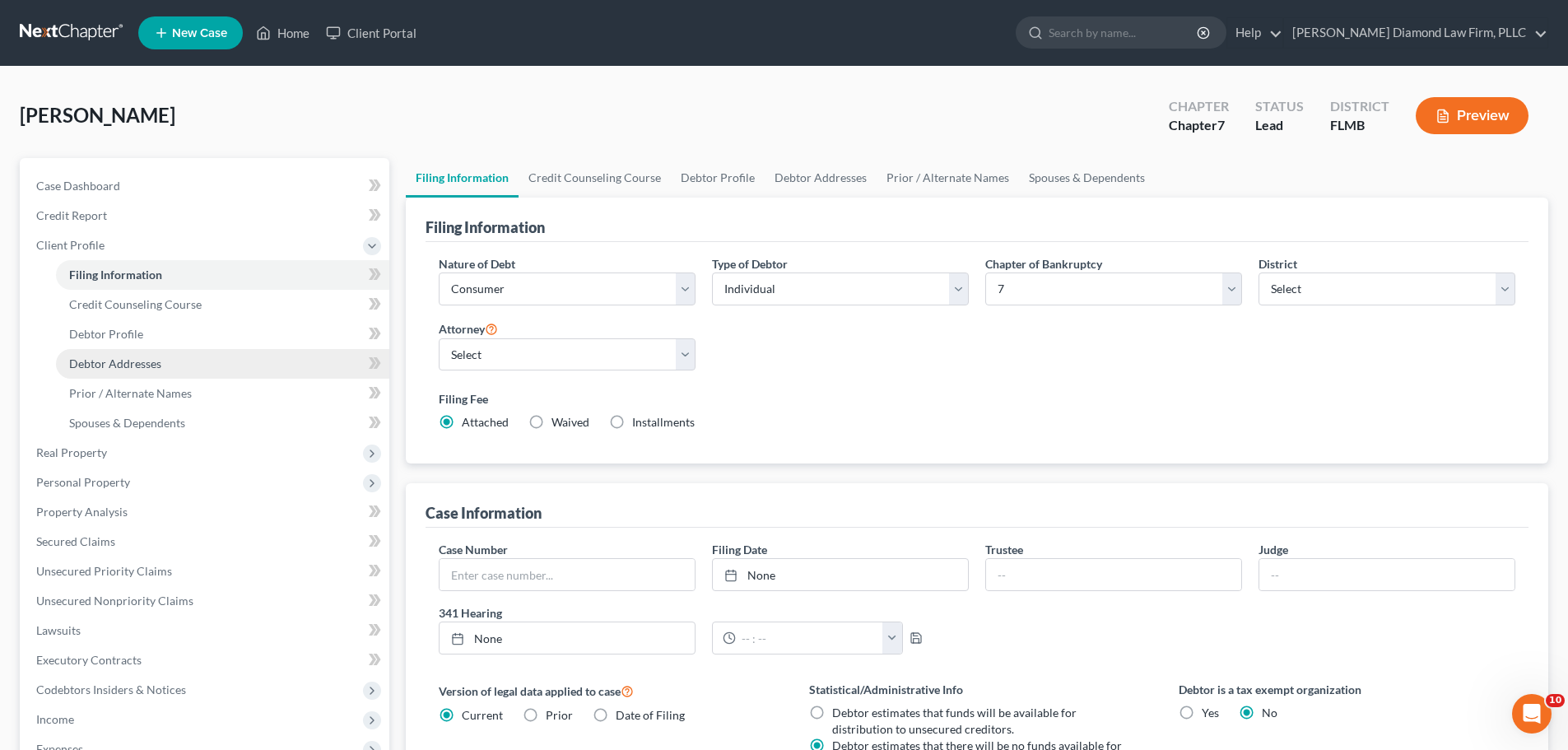
click at [123, 371] on link "Debtor Addresses" at bounding box center [223, 364] width 333 height 29
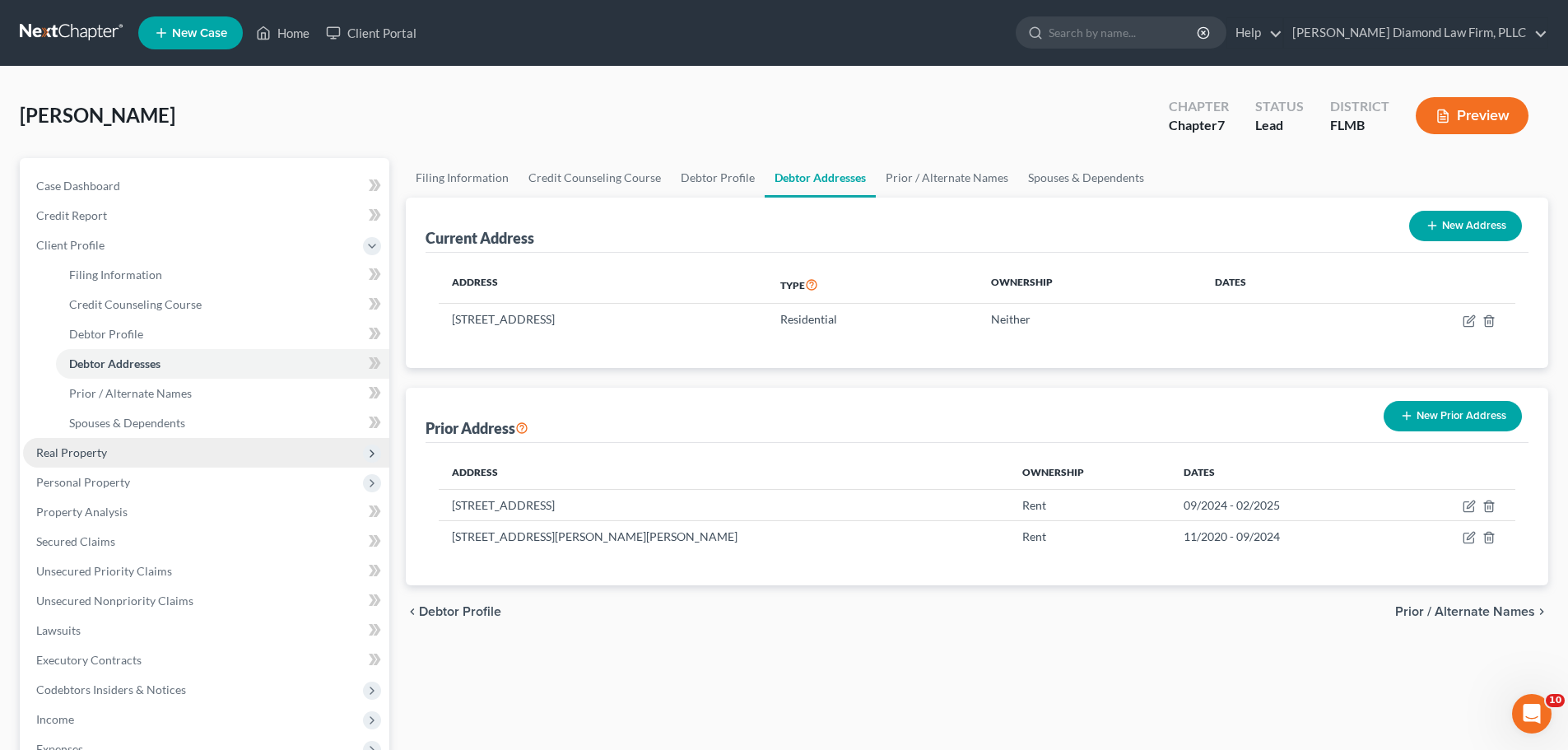
click at [97, 458] on span "Real Property" at bounding box center [71, 452] width 71 height 14
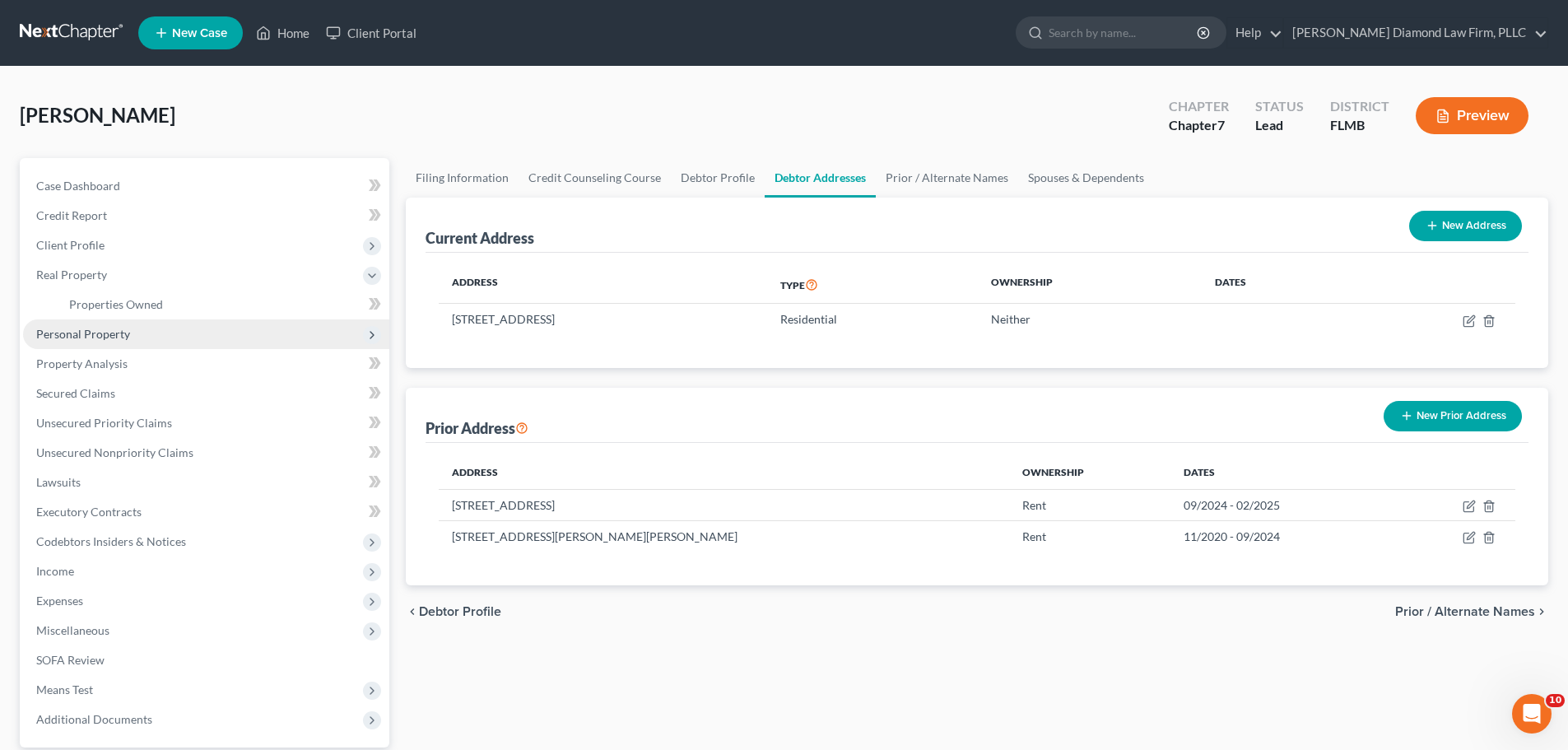
click at [78, 334] on span "Personal Property" at bounding box center [83, 333] width 94 height 14
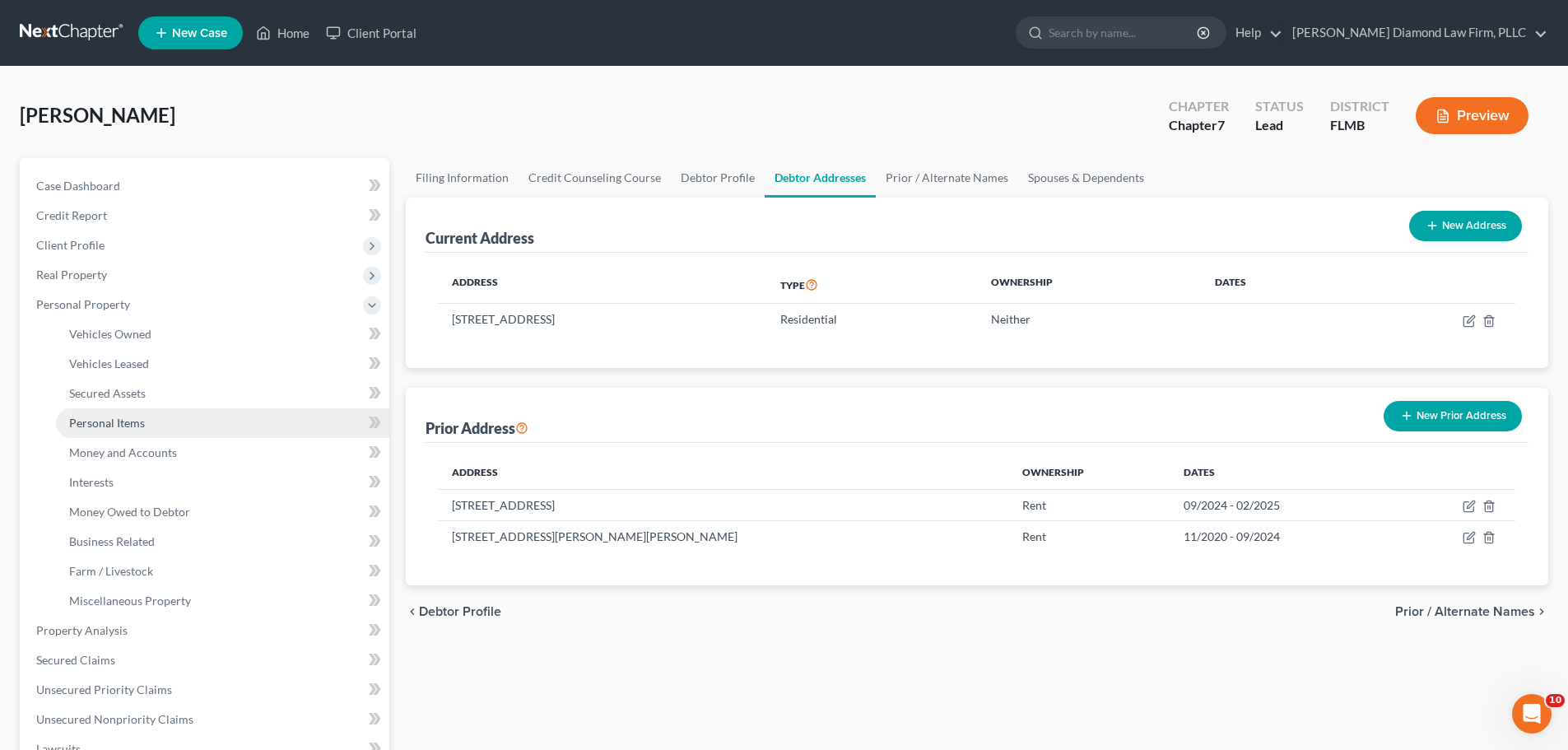
click at [118, 425] on span "Personal Items" at bounding box center [107, 422] width 76 height 14
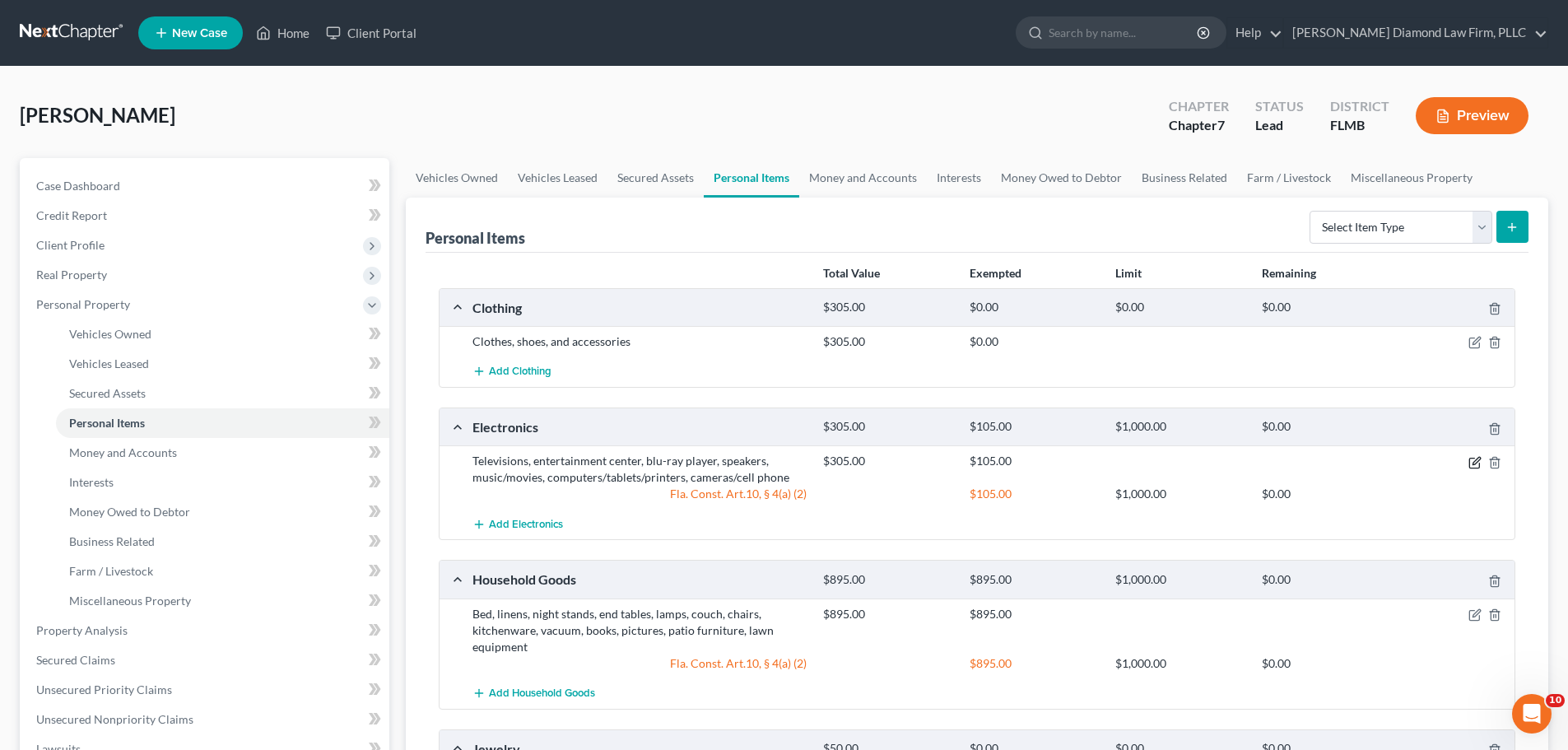
click at [1475, 467] on icon "button" at bounding box center [1476, 463] width 13 height 13
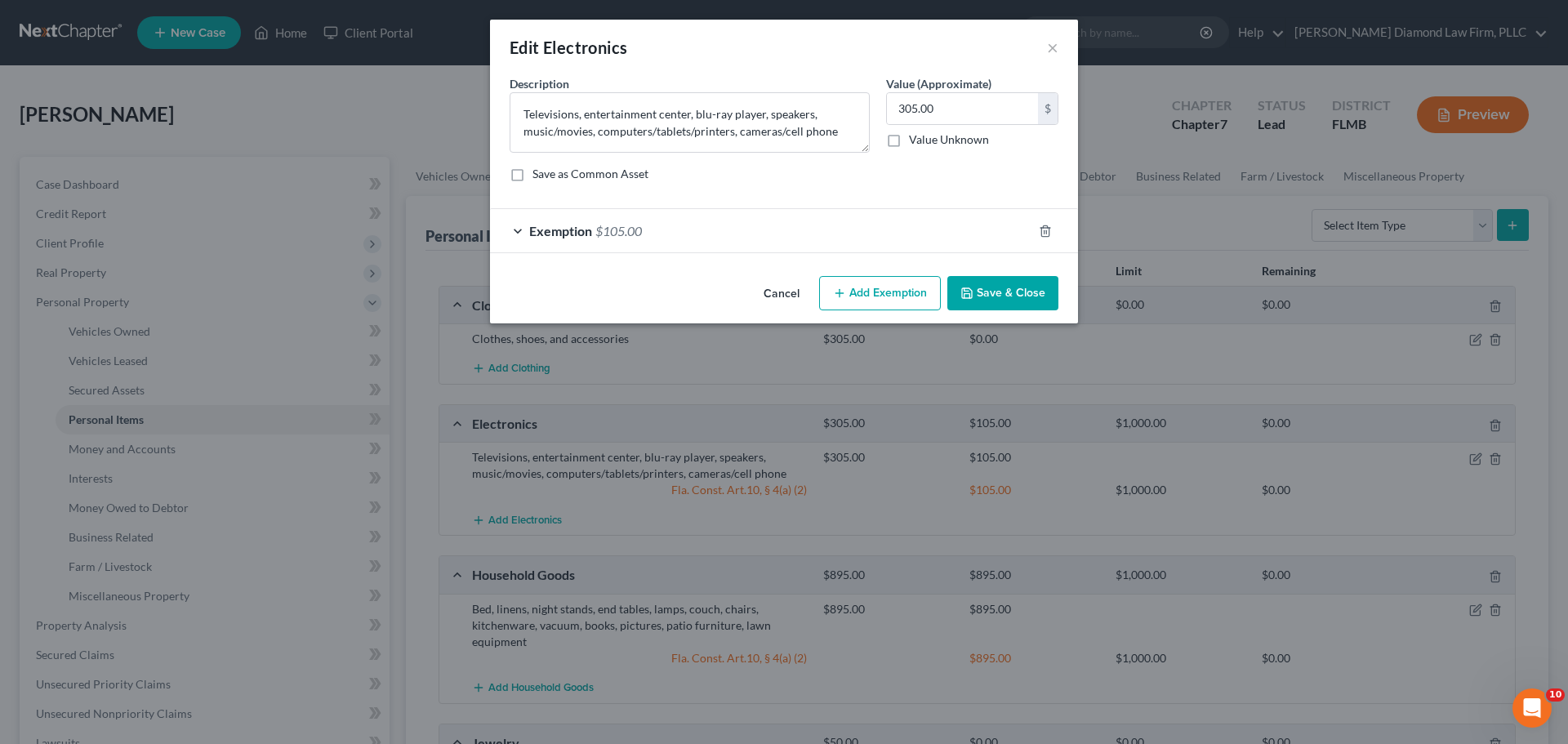
click at [752, 230] on div "Exemption $105.00" at bounding box center [761, 231] width 542 height 43
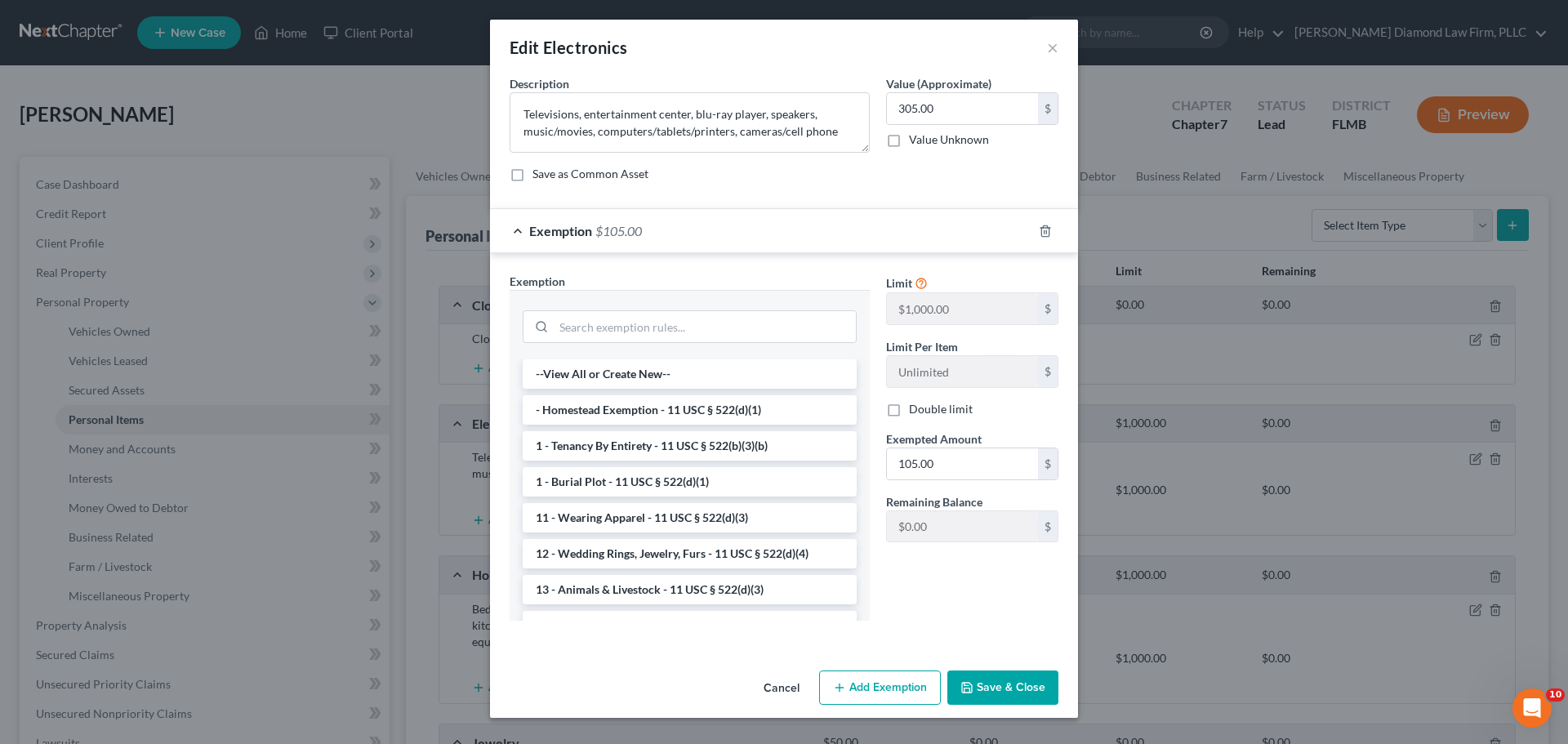
click at [1035, 237] on div at bounding box center [1055, 231] width 46 height 26
click at [1036, 233] on div at bounding box center [1055, 231] width 46 height 26
click at [1045, 233] on line "button" at bounding box center [1045, 232] width 0 height 3
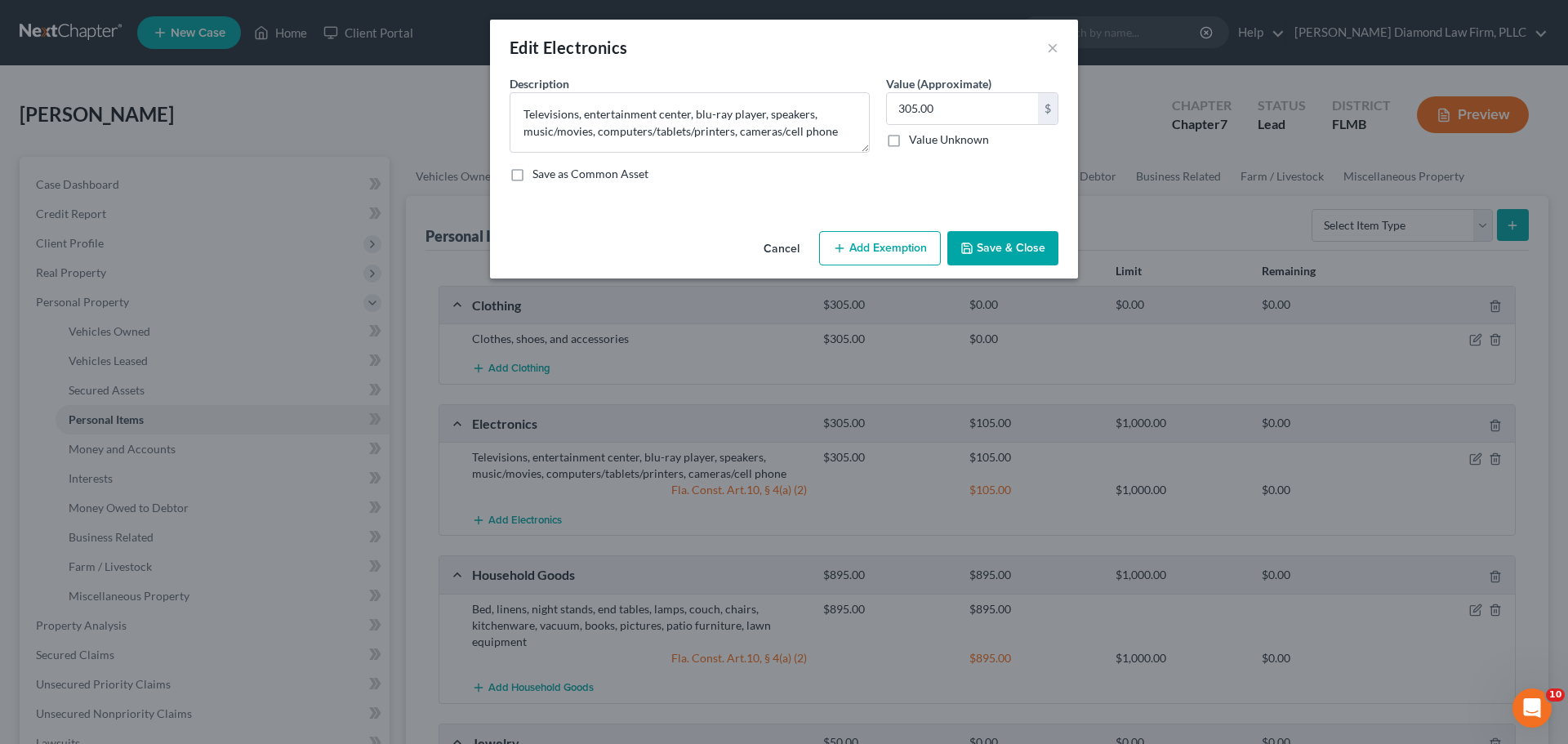
click at [1016, 244] on button "Save & Close" at bounding box center [1002, 247] width 111 height 34
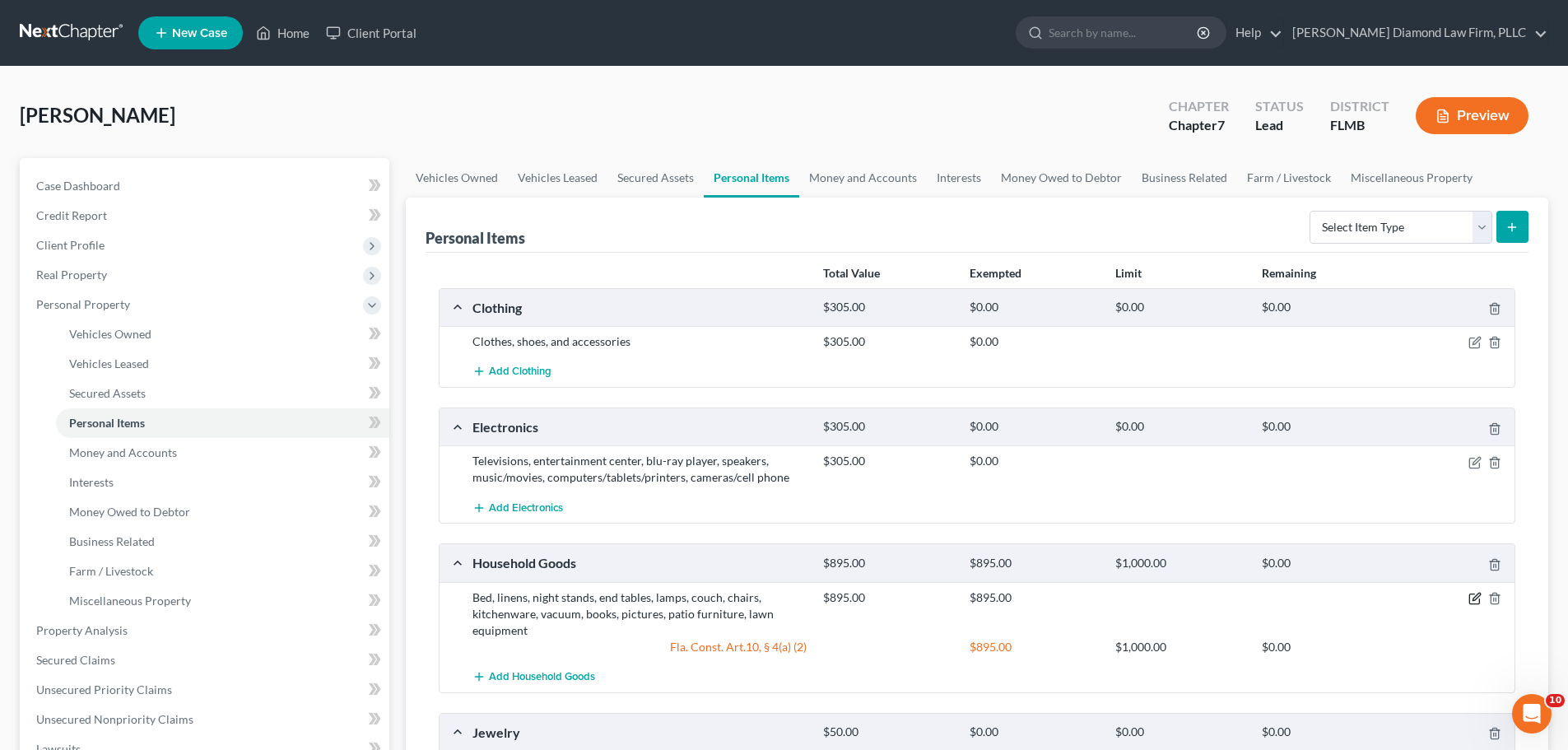
click at [1476, 595] on icon "button" at bounding box center [1476, 599] width 13 height 13
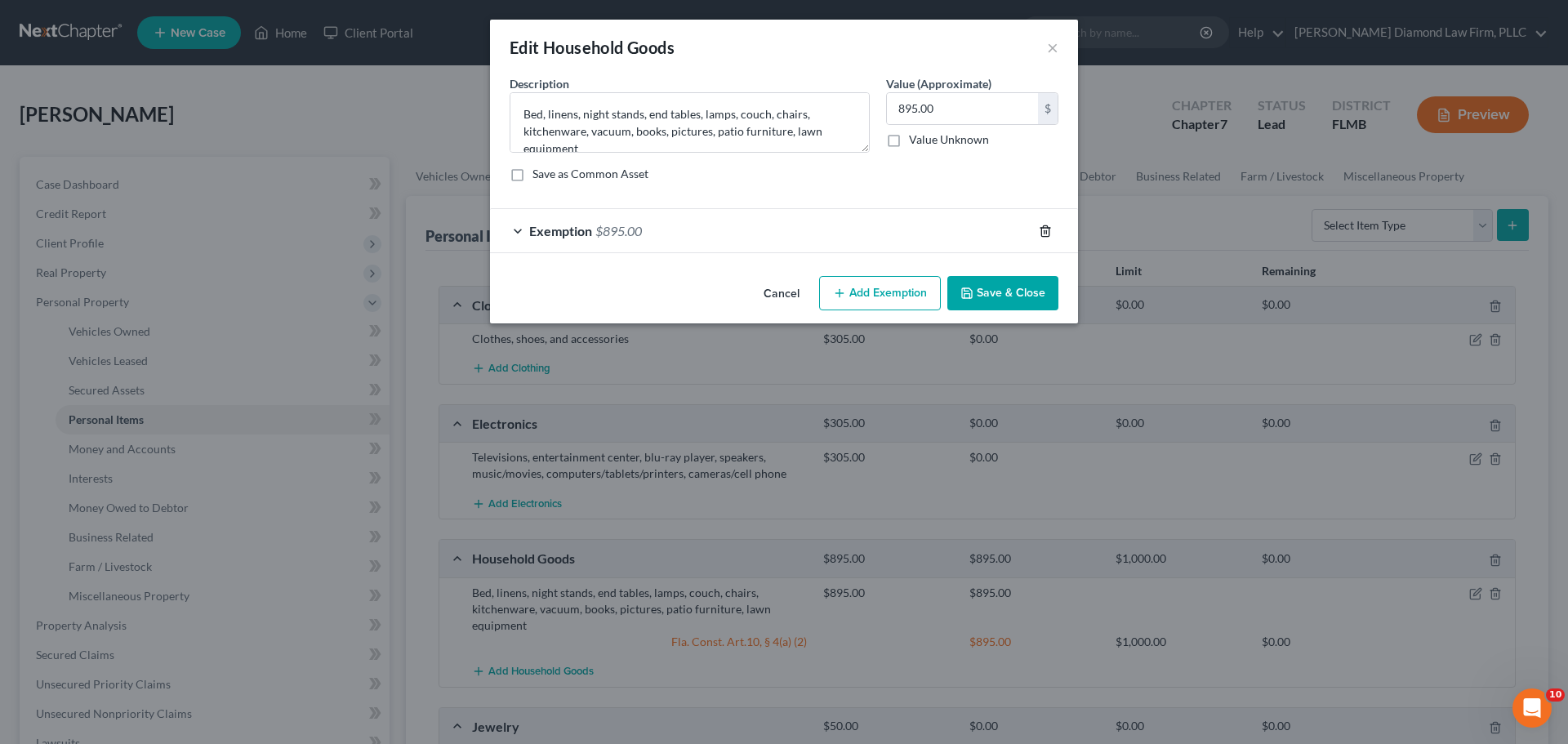
click at [1047, 227] on icon "button" at bounding box center [1045, 231] width 7 height 11
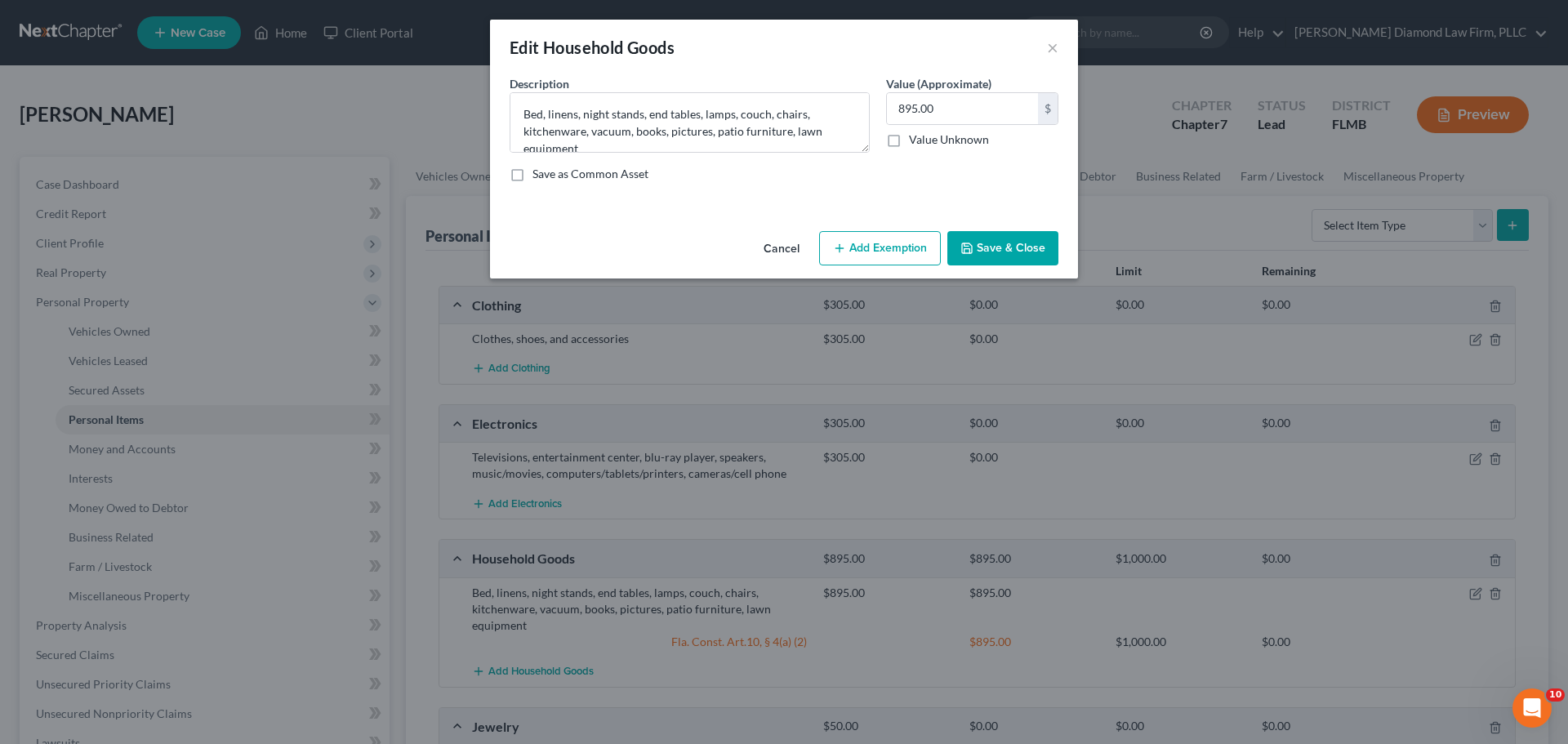
click at [1006, 243] on button "Save & Close" at bounding box center [1002, 247] width 111 height 34
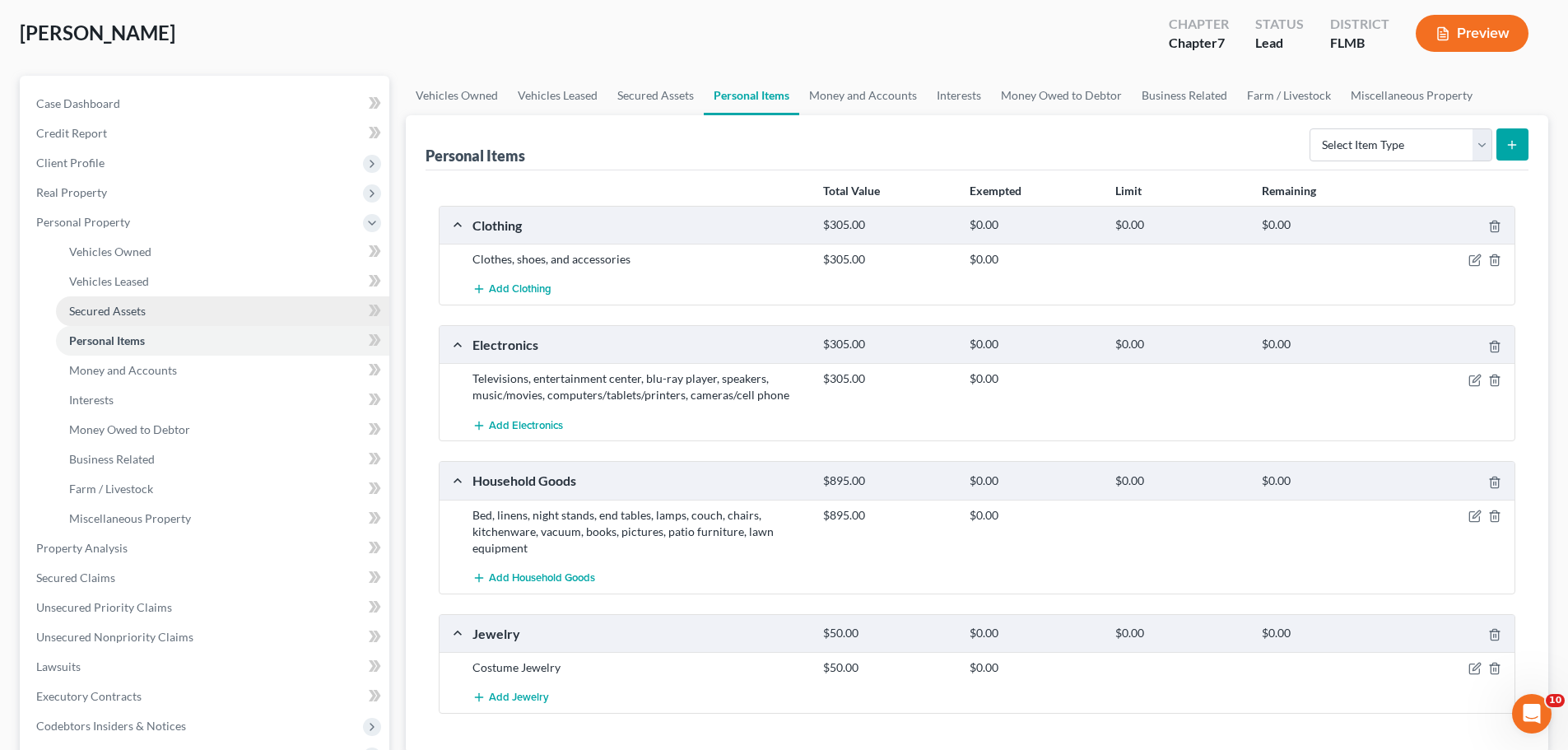
click at [164, 316] on link "Secured Assets" at bounding box center [223, 311] width 333 height 29
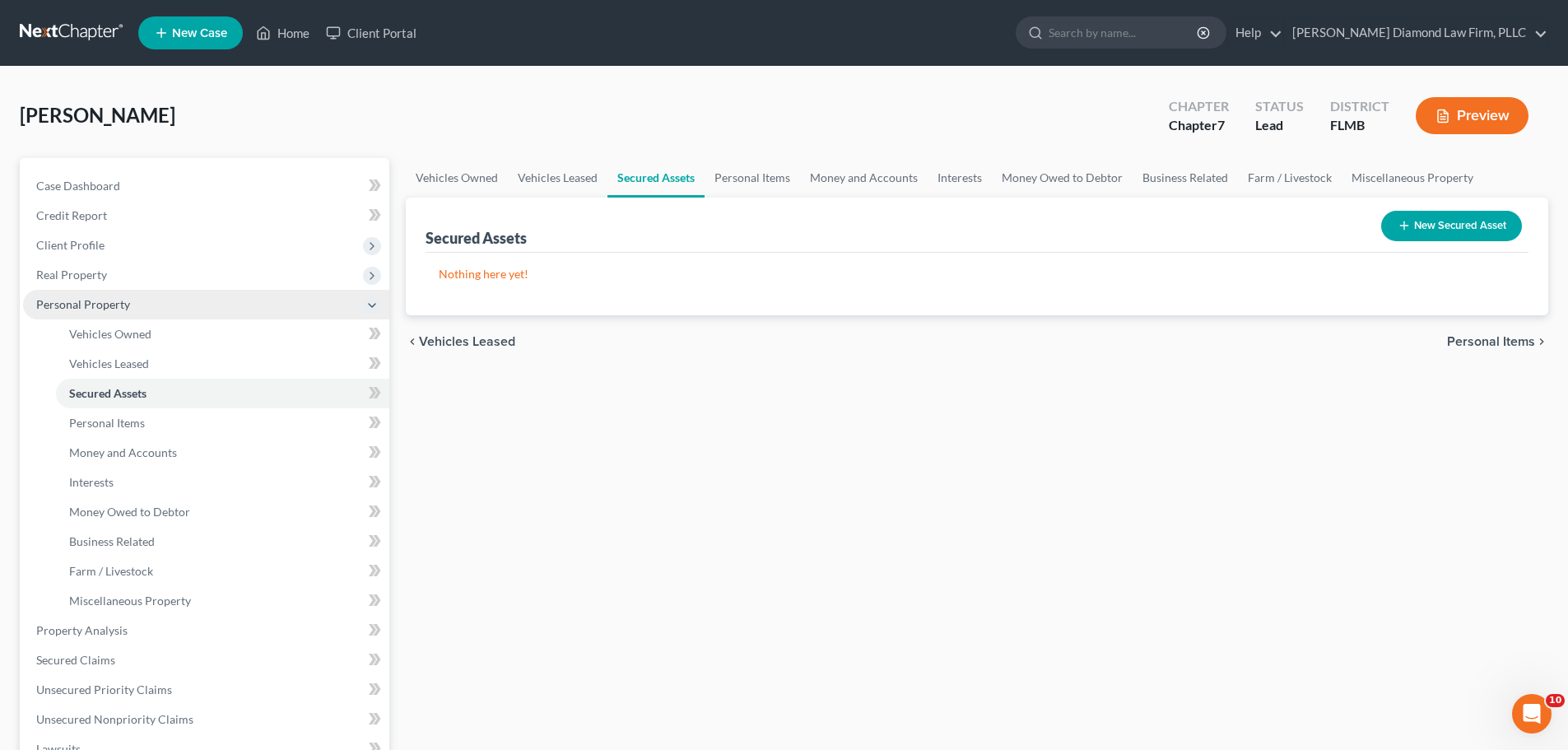
click at [161, 290] on span "Personal Property" at bounding box center [206, 304] width 366 height 29
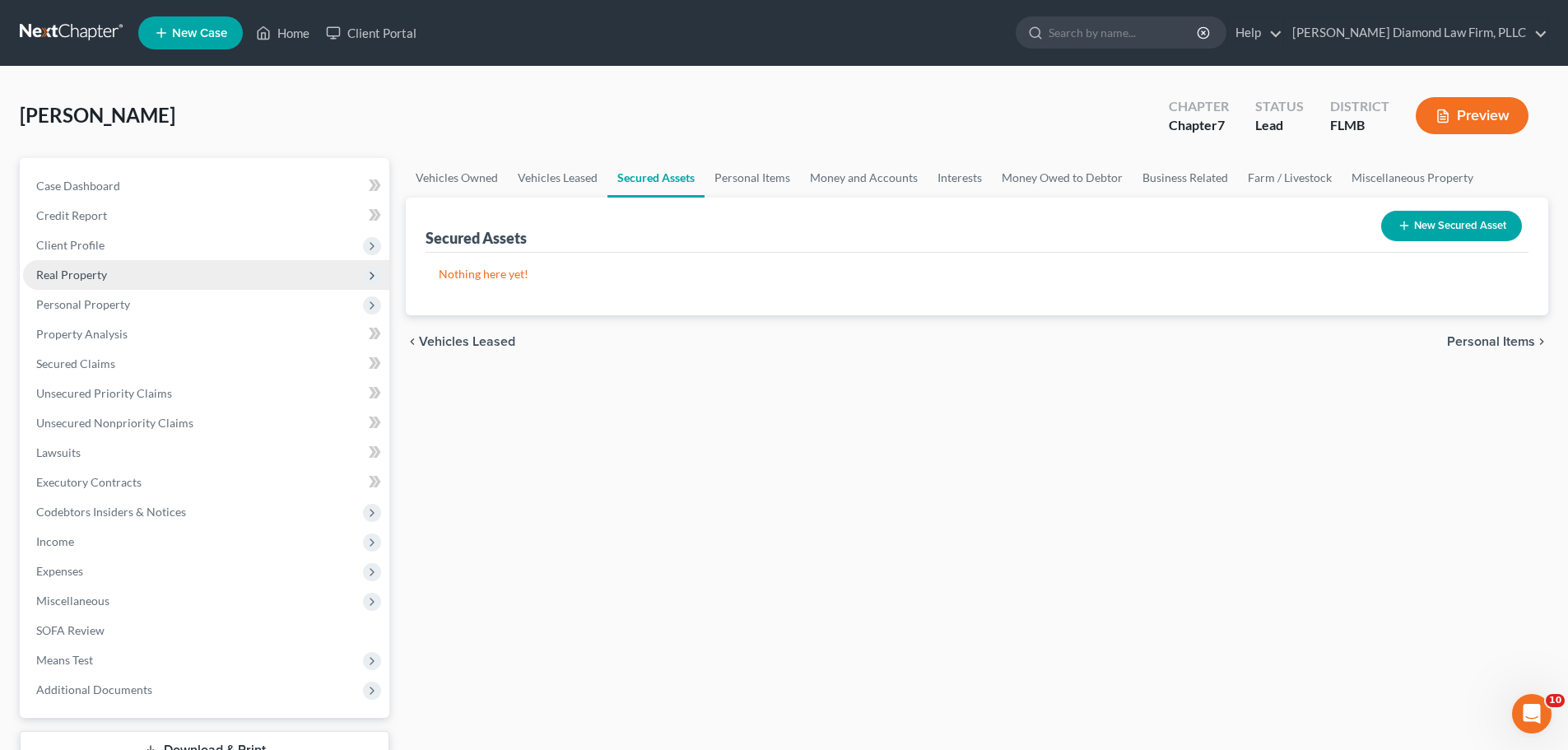
click at [158, 278] on span "Real Property" at bounding box center [206, 275] width 366 height 29
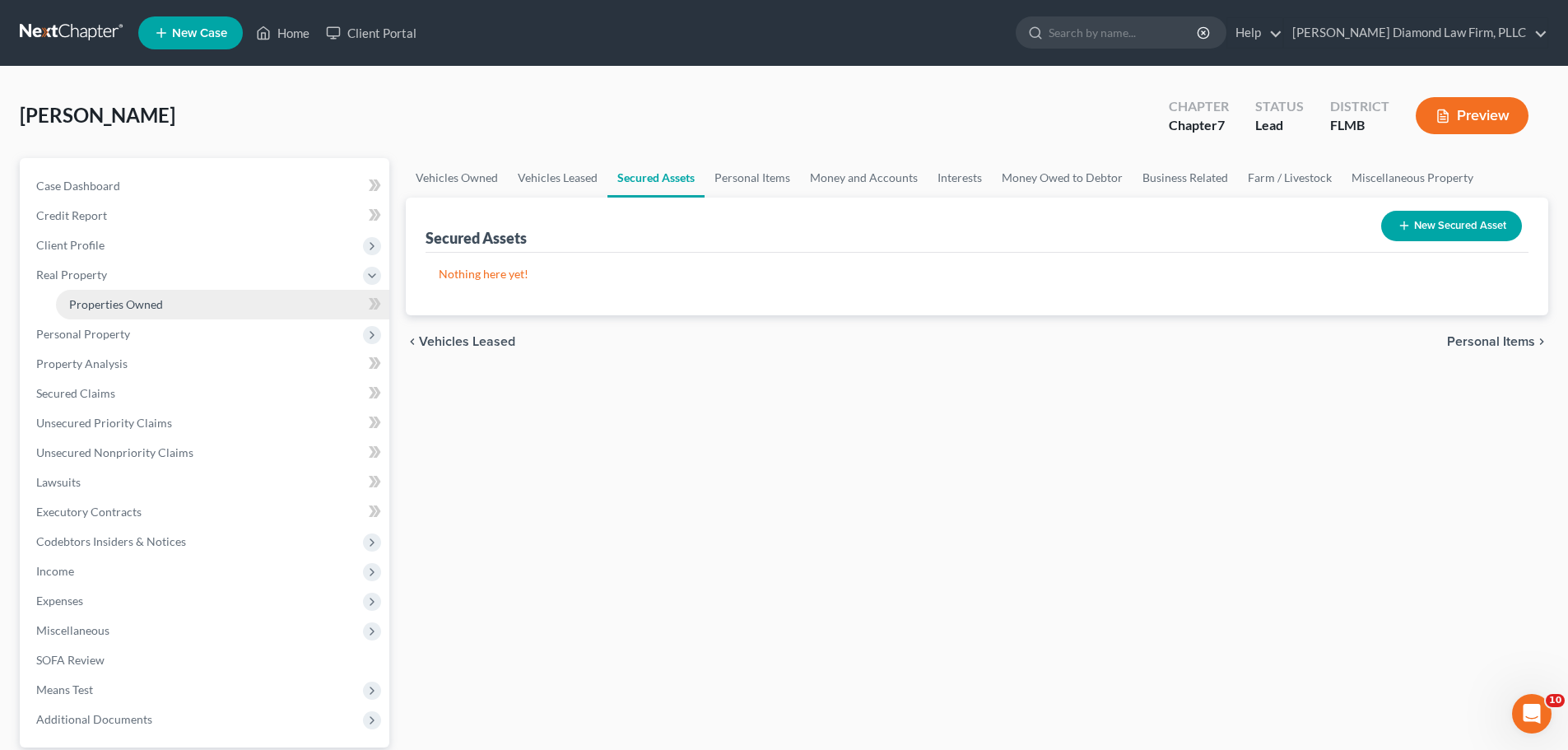
click at [155, 297] on span "Properties Owned" at bounding box center [116, 304] width 94 height 14
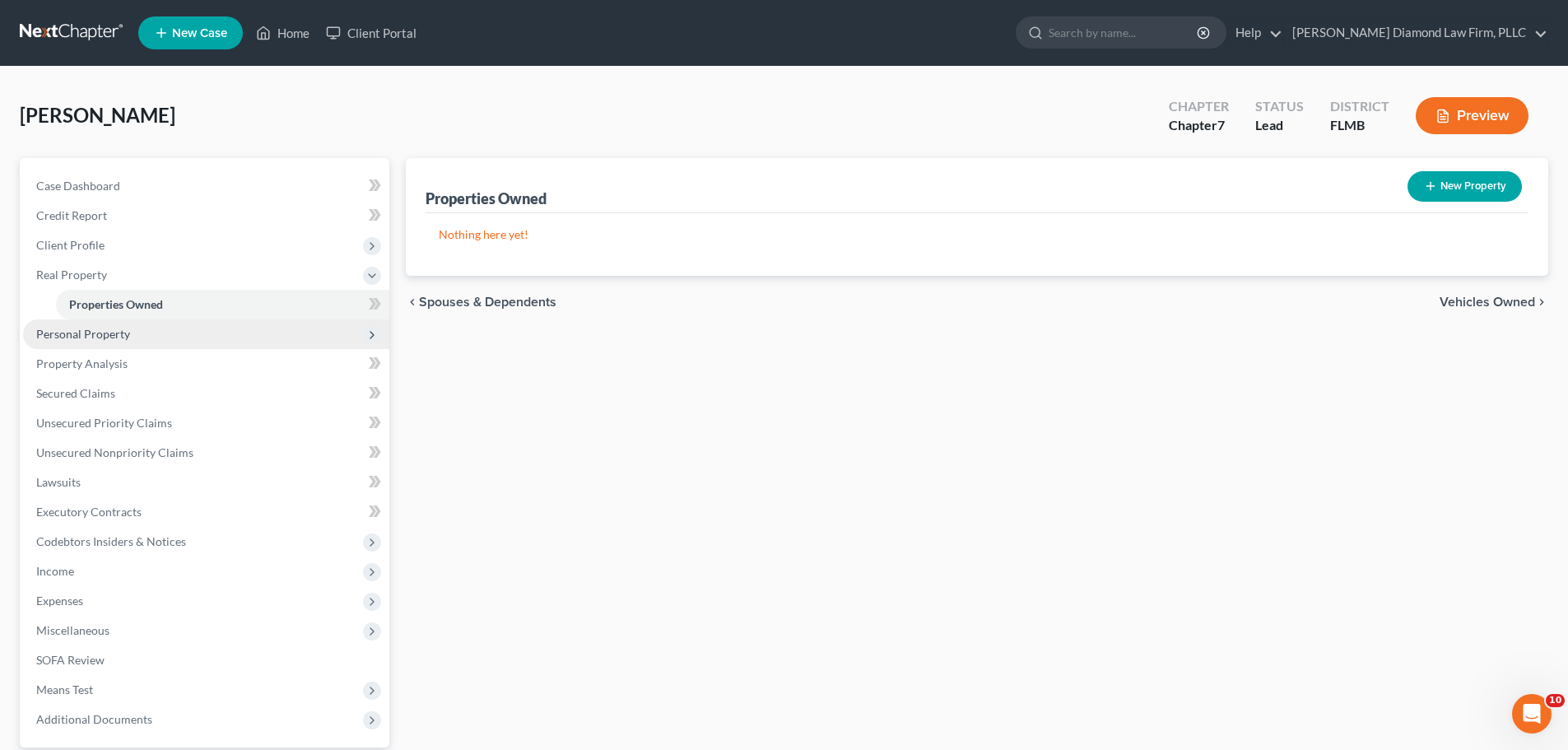
click at [148, 325] on span "Personal Property" at bounding box center [206, 333] width 366 height 29
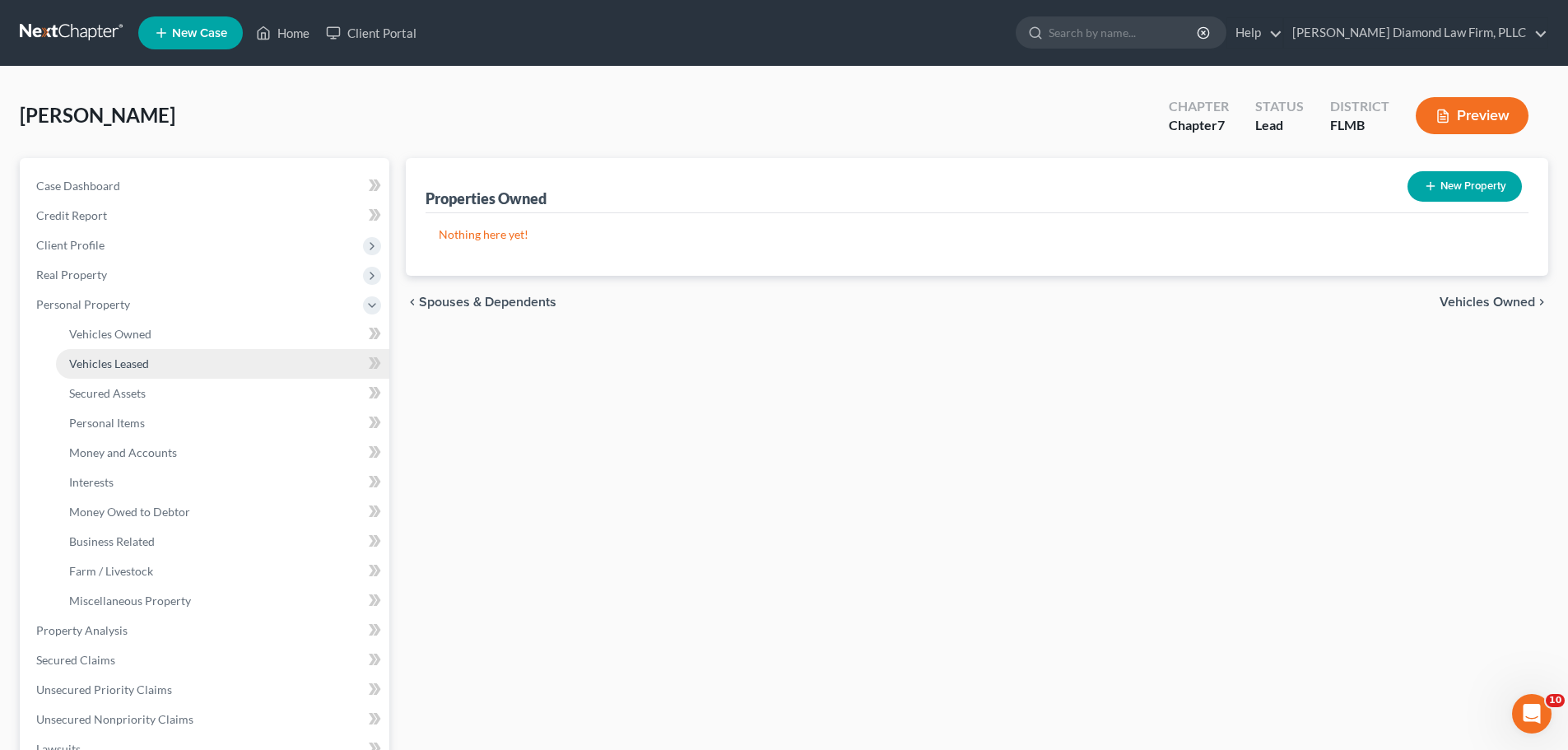
click at [148, 352] on link "Vehicles Leased" at bounding box center [223, 364] width 333 height 29
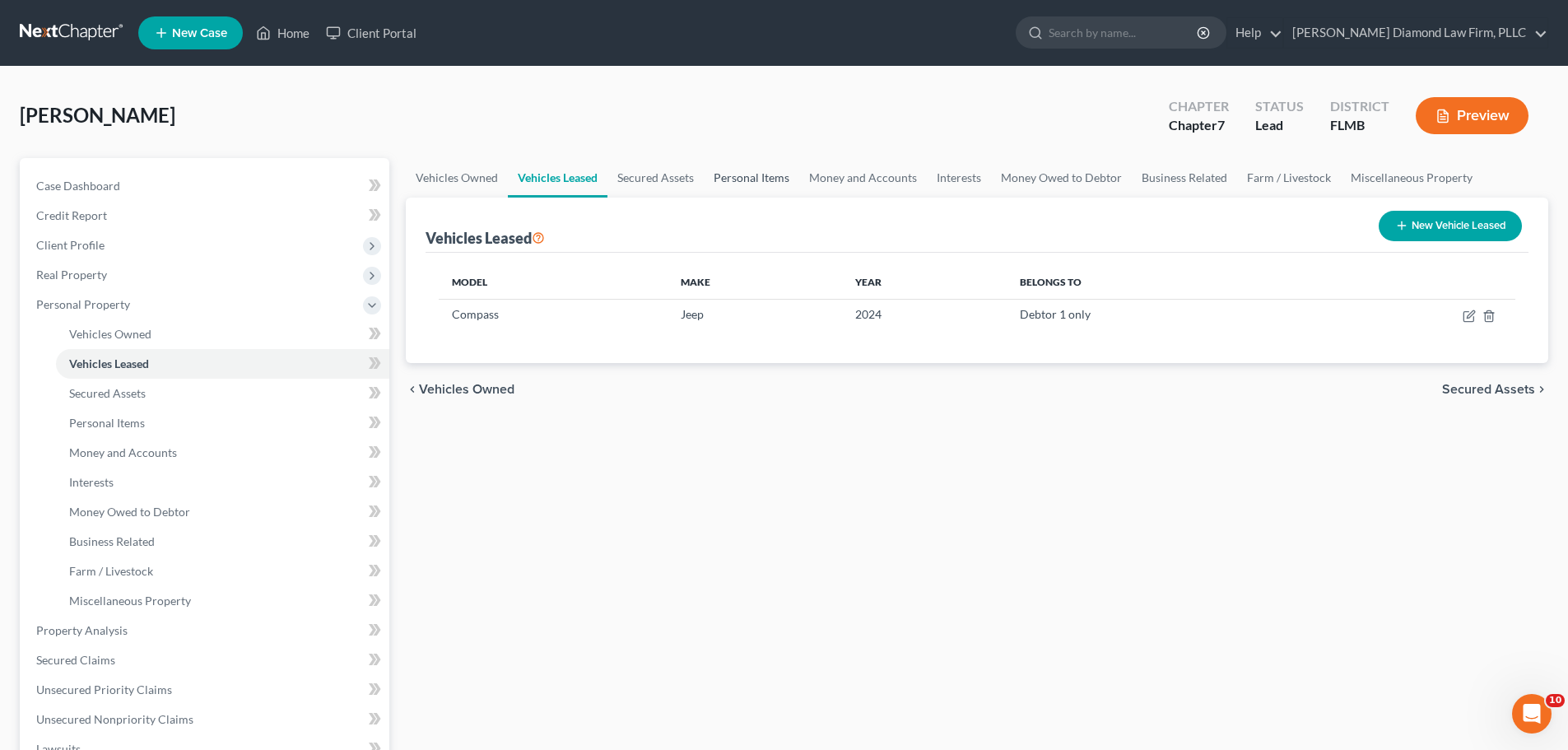
click at [716, 167] on link "Personal Items" at bounding box center [752, 177] width 96 height 39
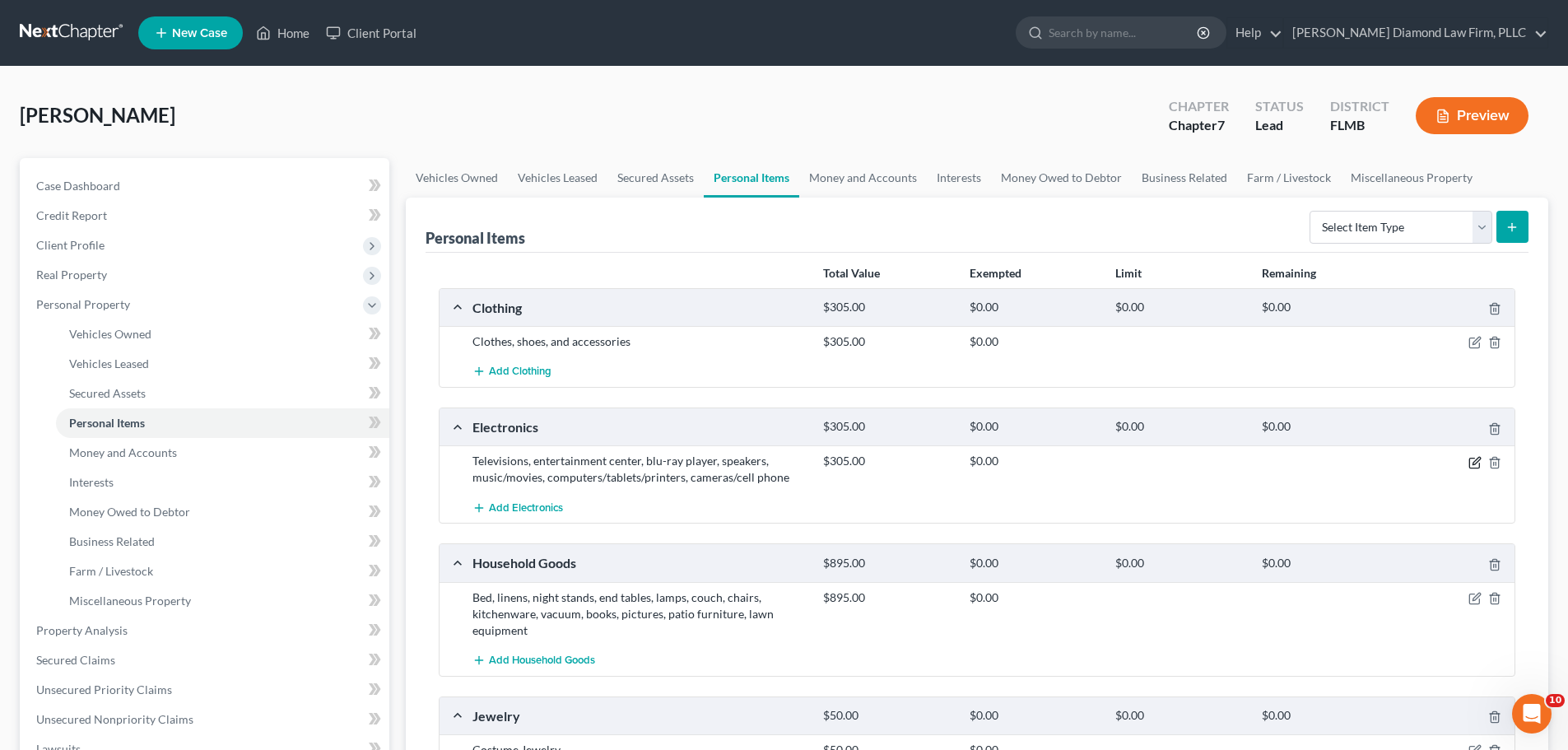
click at [1476, 468] on icon "button" at bounding box center [1475, 463] width 10 height 10
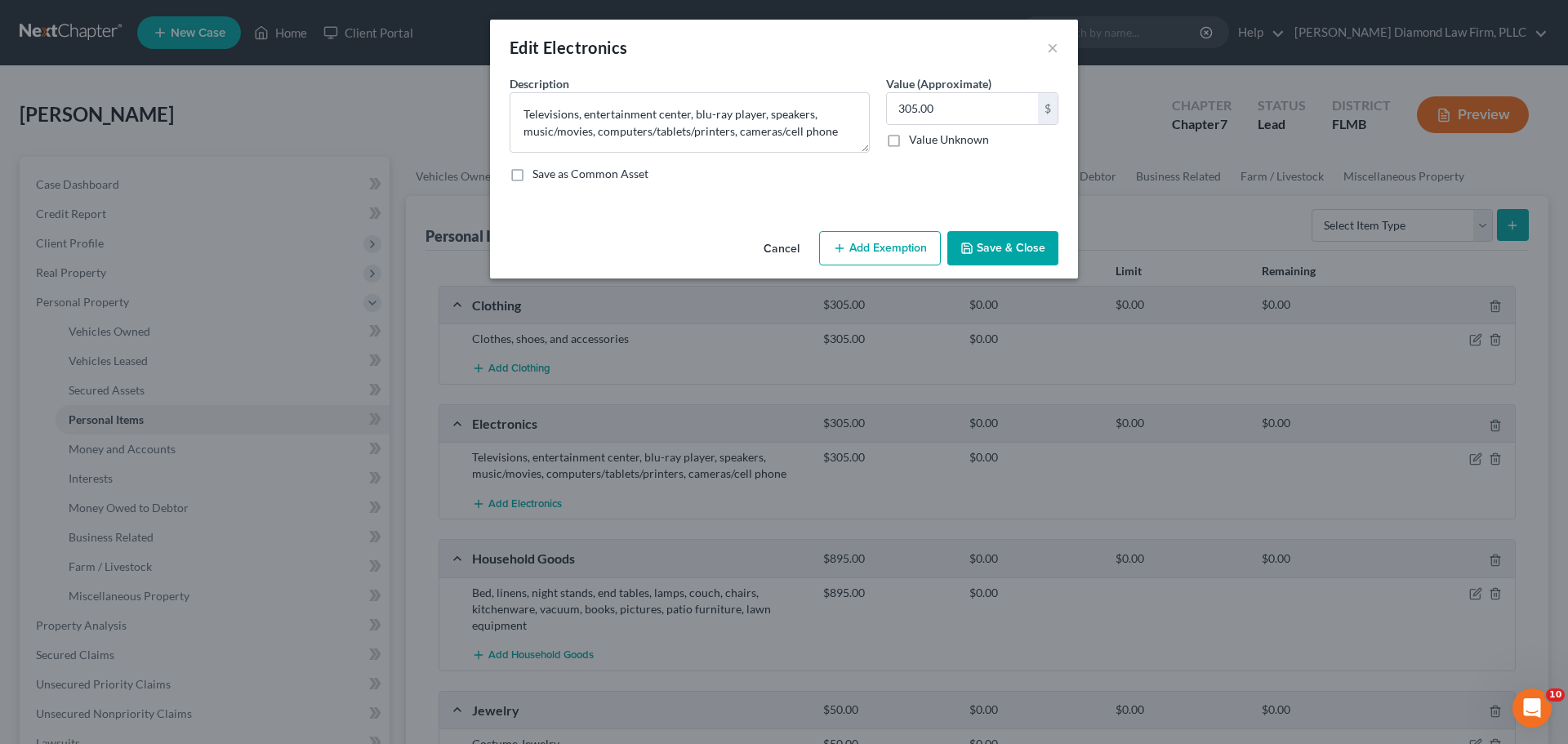
click at [871, 247] on button "Add Exemption" at bounding box center [880, 247] width 122 height 34
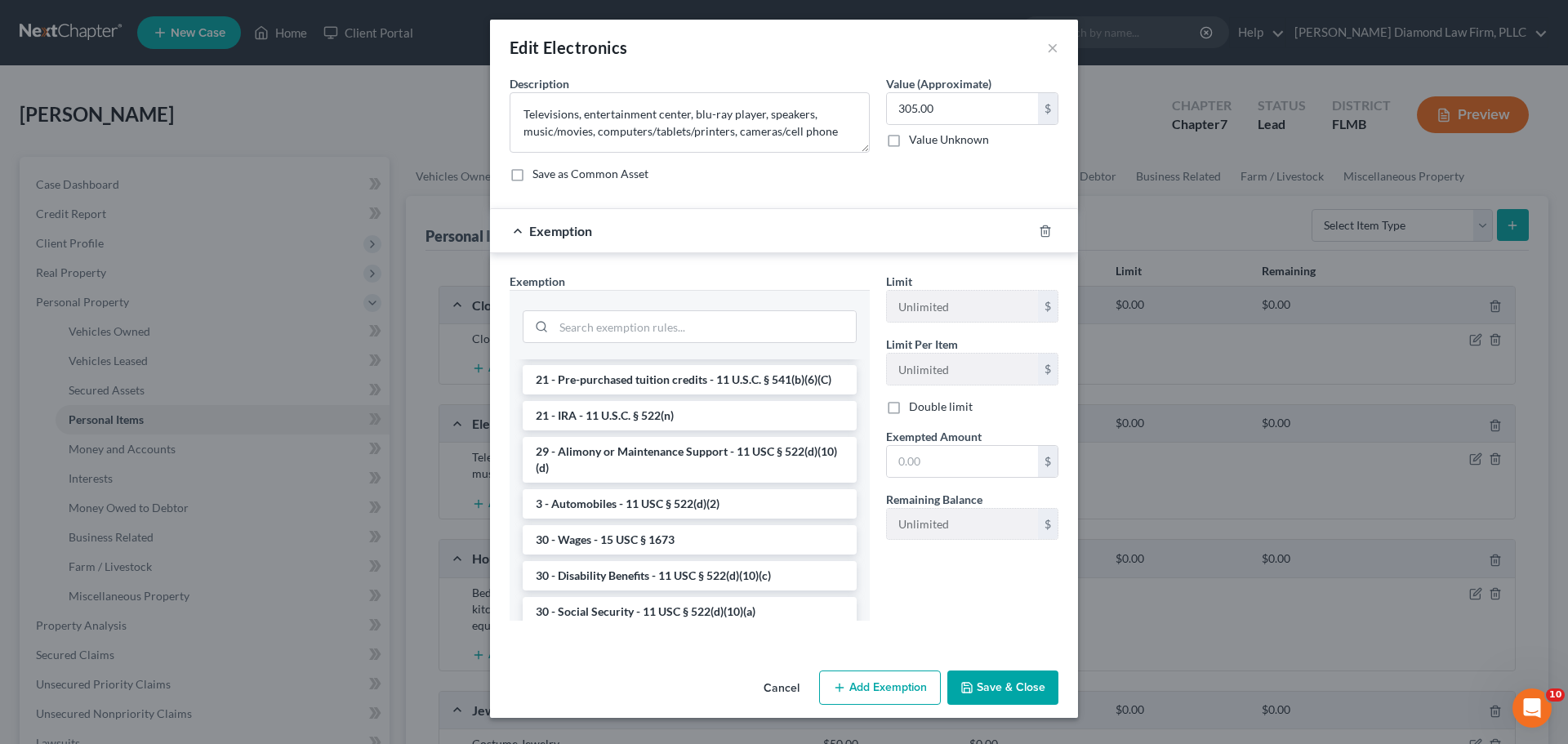
scroll to position [653, 0]
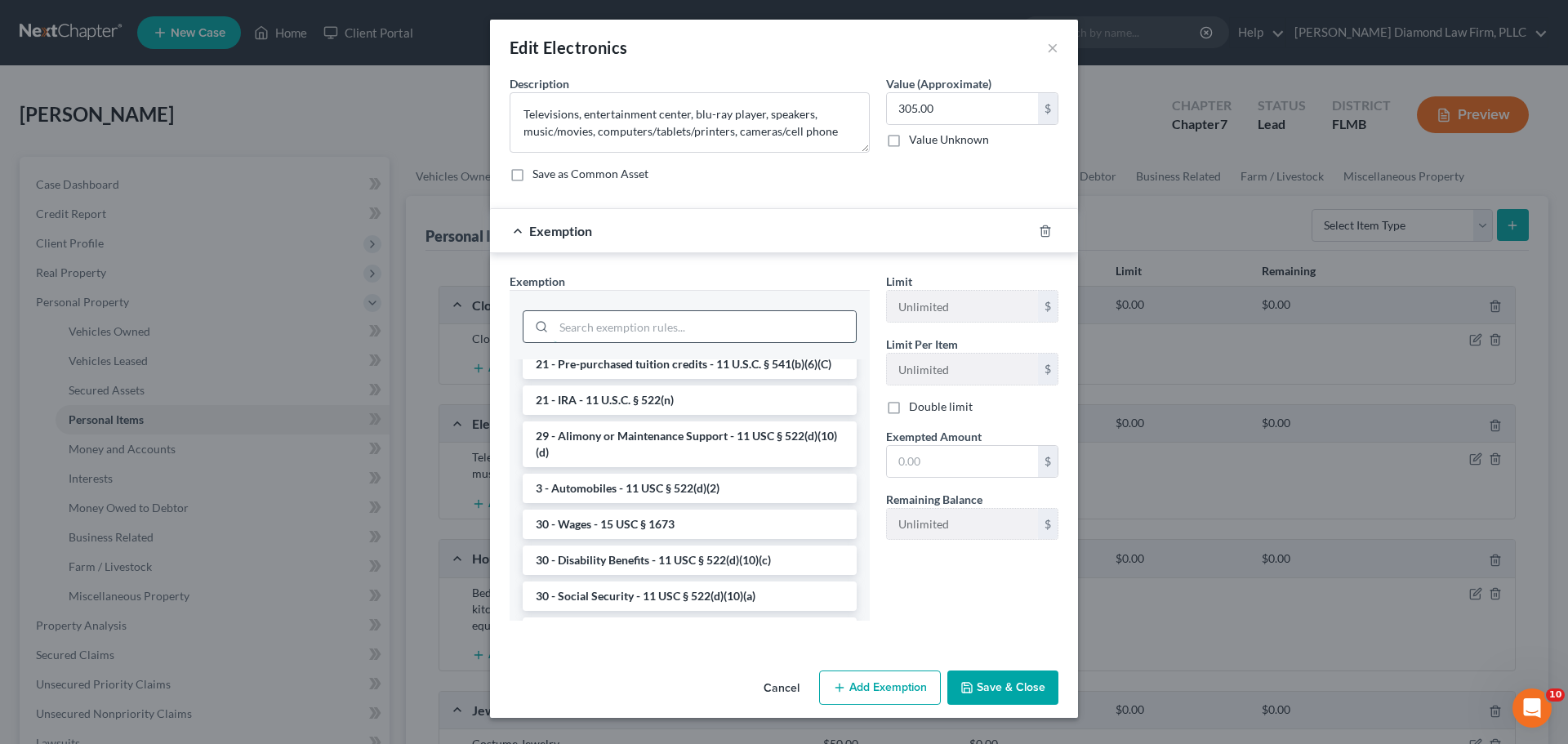
click at [724, 327] on input "search" at bounding box center [705, 326] width 302 height 31
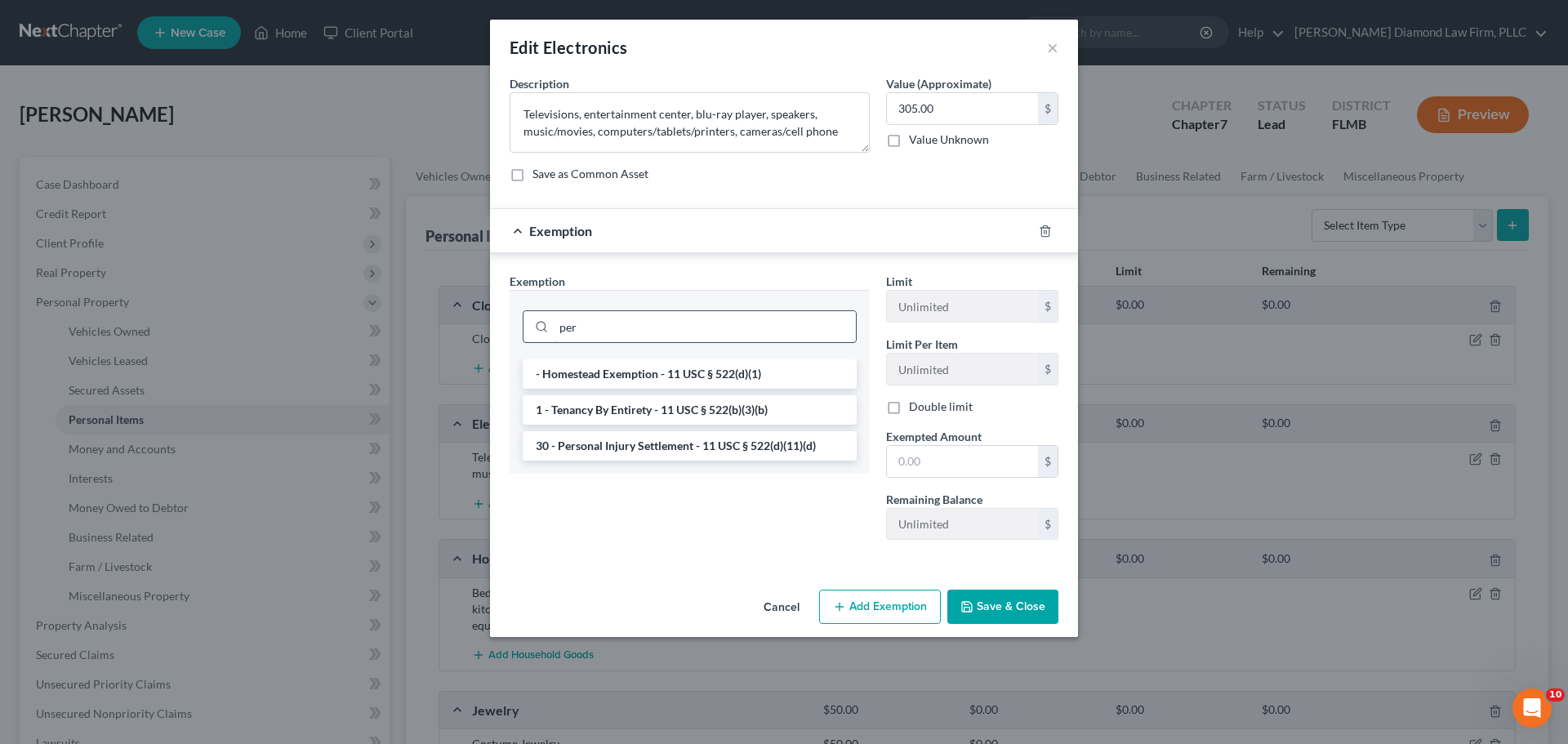
scroll to position [0, 0]
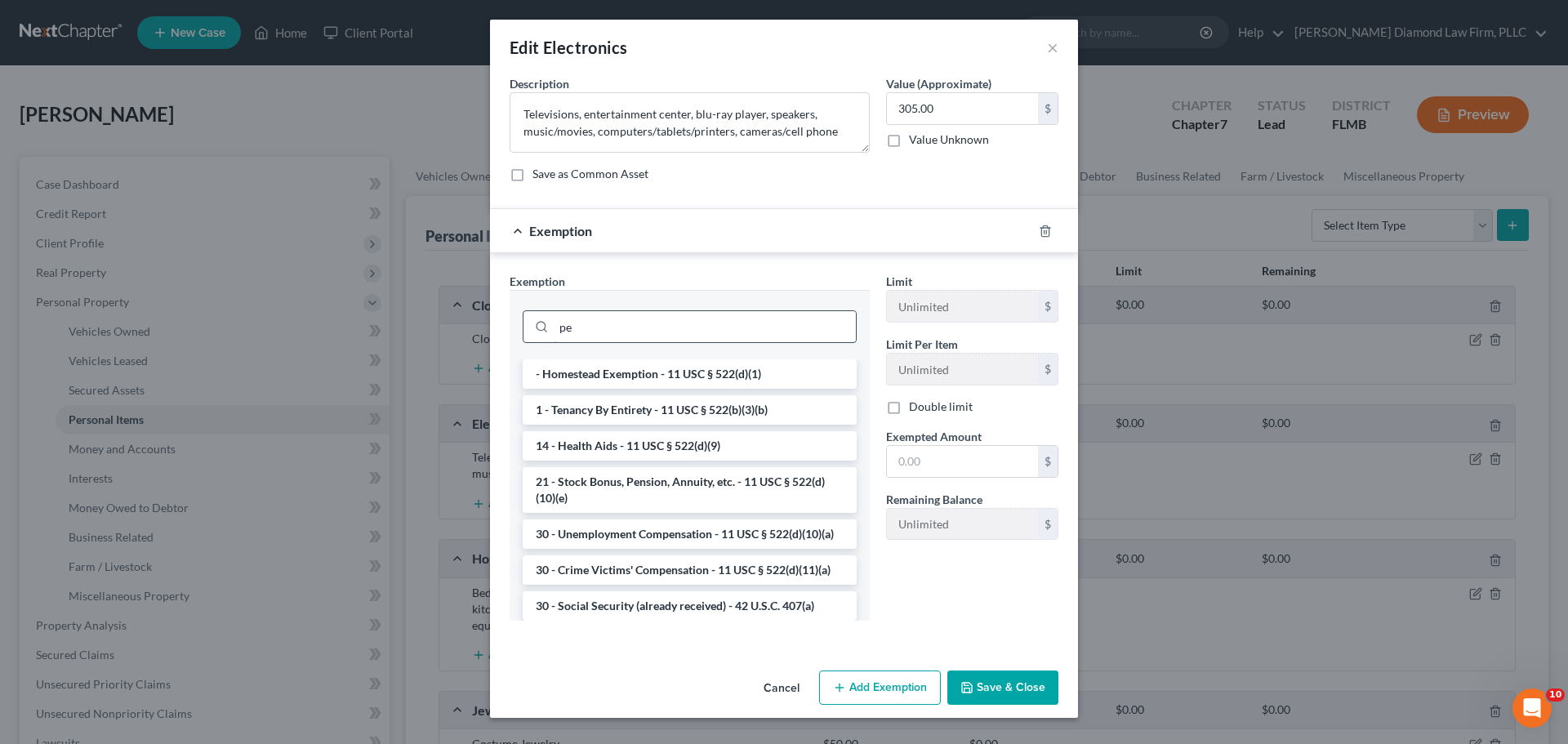
type input "p"
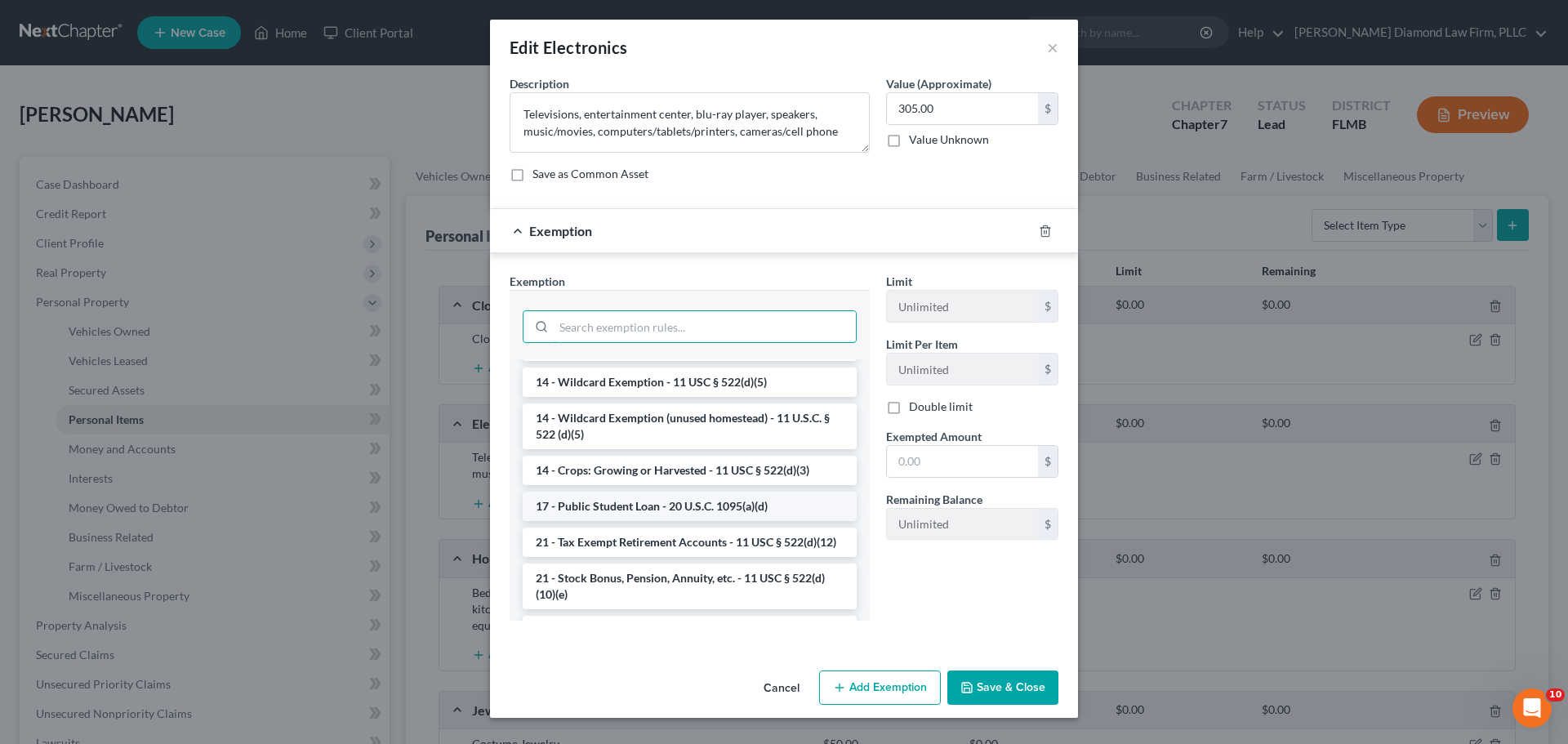
scroll to position [287, 0]
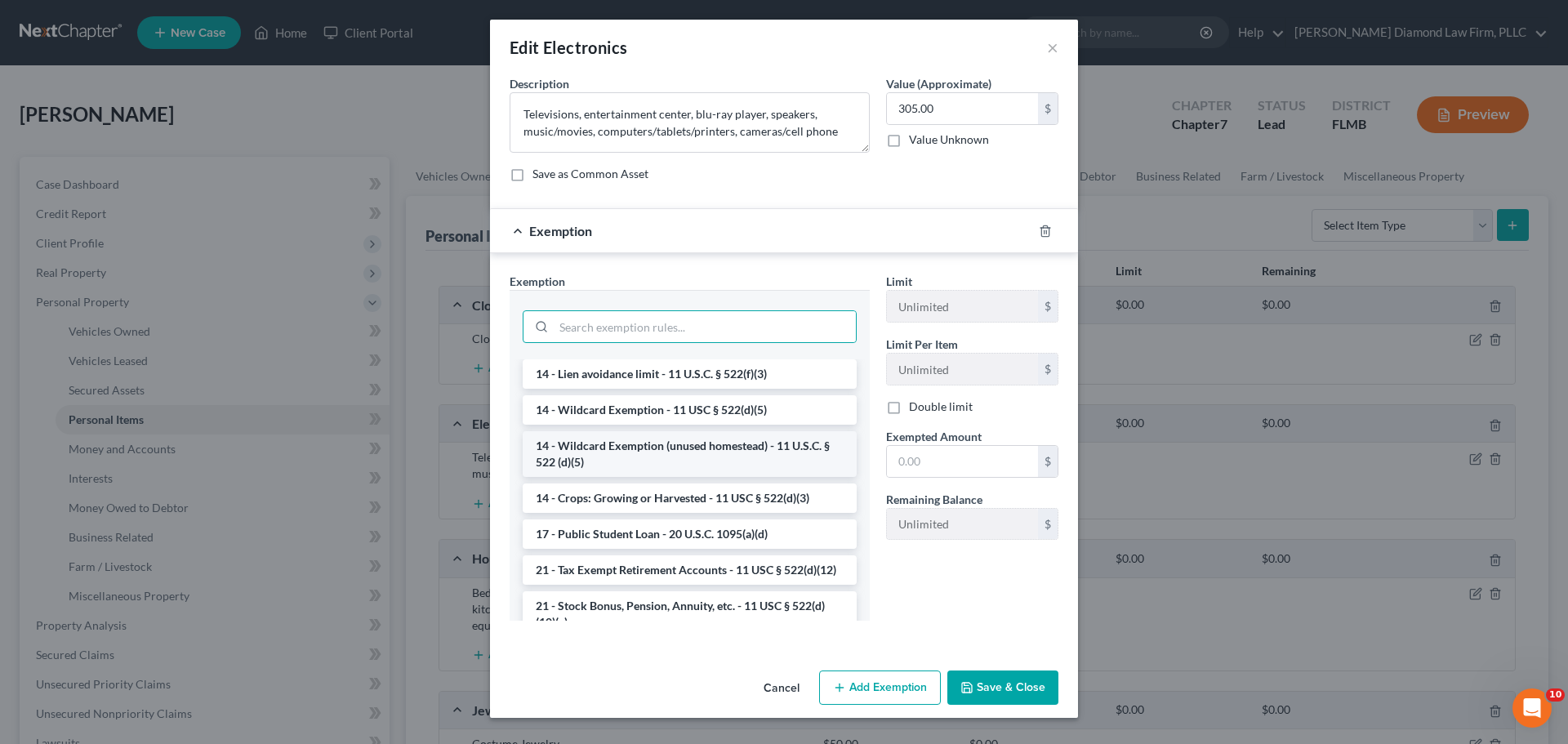
click at [727, 447] on li "14 - Wildcard Exemption (unused homestead) - 11 U.S.C. § 522 (d)(5)" at bounding box center [689, 454] width 334 height 46
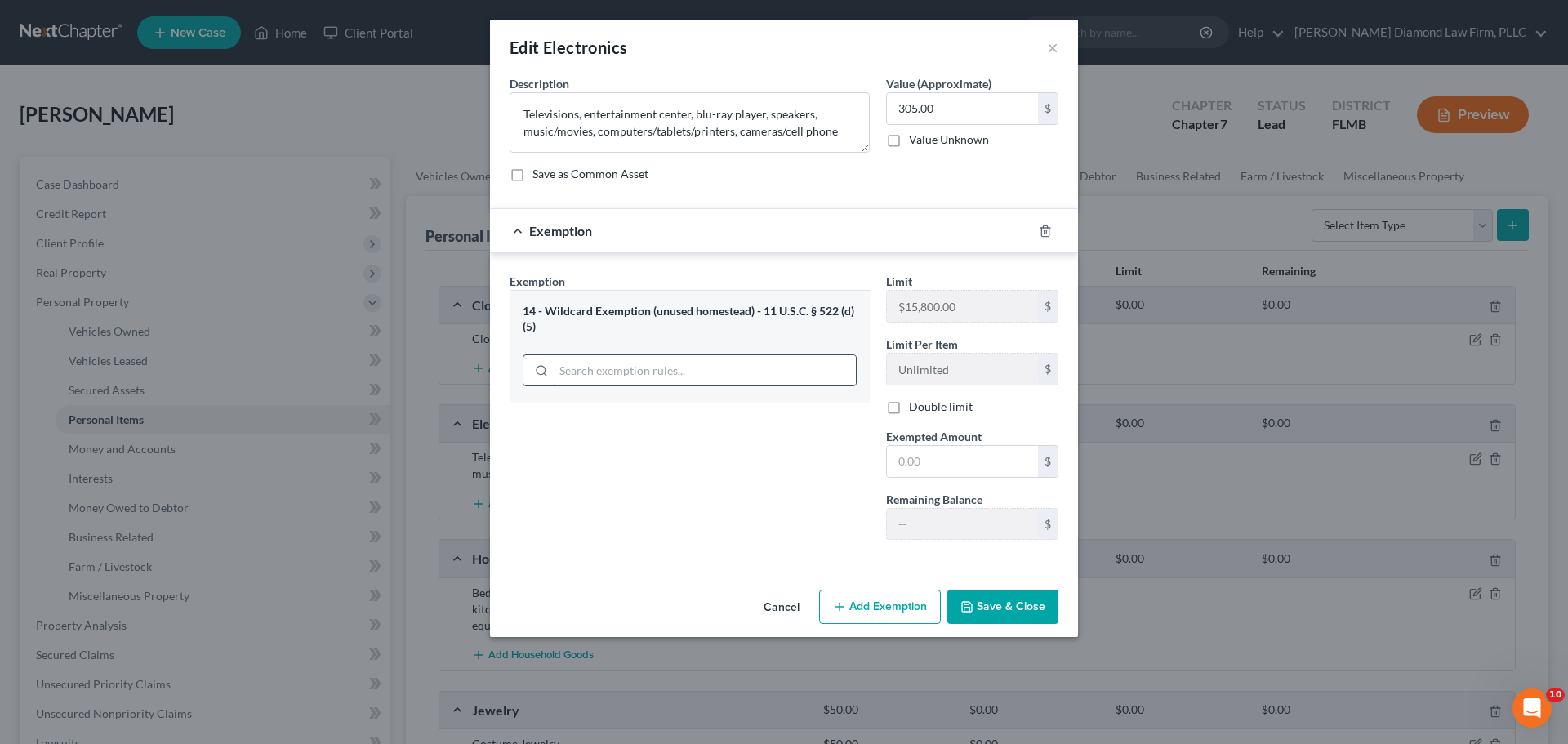
click at [770, 366] on input "search" at bounding box center [705, 370] width 302 height 31
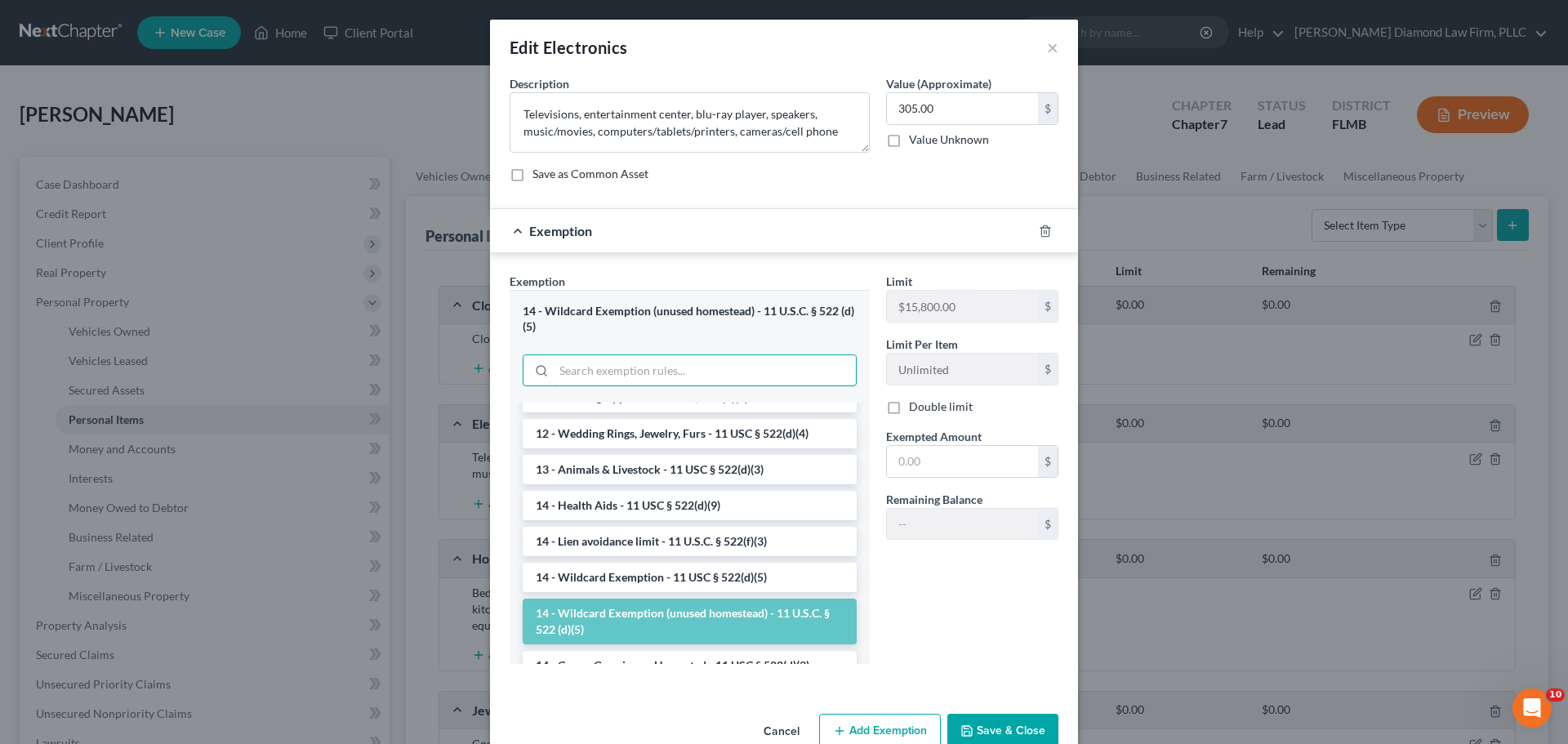
scroll to position [245, 0]
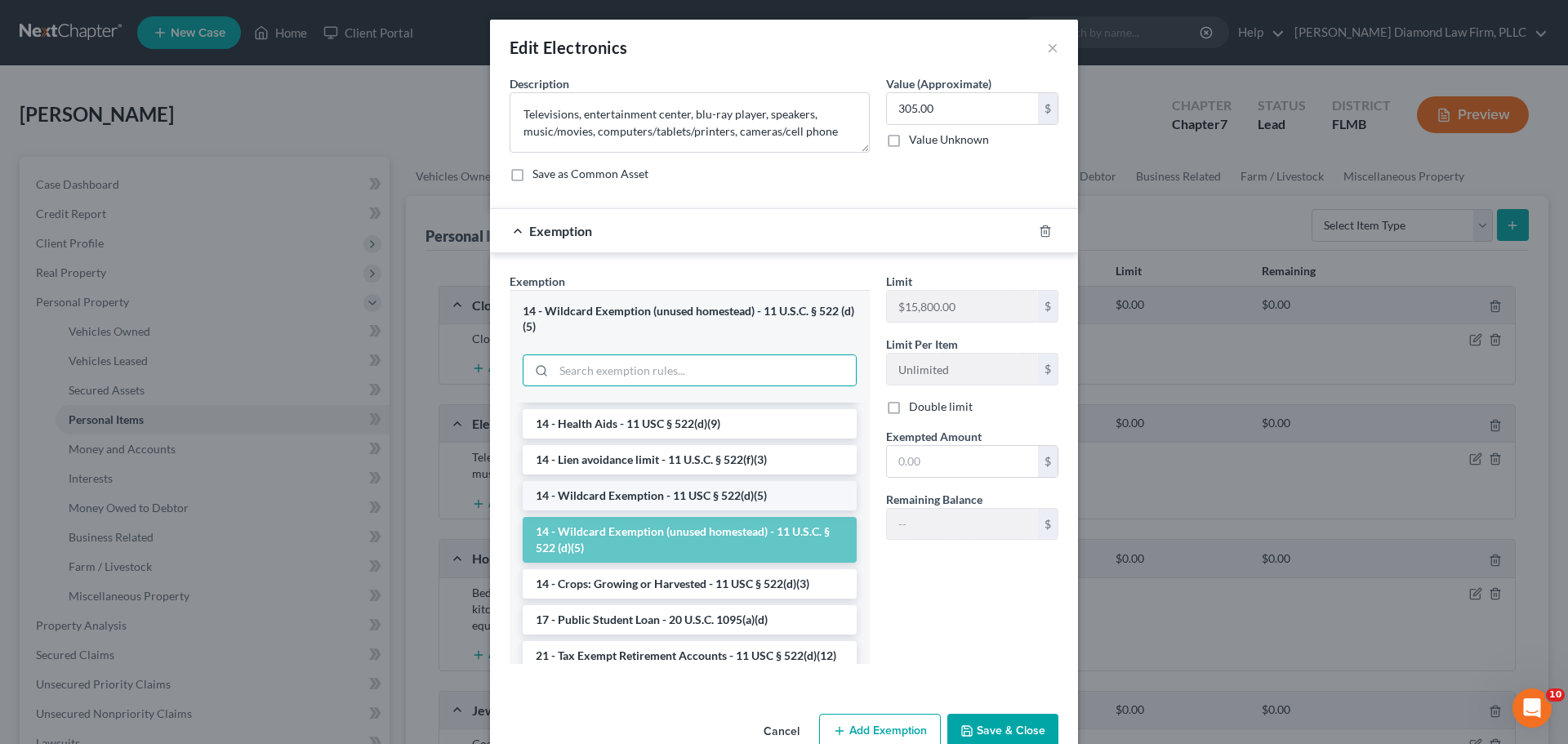
click at [722, 493] on li "14 - Wildcard Exemption - 11 USC § 522(d)(5)" at bounding box center [689, 495] width 334 height 29
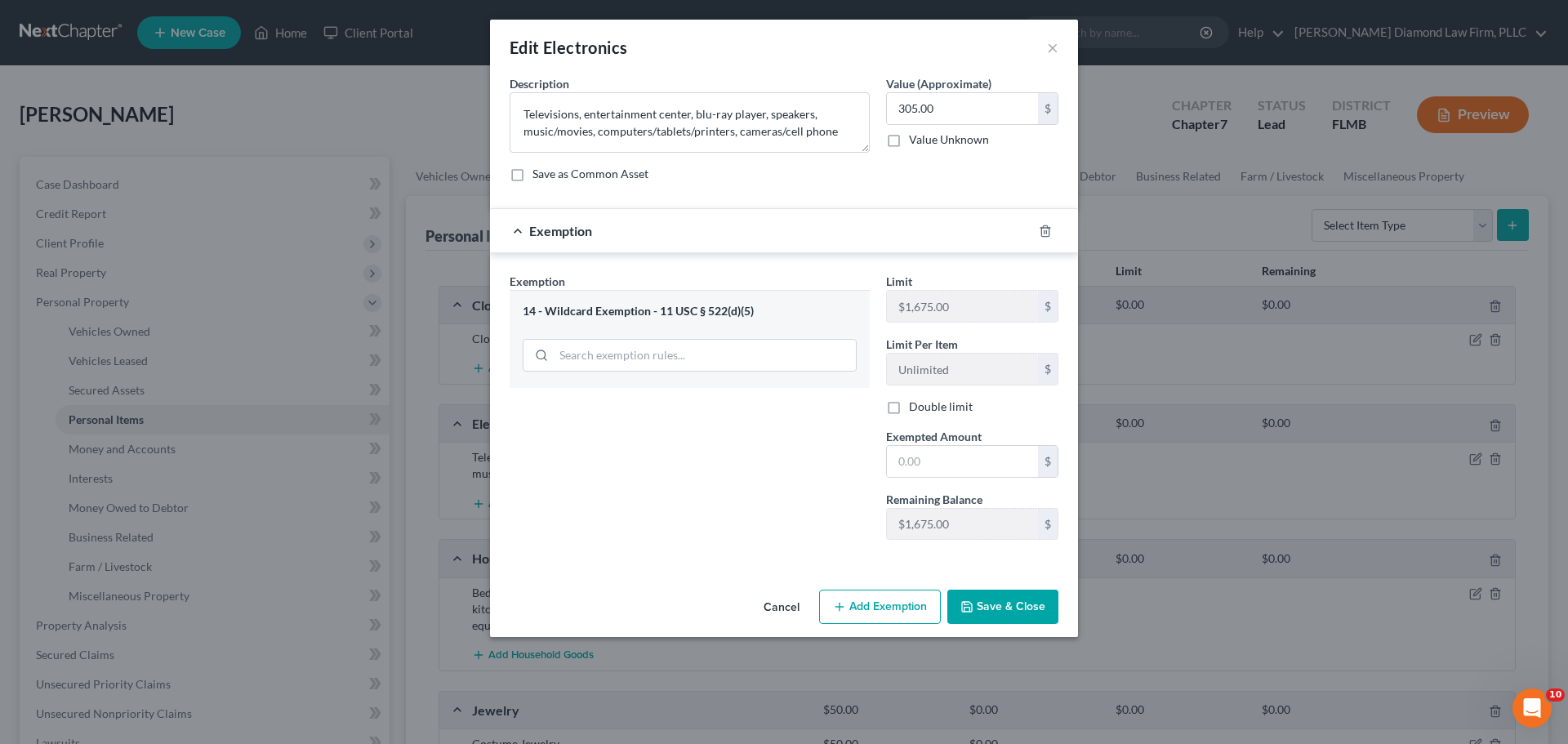
click at [762, 606] on button "Cancel" at bounding box center [782, 607] width 62 height 32
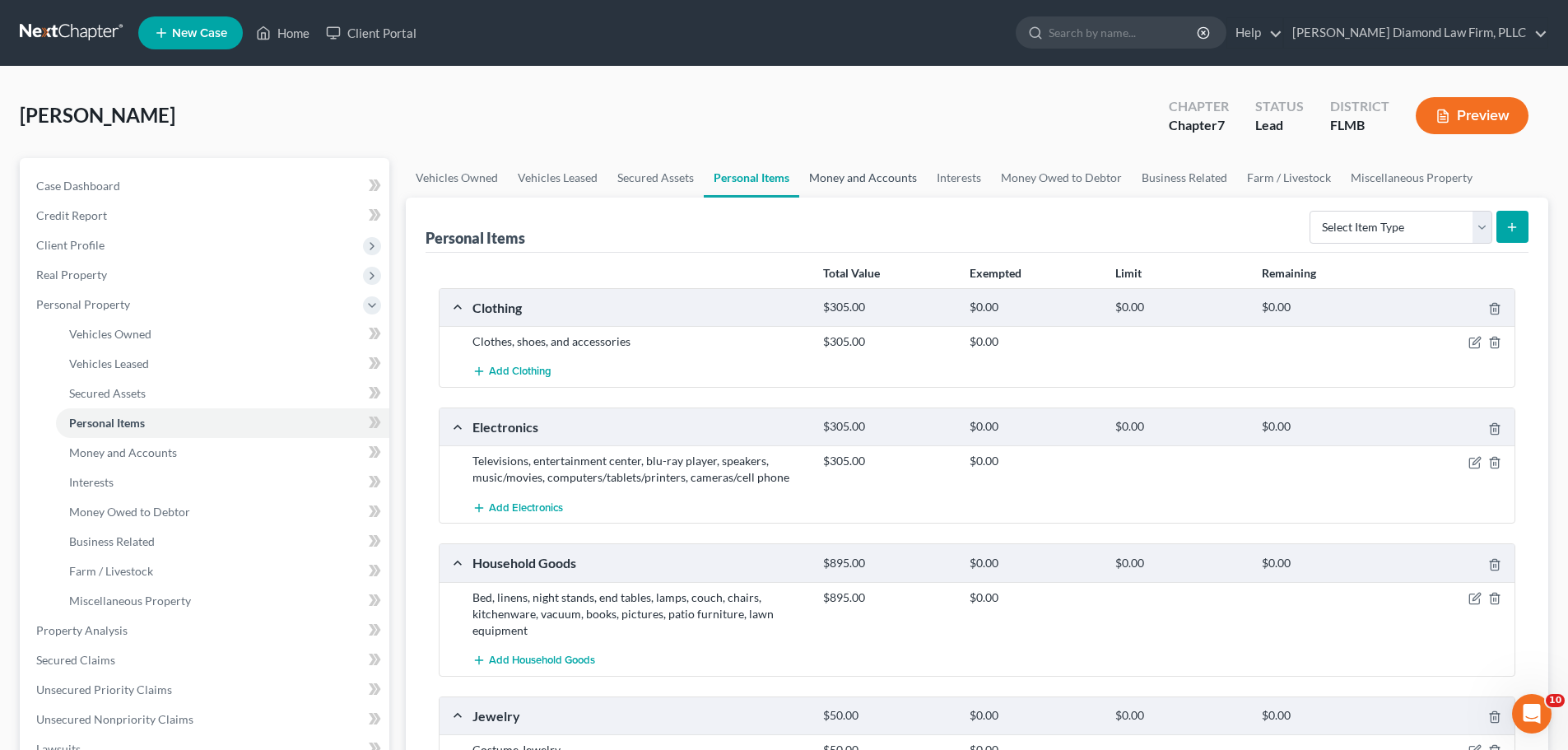
click at [830, 181] on link "Money and Accounts" at bounding box center [863, 177] width 128 height 39
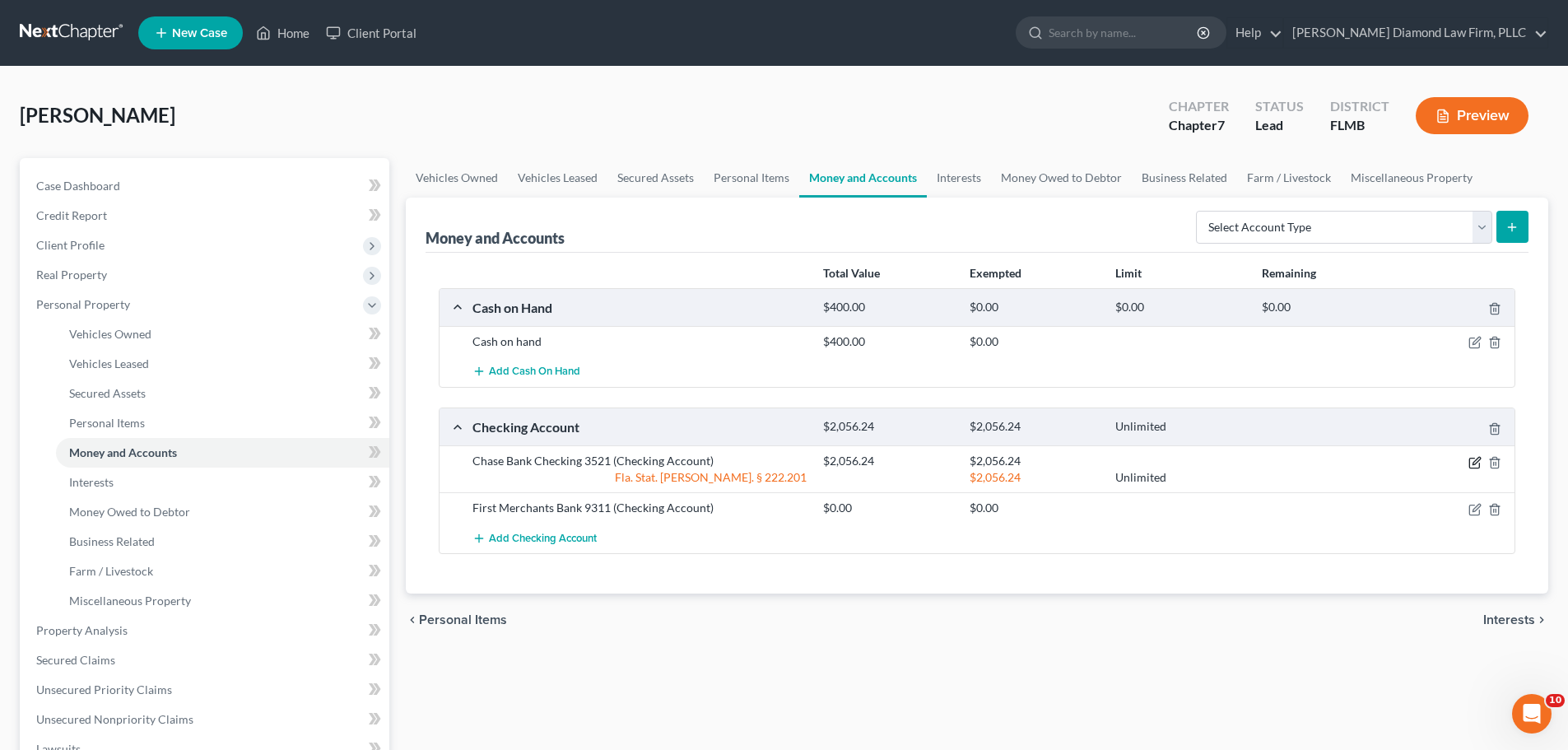
click at [1474, 460] on icon "button" at bounding box center [1476, 463] width 13 height 13
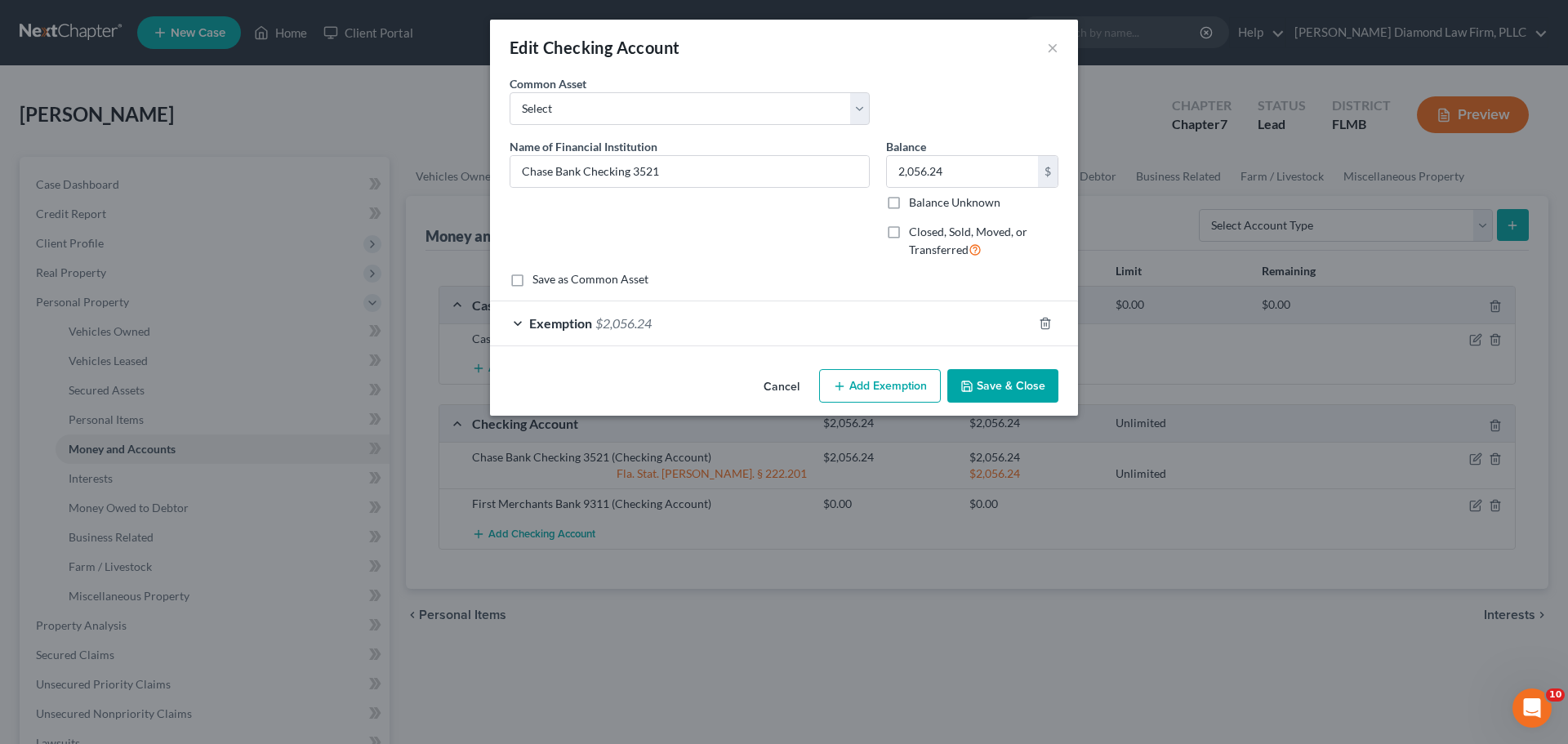
click at [824, 324] on div "Exemption $2,056.24" at bounding box center [761, 323] width 542 height 43
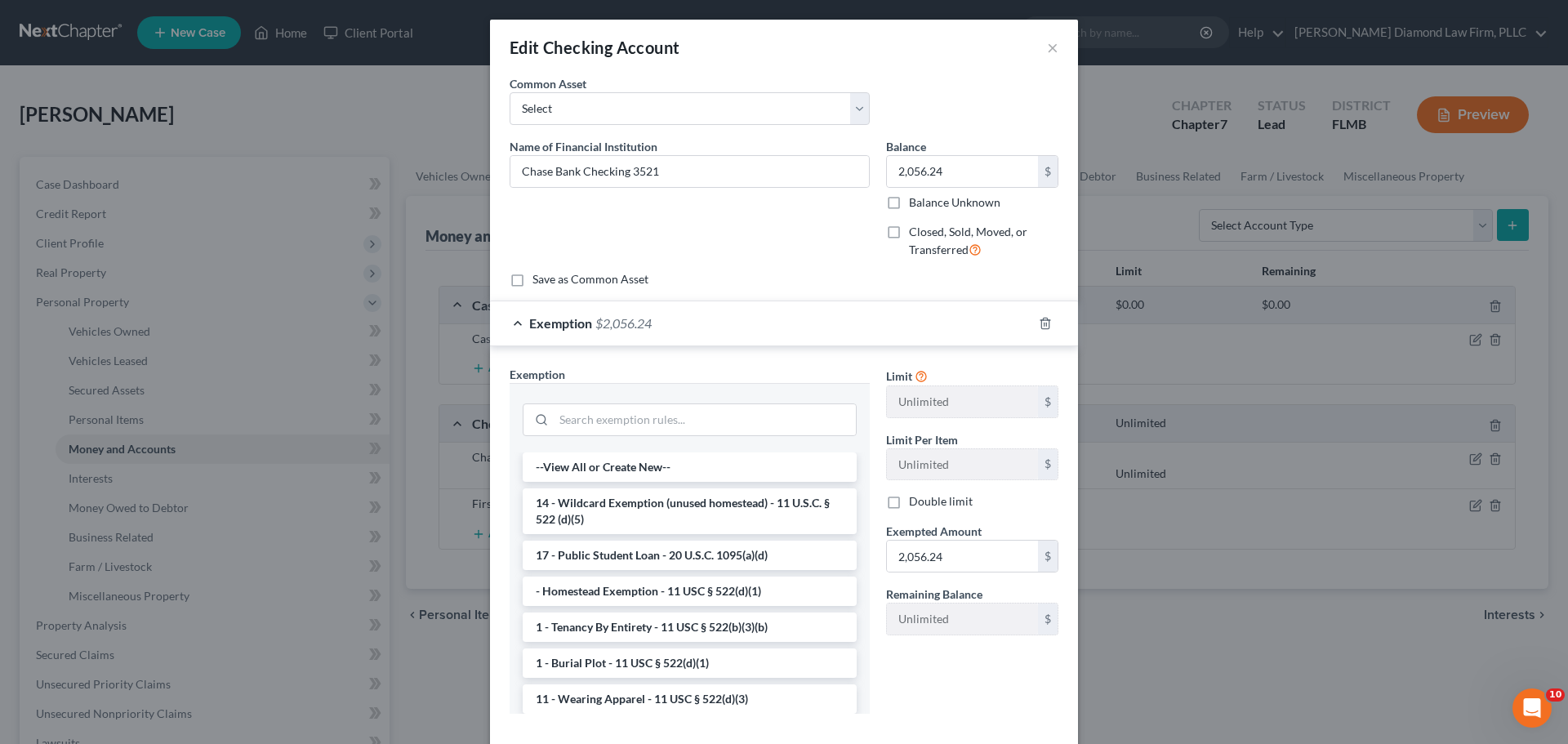
click at [824, 324] on div "Exemption $2,056.24" at bounding box center [761, 323] width 542 height 43
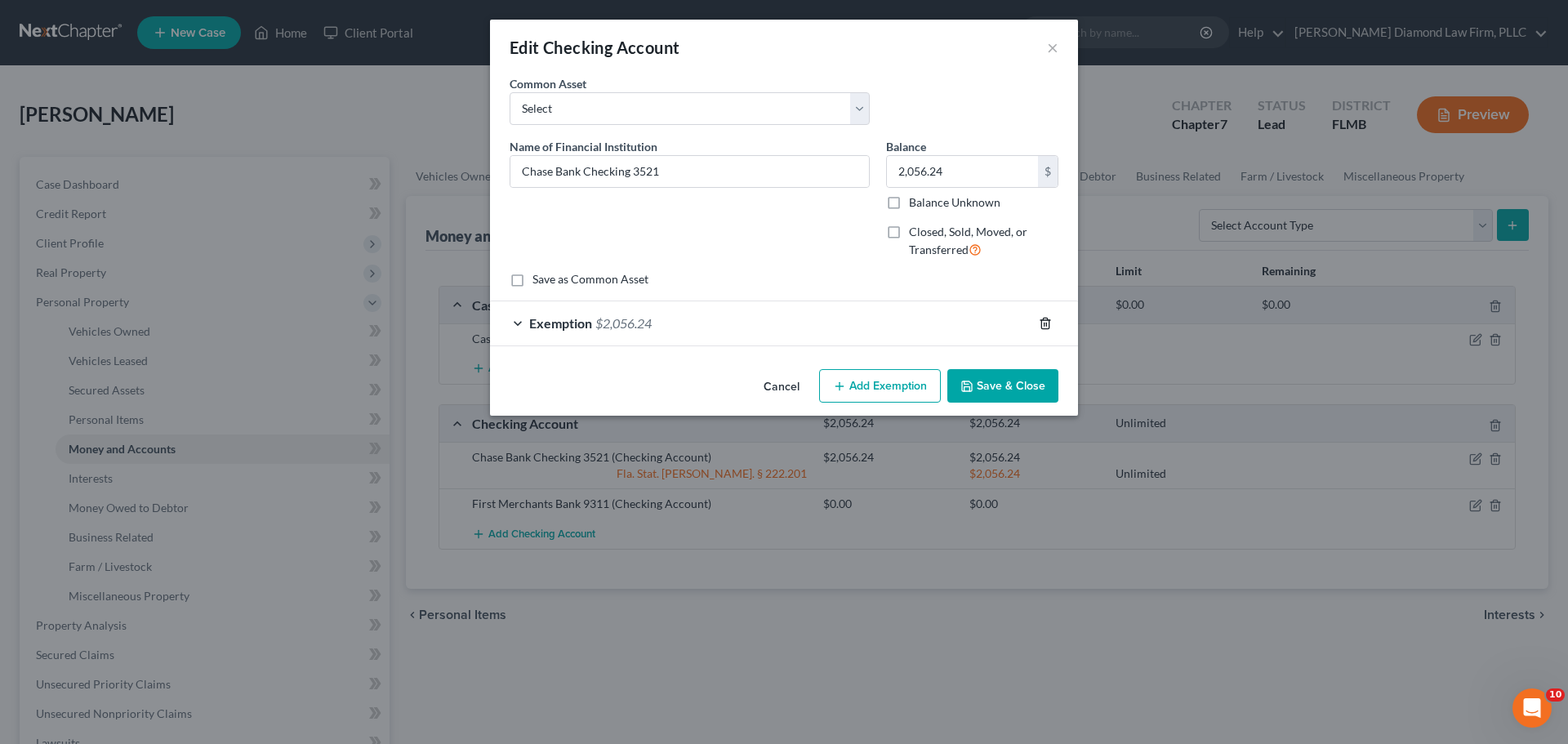
click at [1046, 324] on icon "button" at bounding box center [1046, 323] width 13 height 13
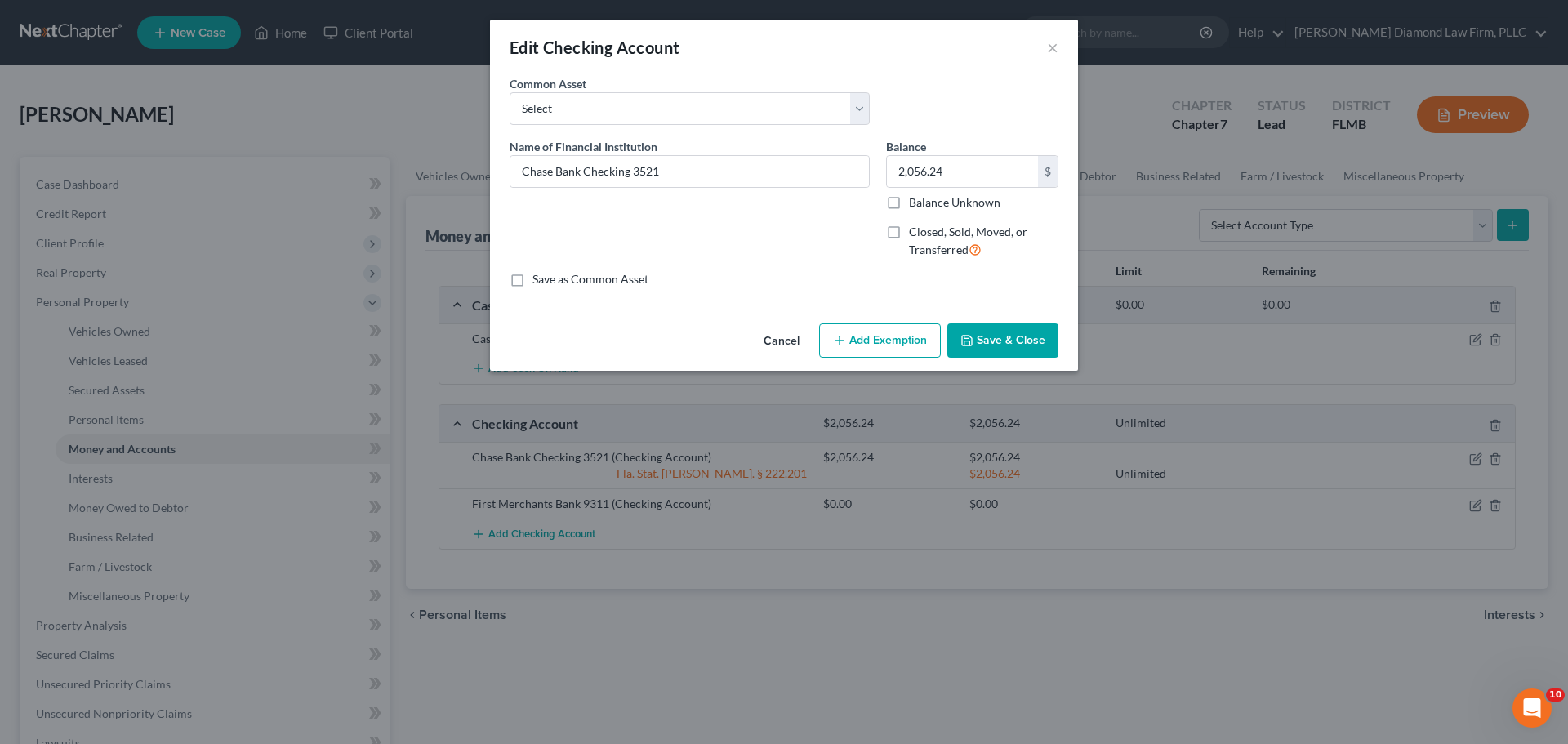
click at [996, 345] on button "Save & Close" at bounding box center [1002, 340] width 111 height 34
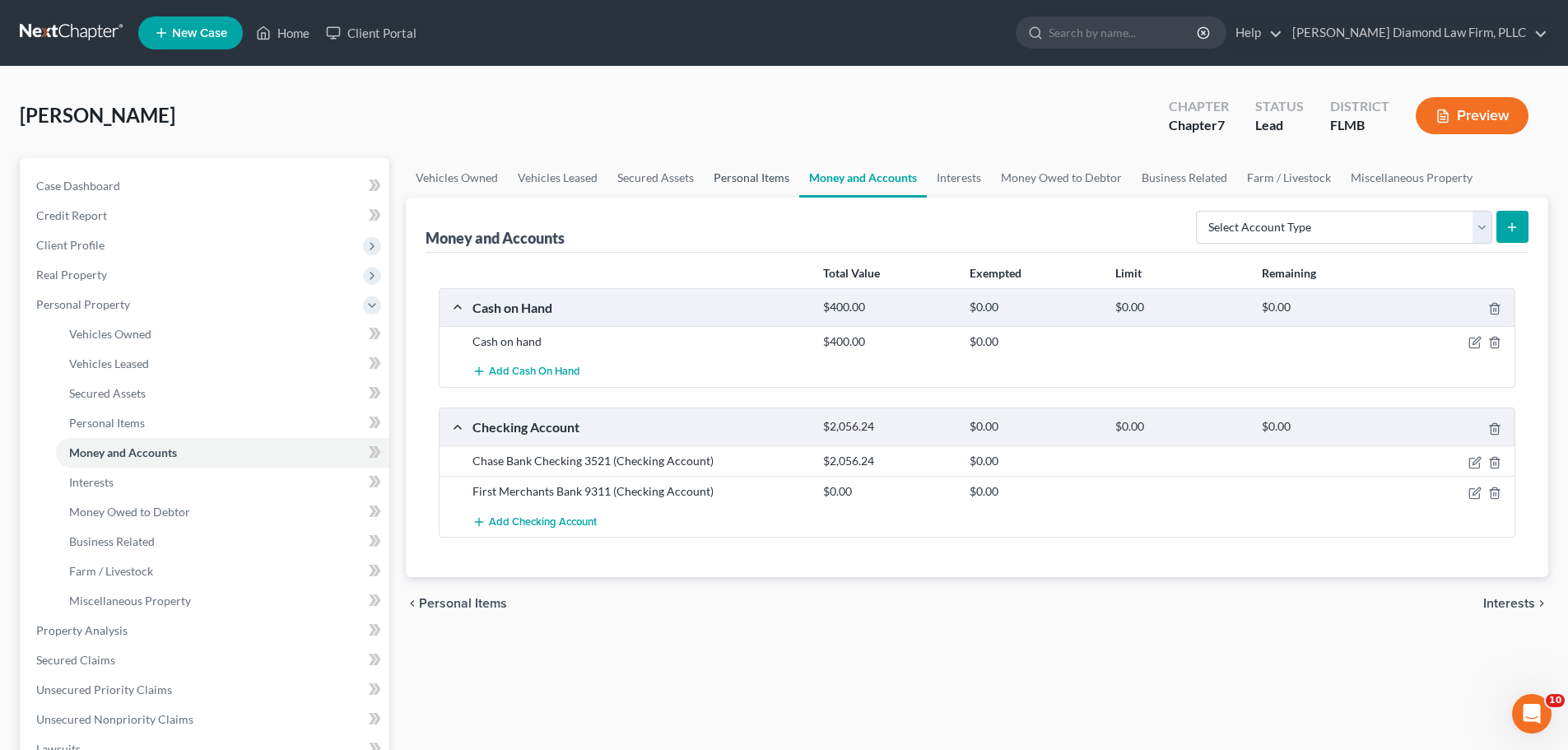
click at [769, 175] on link "Personal Items" at bounding box center [752, 177] width 96 height 39
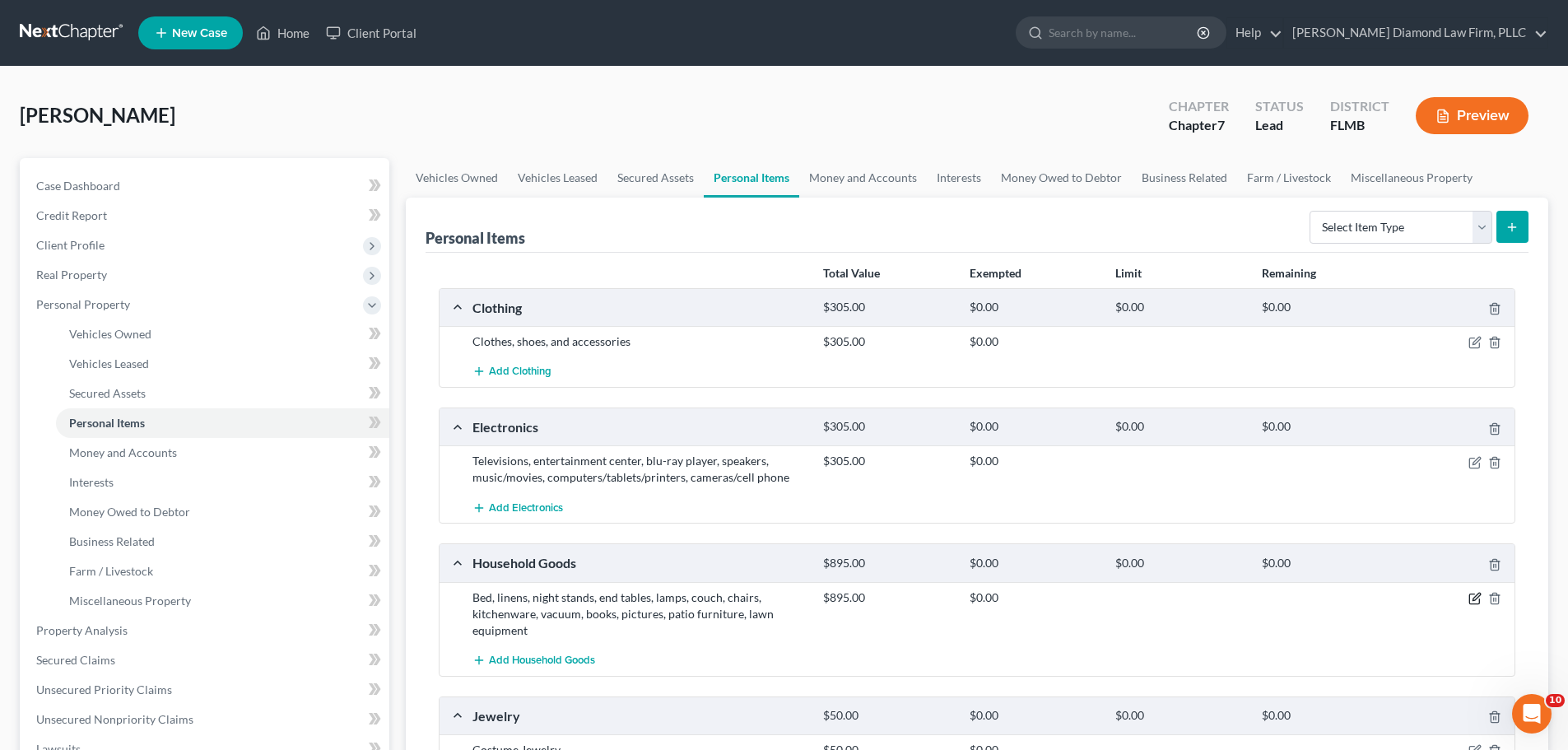
click at [1475, 595] on icon "button" at bounding box center [1475, 600] width 10 height 10
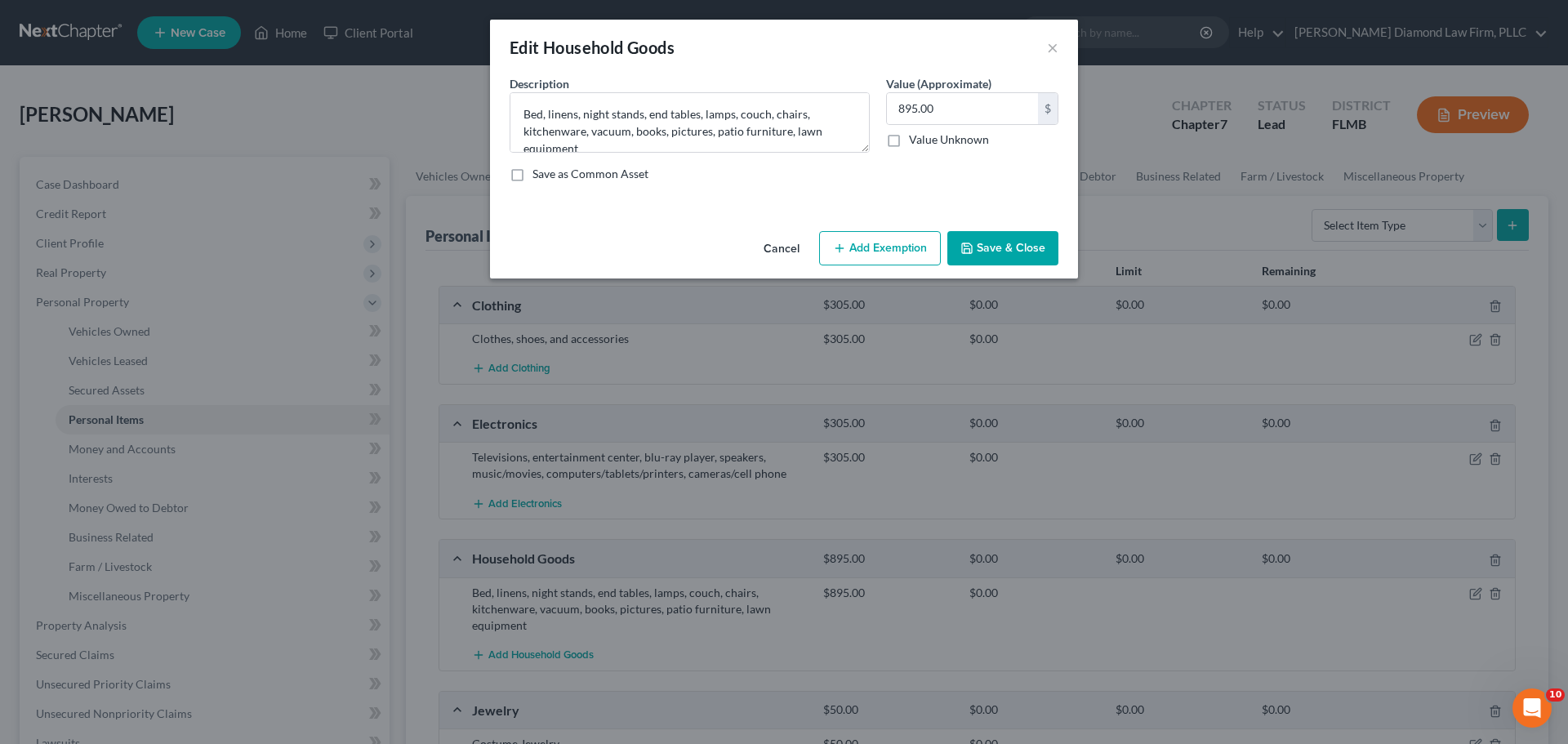
click at [910, 262] on button "Add Exemption" at bounding box center [880, 247] width 122 height 34
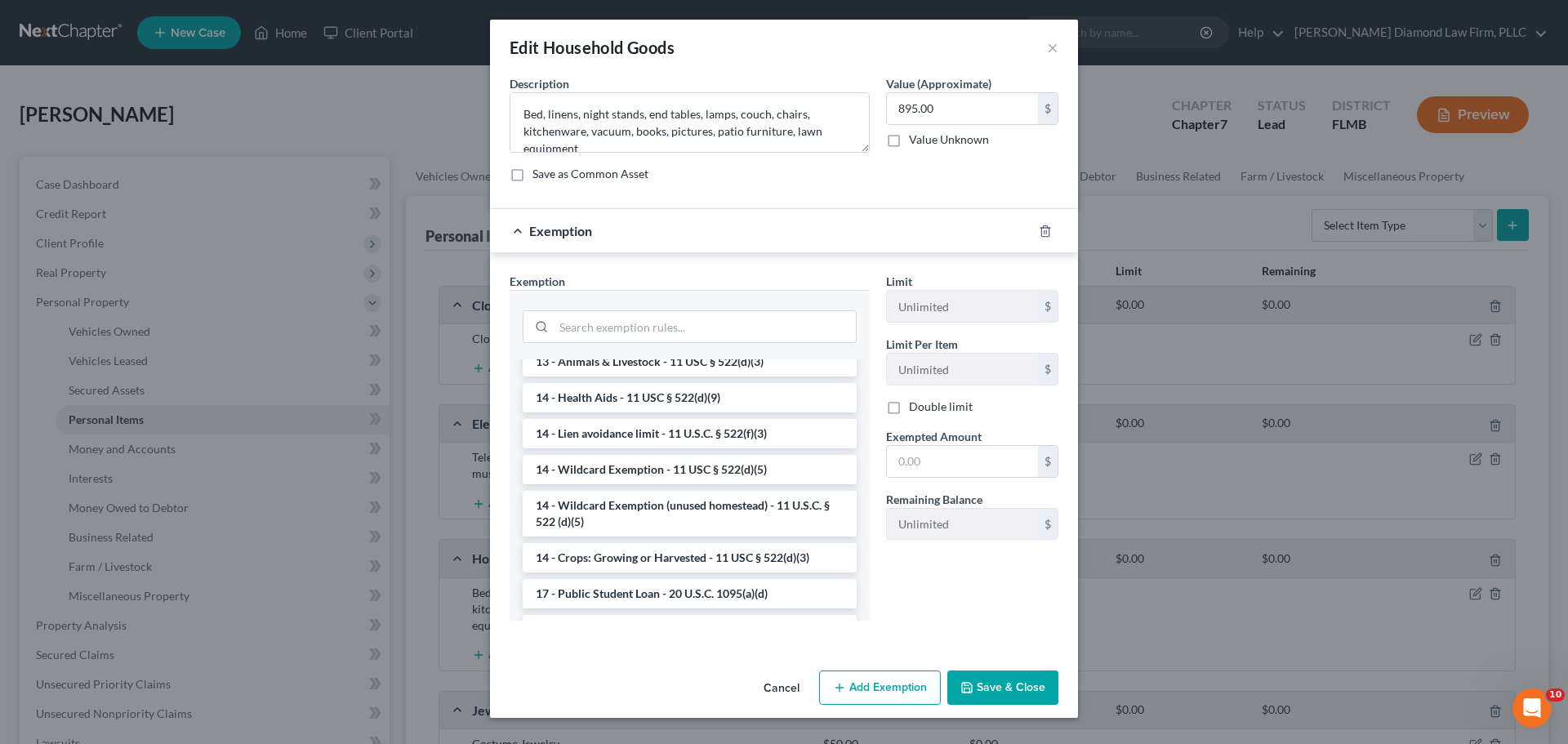
scroll to position [408, 0]
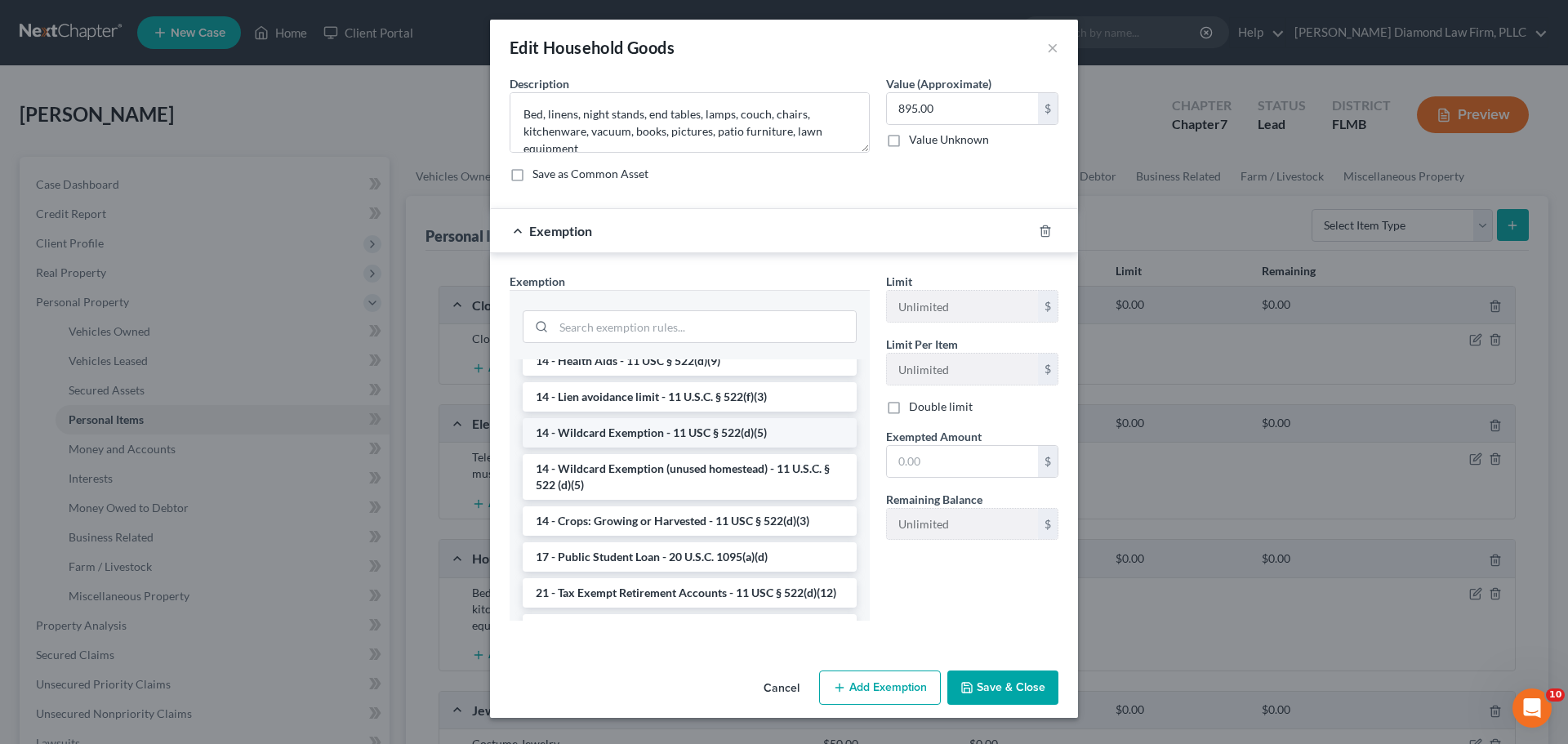
click at [674, 427] on li "14 - Wildcard Exemption - 11 USC § 522(d)(5)" at bounding box center [689, 432] width 334 height 29
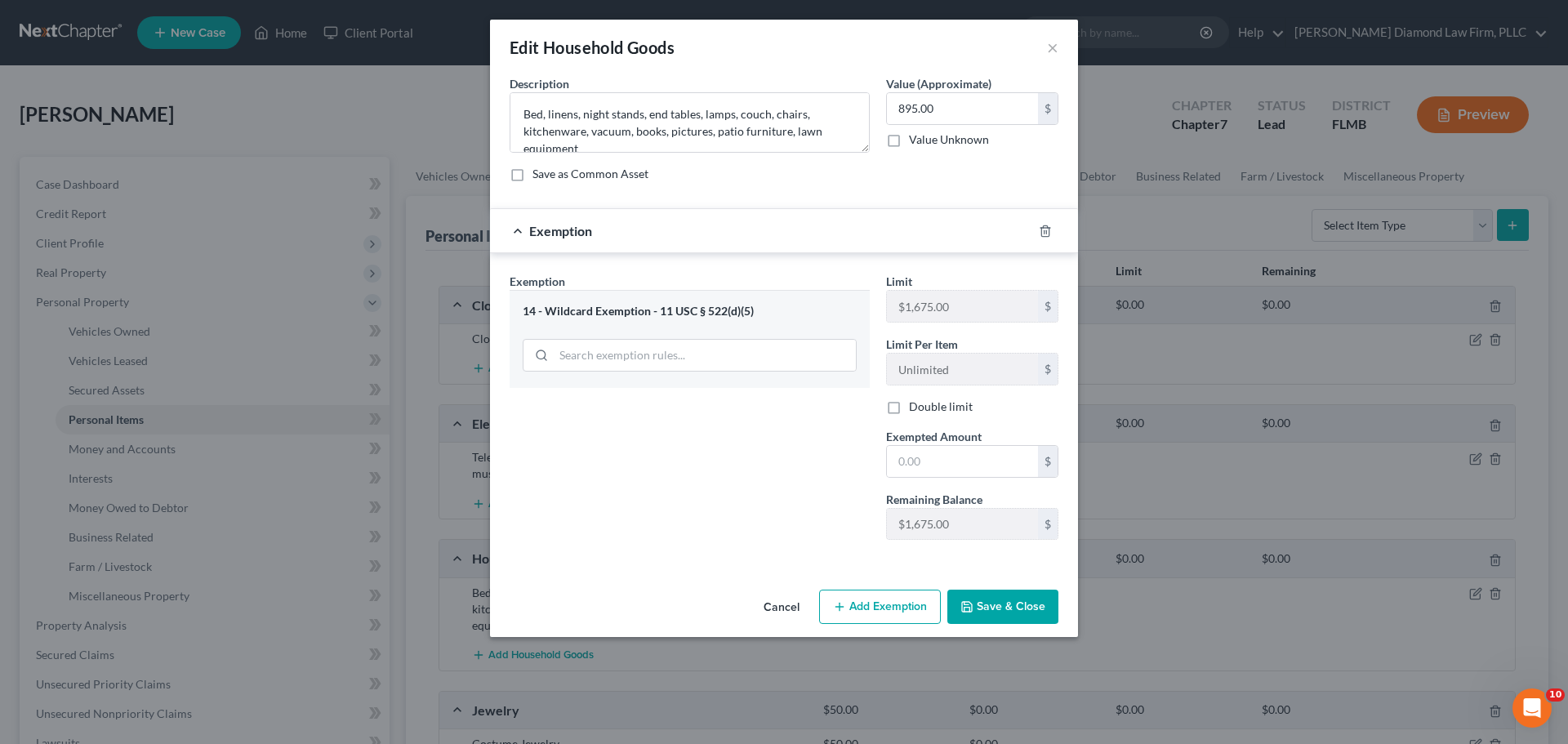
click at [758, 600] on button "Cancel" at bounding box center [782, 607] width 62 height 32
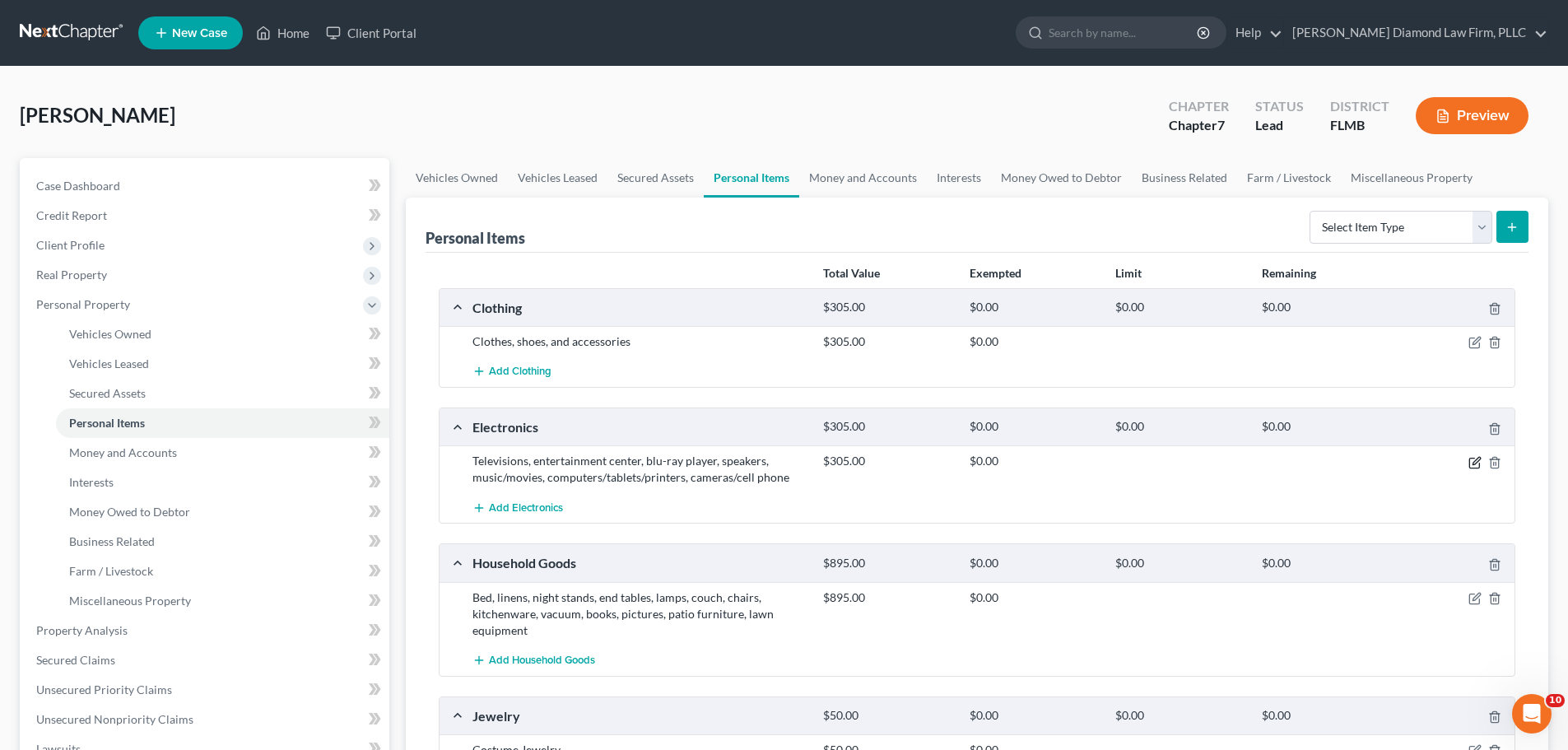
click at [1474, 467] on icon "button" at bounding box center [1476, 463] width 13 height 13
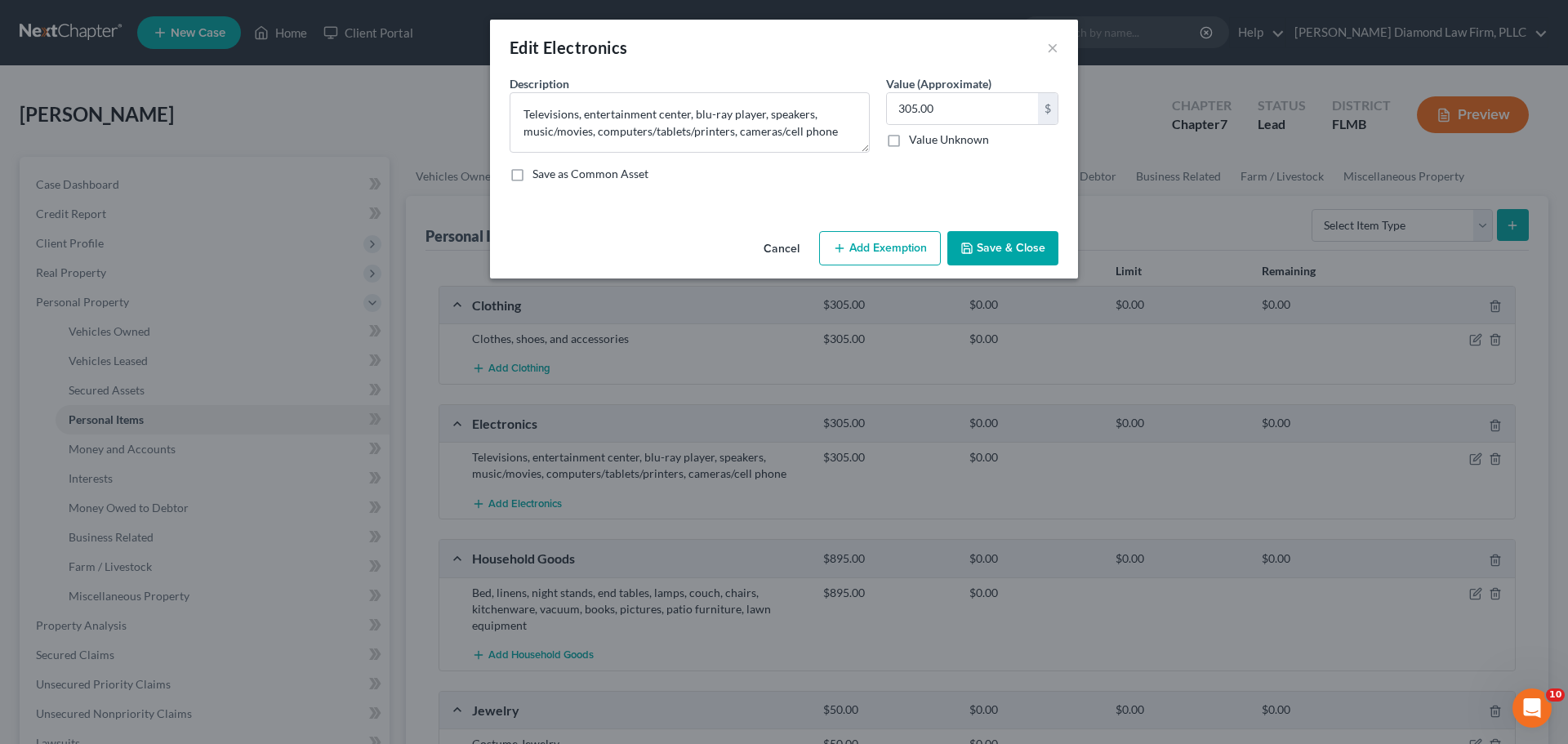
click at [880, 257] on button "Add Exemption" at bounding box center [880, 247] width 122 height 34
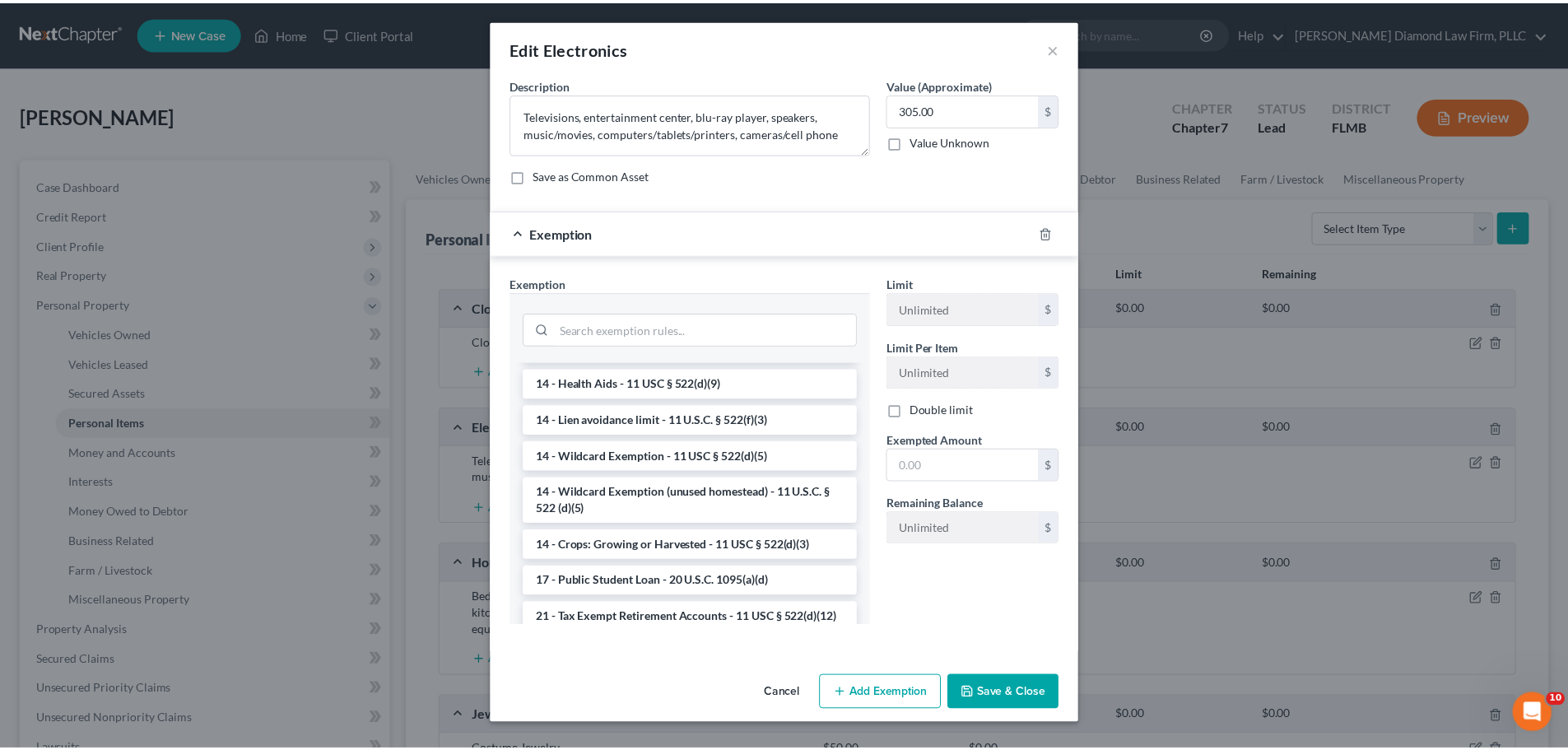
scroll to position [329, 0]
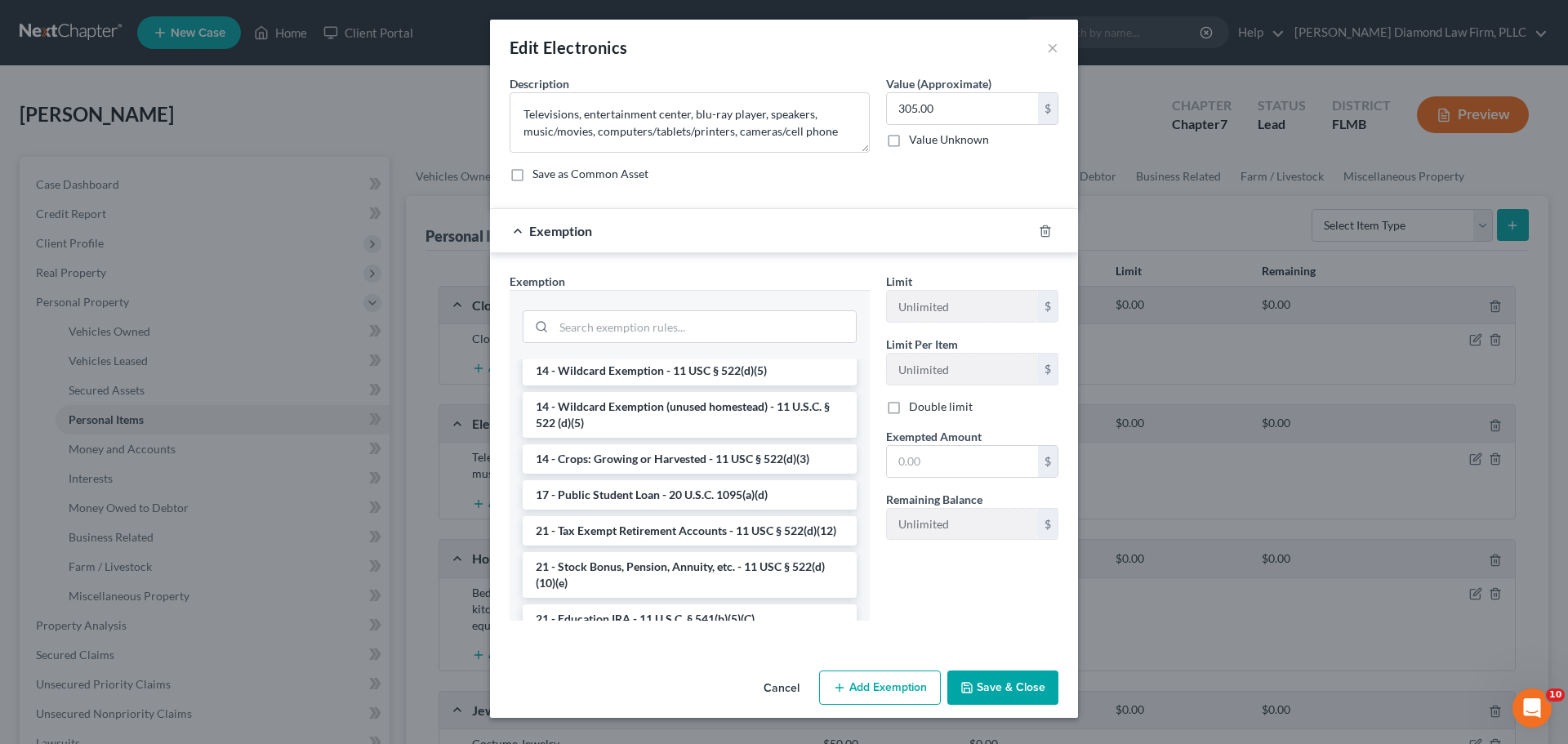
click at [657, 431] on li "14 - Wildcard Exemption (unused homestead) - 11 U.S.C. § 522 (d)(5)" at bounding box center [689, 415] width 334 height 46
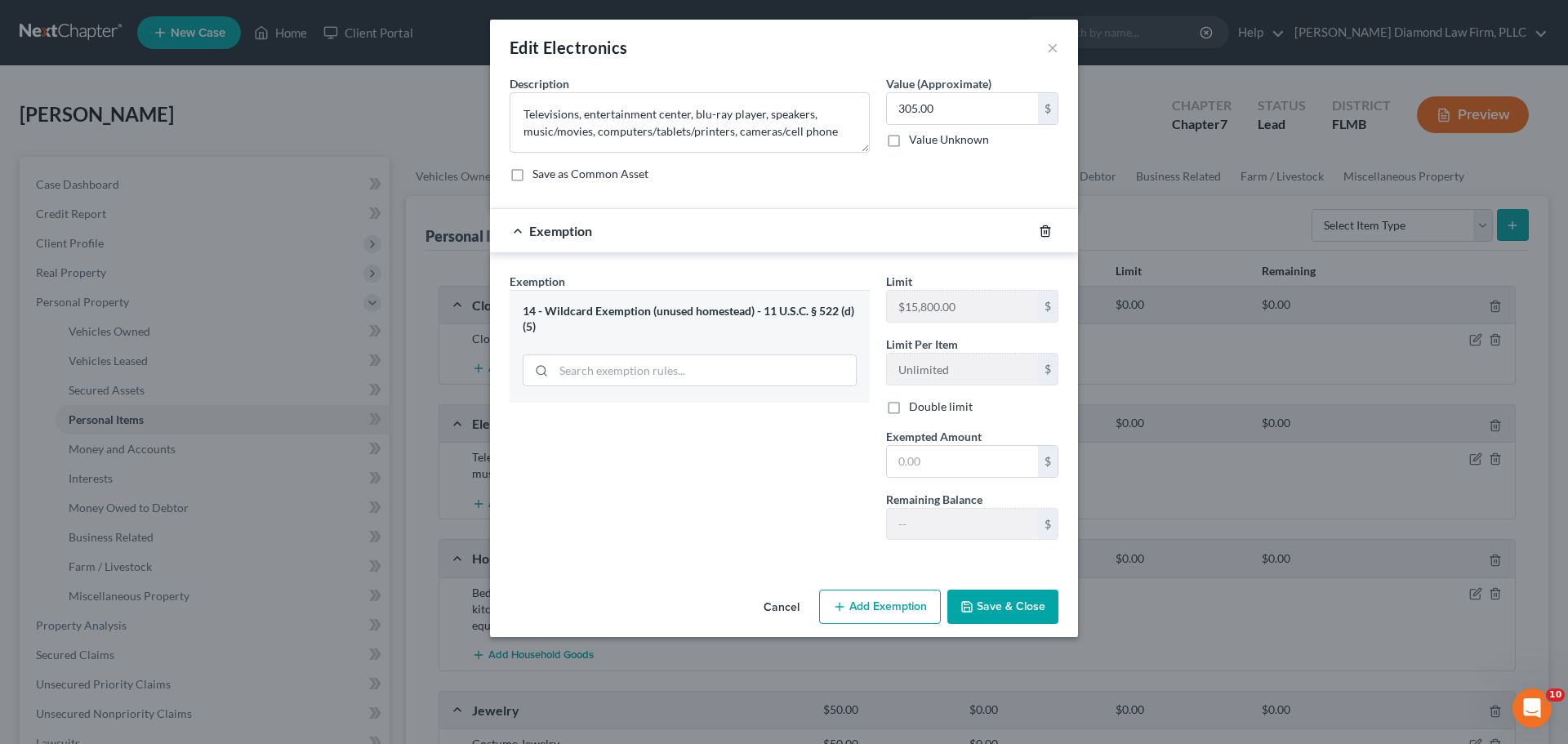
click at [1041, 232] on icon "button" at bounding box center [1045, 231] width 7 height 11
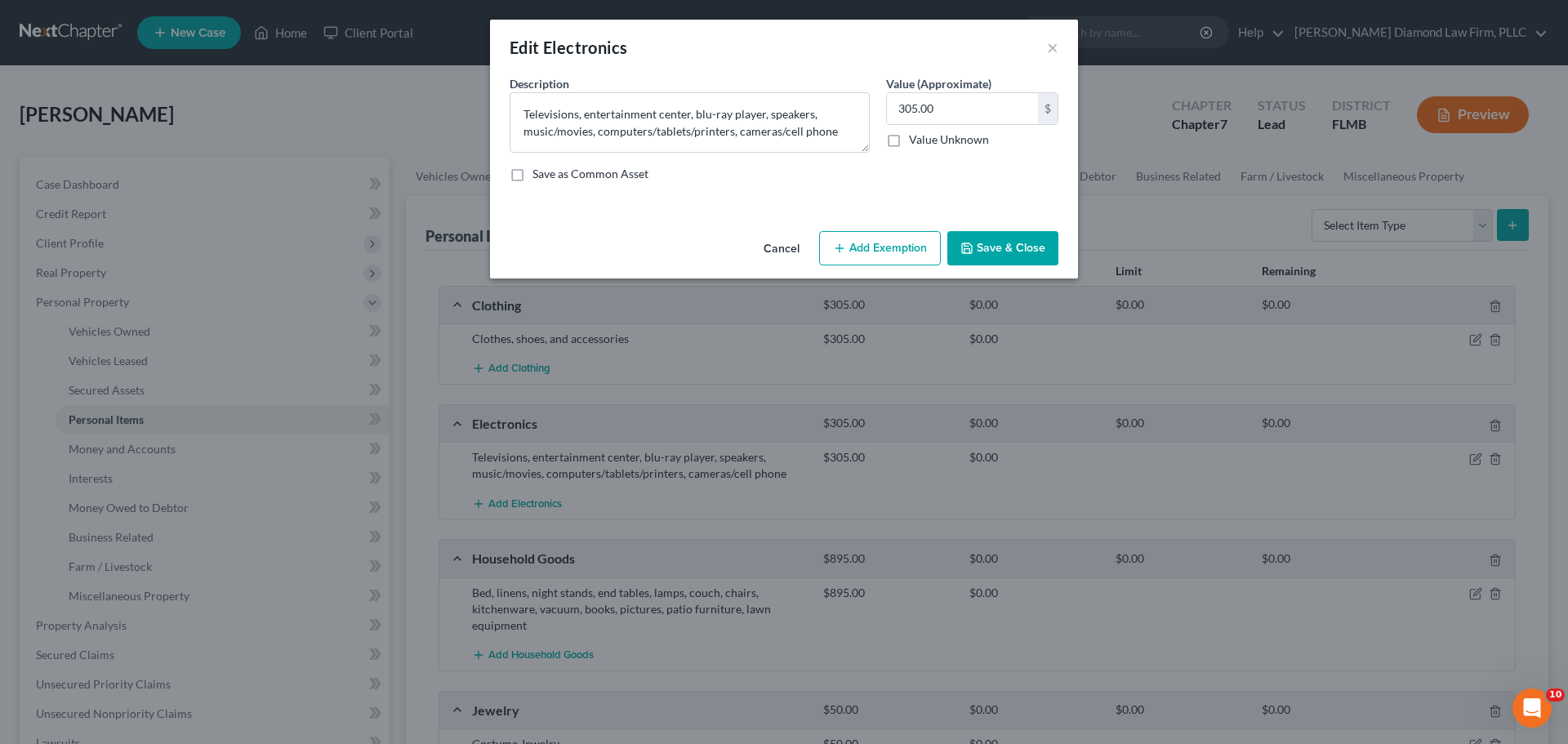
click at [986, 256] on button "Save & Close" at bounding box center [1002, 247] width 111 height 34
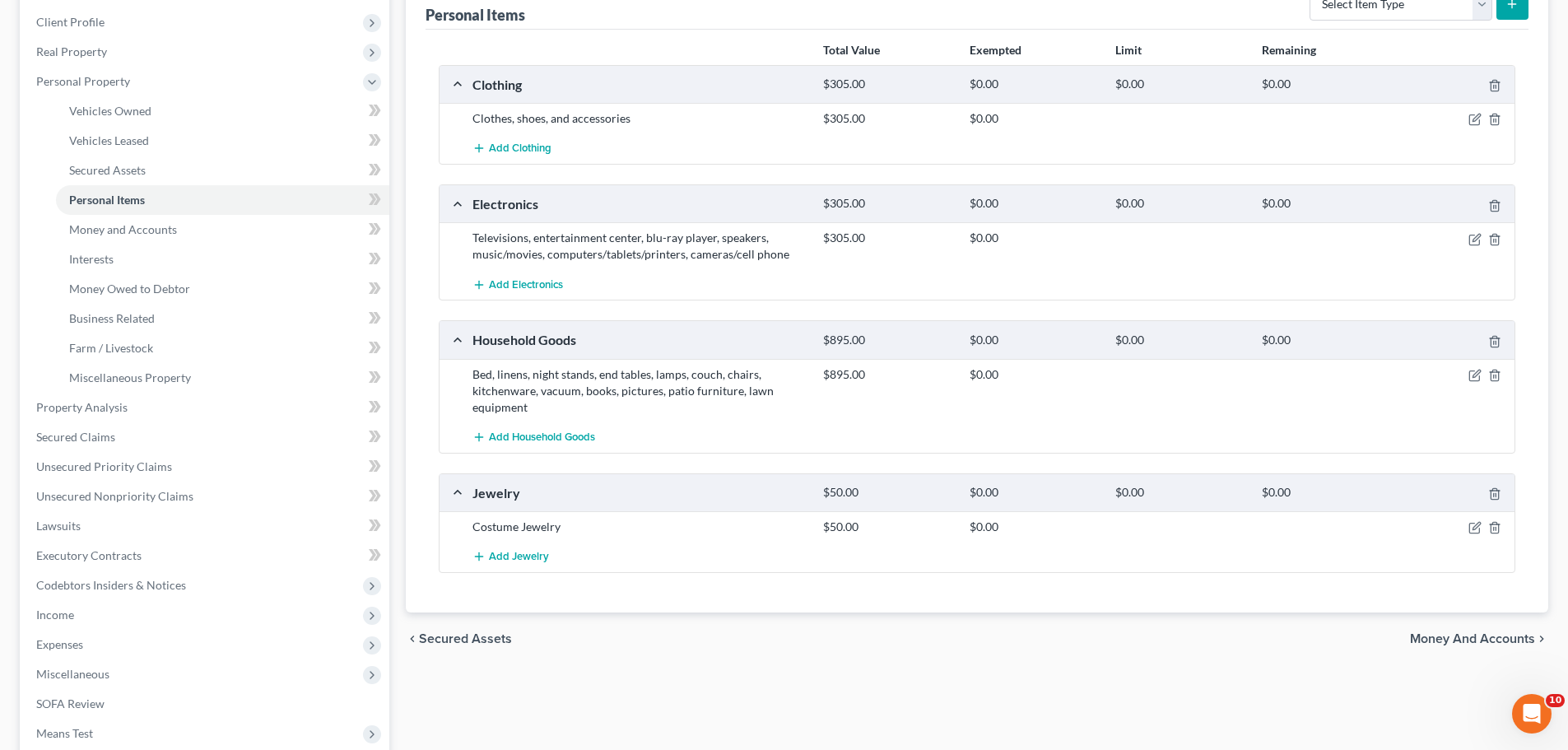
scroll to position [0, 0]
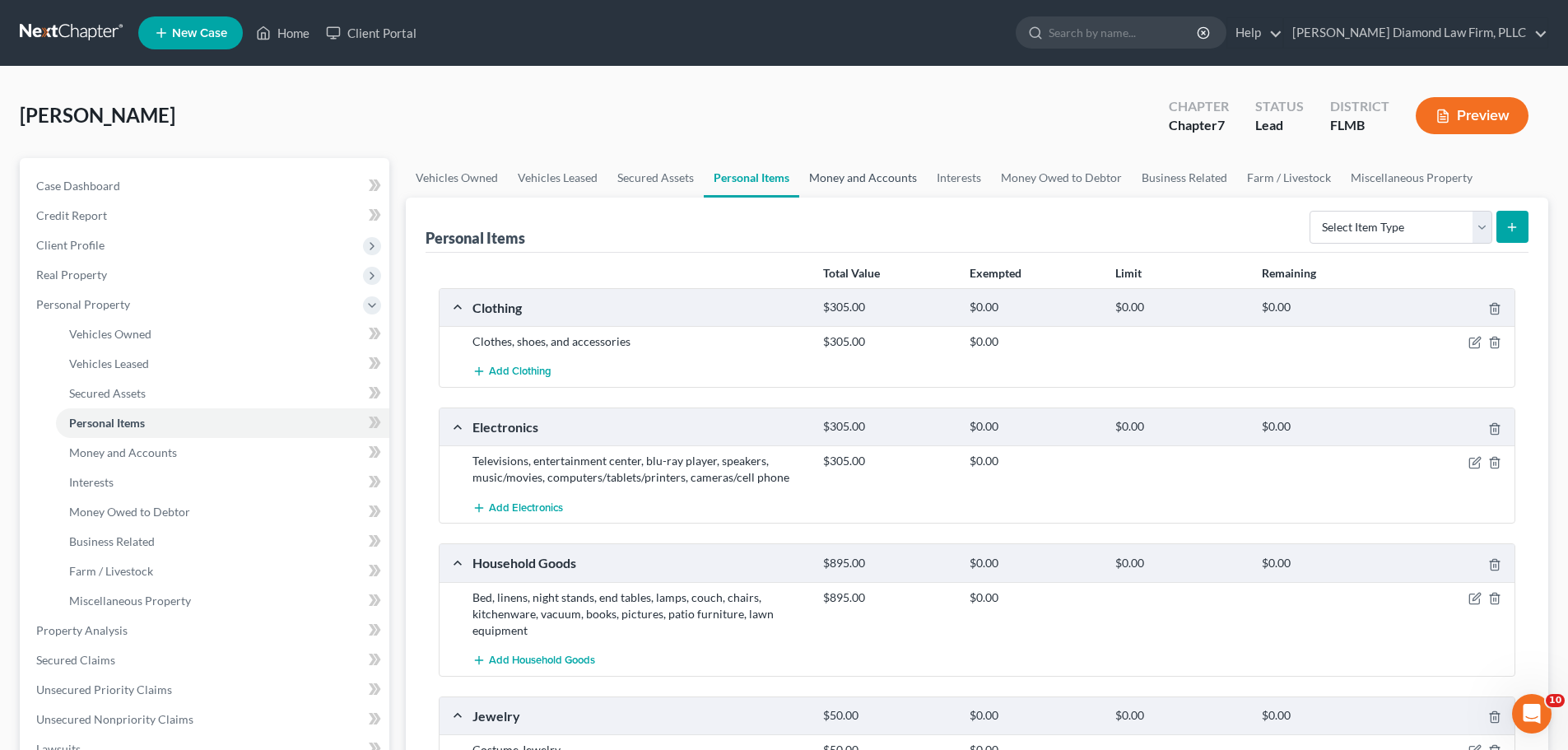
click at [839, 165] on link "Money and Accounts" at bounding box center [863, 177] width 128 height 39
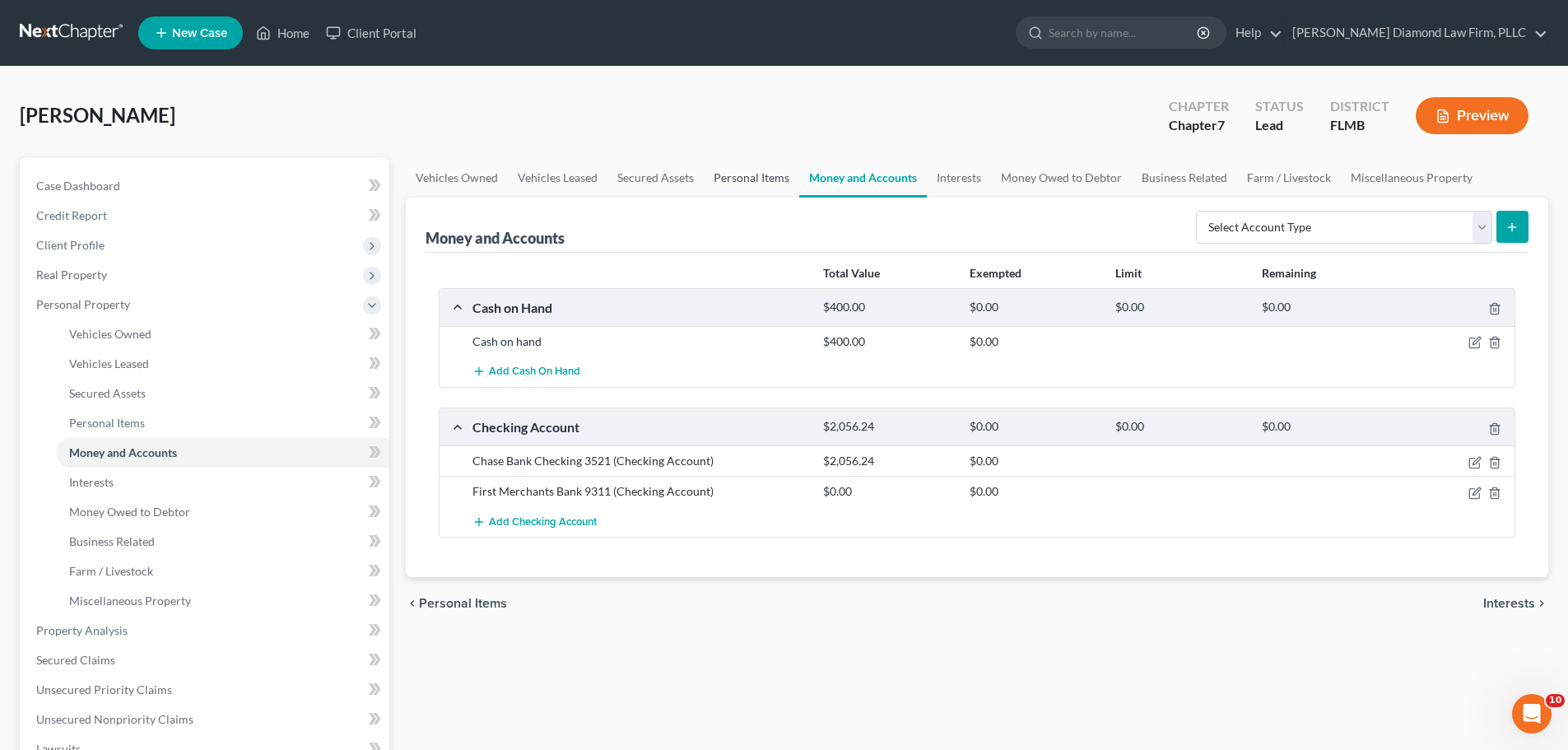
click at [751, 165] on link "Personal Items" at bounding box center [752, 177] width 96 height 39
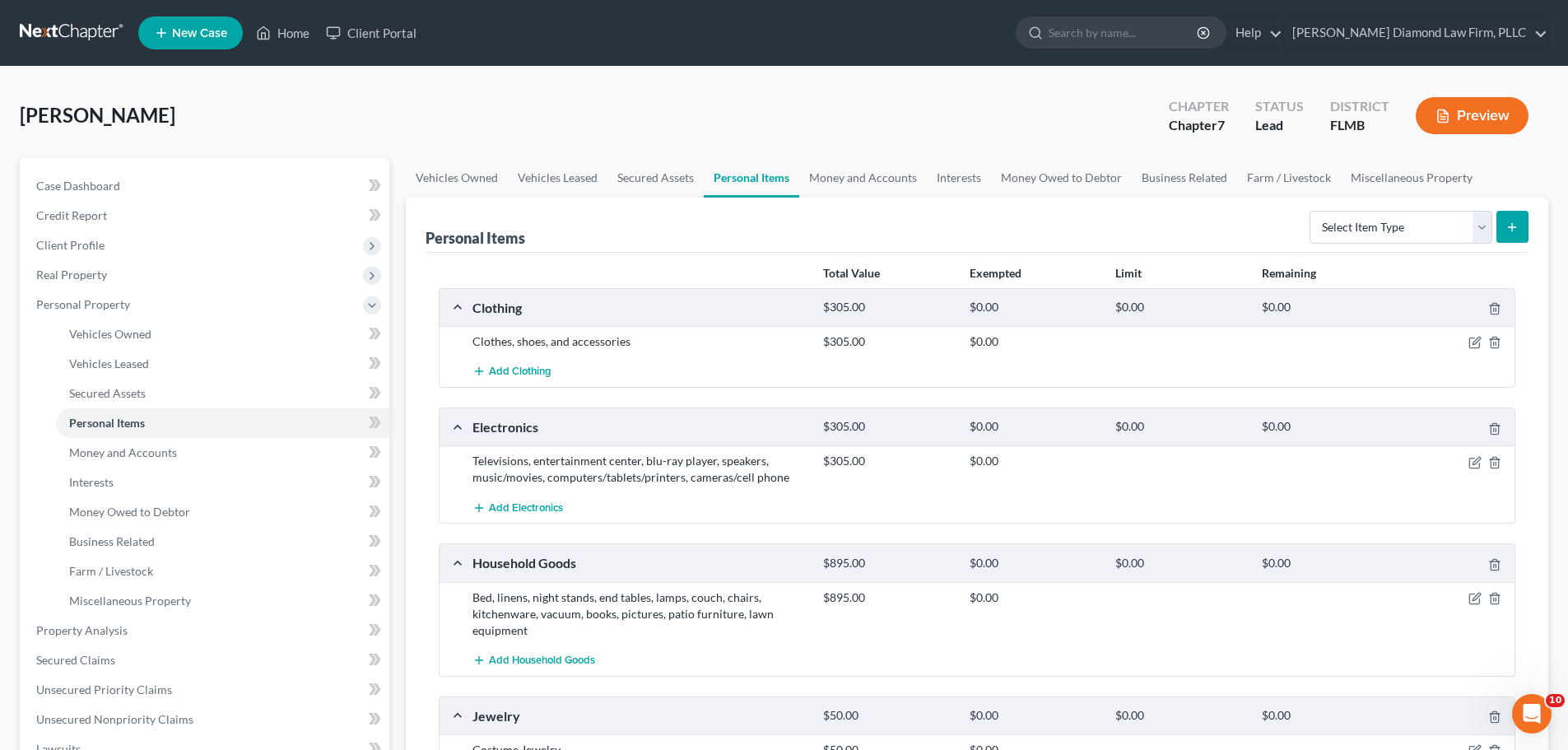
click at [59, 30] on link at bounding box center [72, 33] width 105 height 29
